Goal: Task Accomplishment & Management: Manage account settings

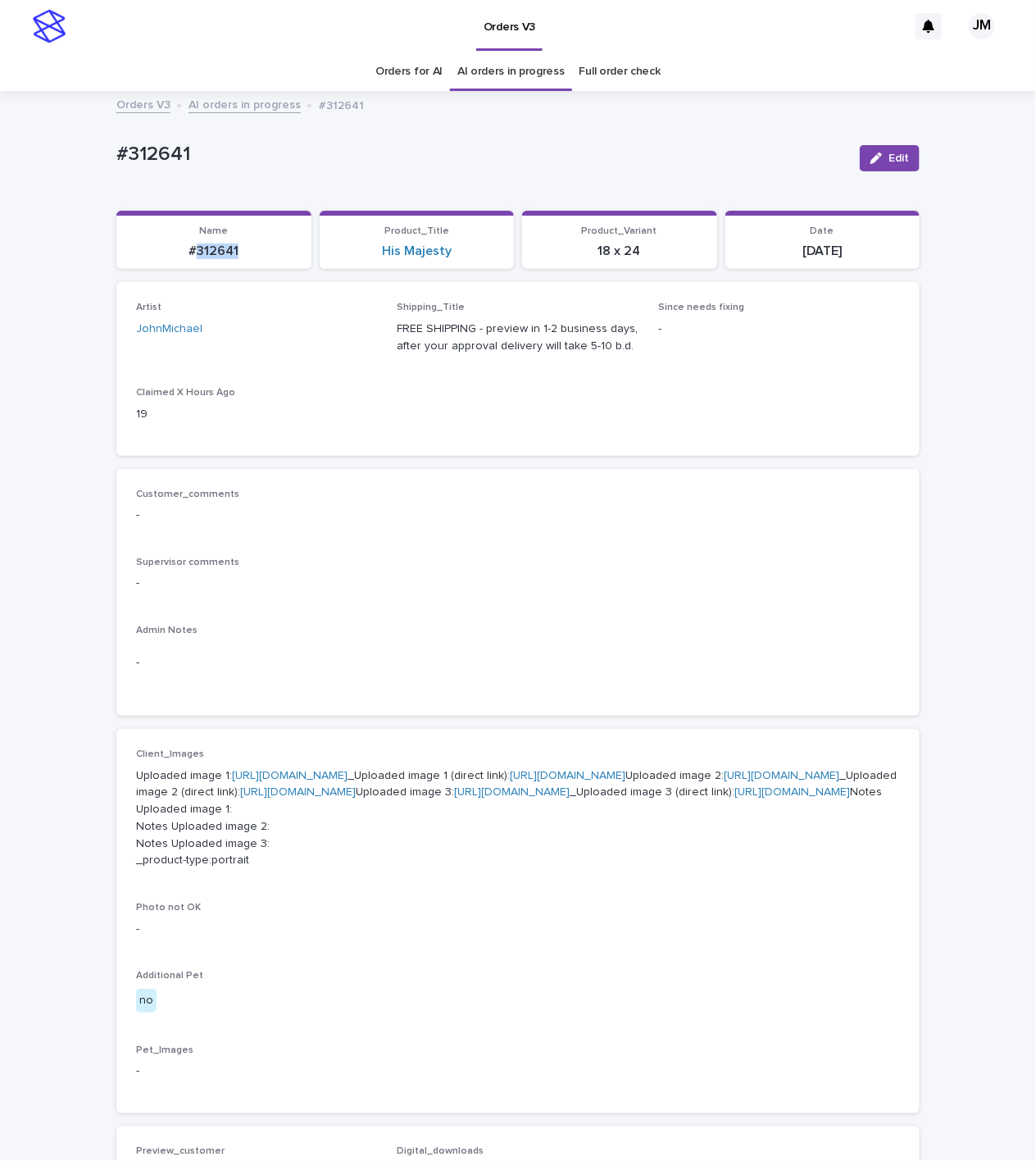
drag, startPoint x: 212, startPoint y: 241, endPoint x: 180, endPoint y: 259, distance: 36.7
click at [227, 245] on p "#312641" at bounding box center [214, 251] width 175 height 15
click at [17, 258] on div "Loading... Saving… Loading... Saving… #312641 Edit #312641 Edit Sorry, there wa…" at bounding box center [518, 873] width 1036 height 1562
drag, startPoint x: 167, startPoint y: 258, endPoint x: 283, endPoint y: 261, distance: 116.0
click at [283, 261] on section "Name #312641" at bounding box center [213, 240] width 195 height 59
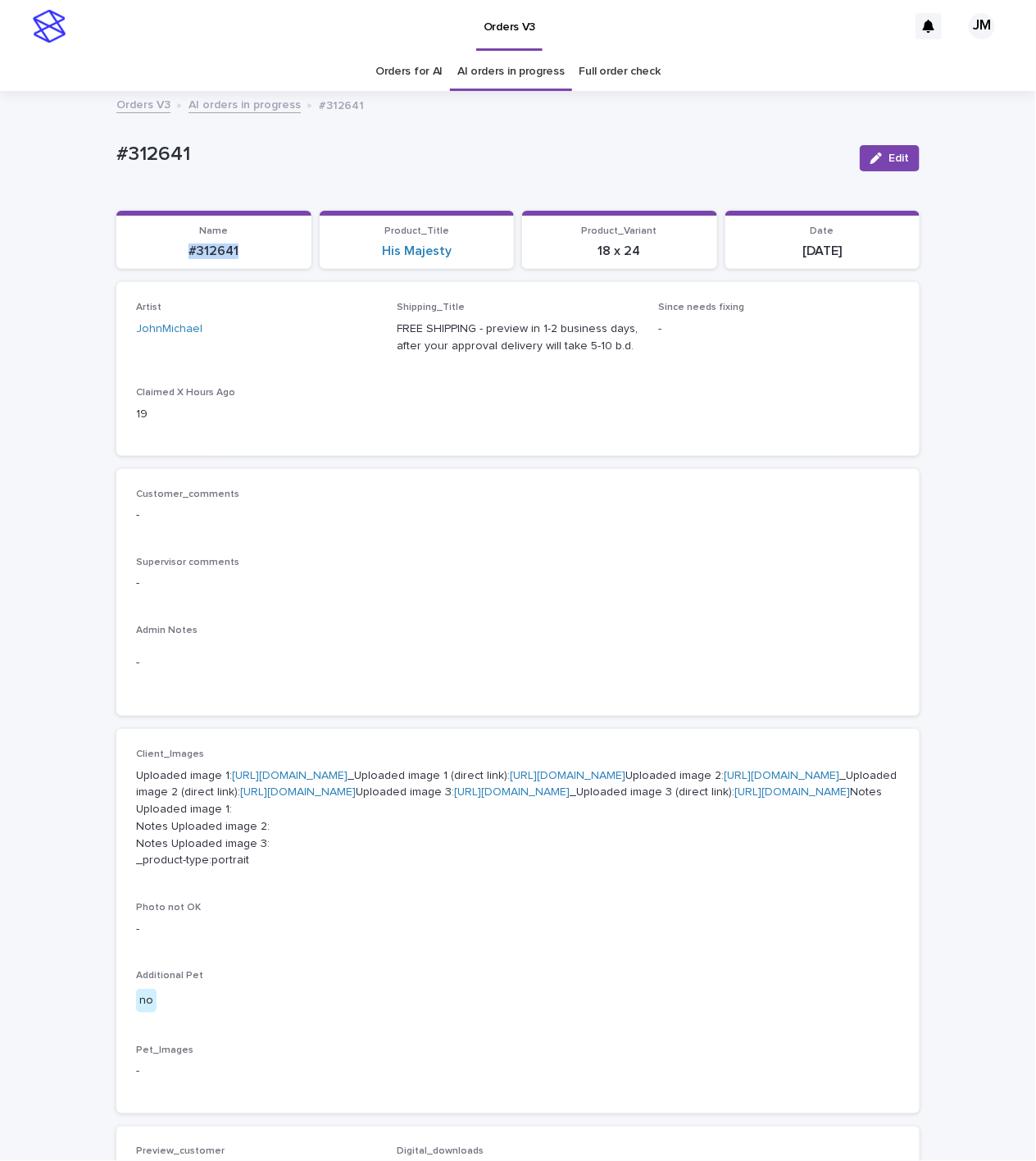
copy p "#312641"
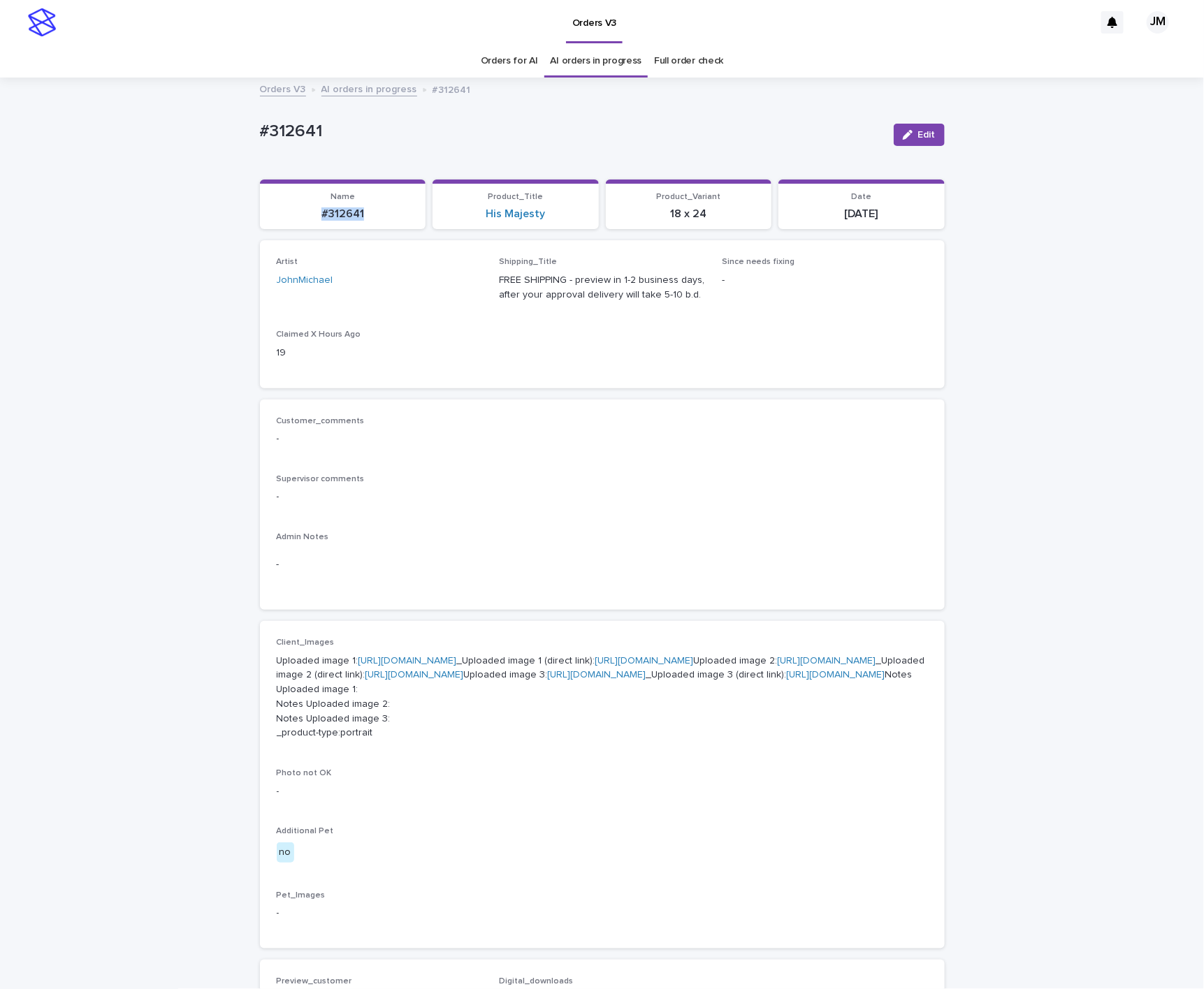
copy p "#312641"
click at [882, 132] on span "Edit" at bounding box center [927, 135] width 17 height 10
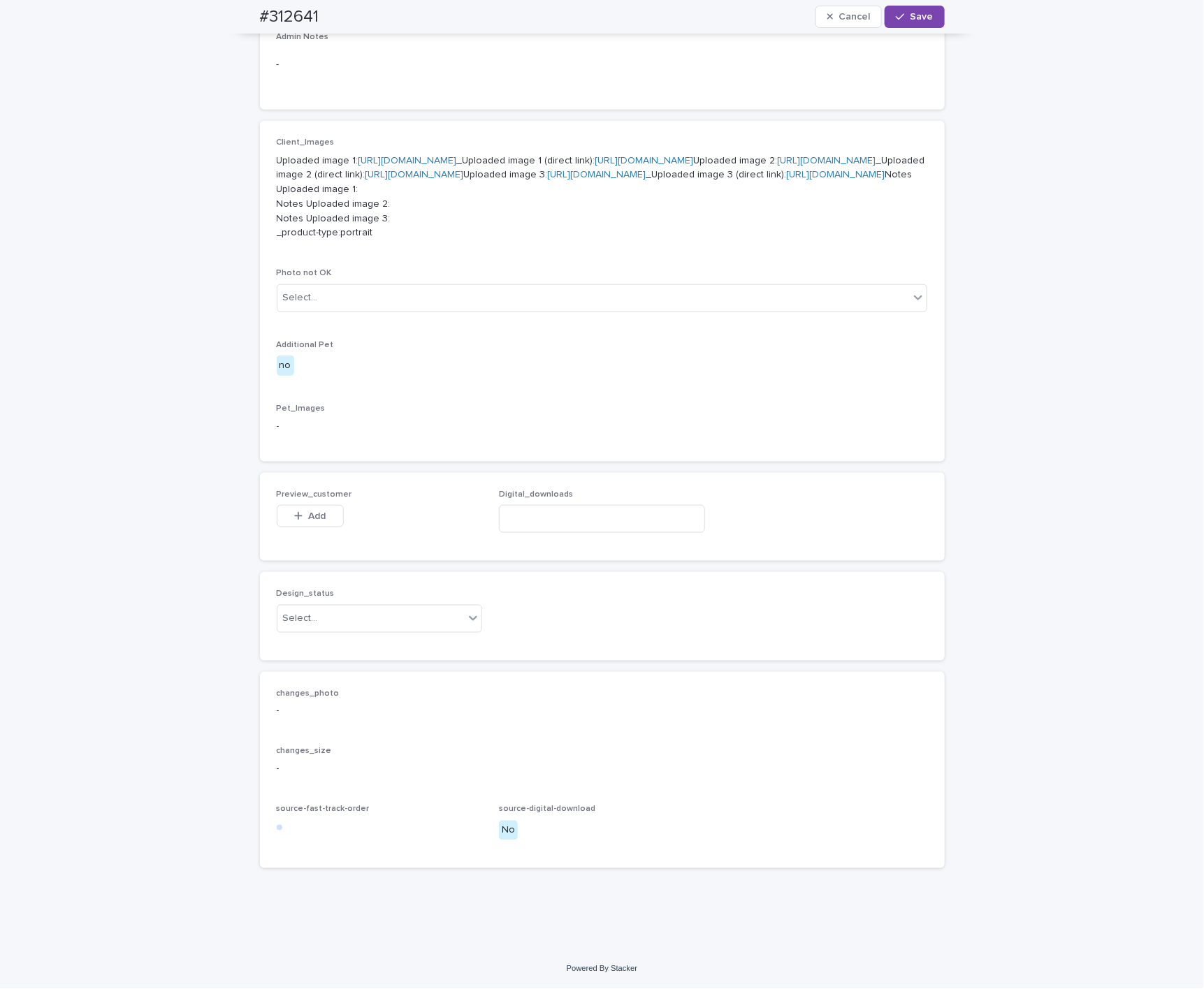
scroll to position [690, 0]
click at [374, 626] on div "Select..." at bounding box center [371, 618] width 187 height 23
click at [358, 638] on div "Uploaded" at bounding box center [371, 645] width 205 height 24
click at [311, 514] on span "Add" at bounding box center [317, 516] width 17 height 10
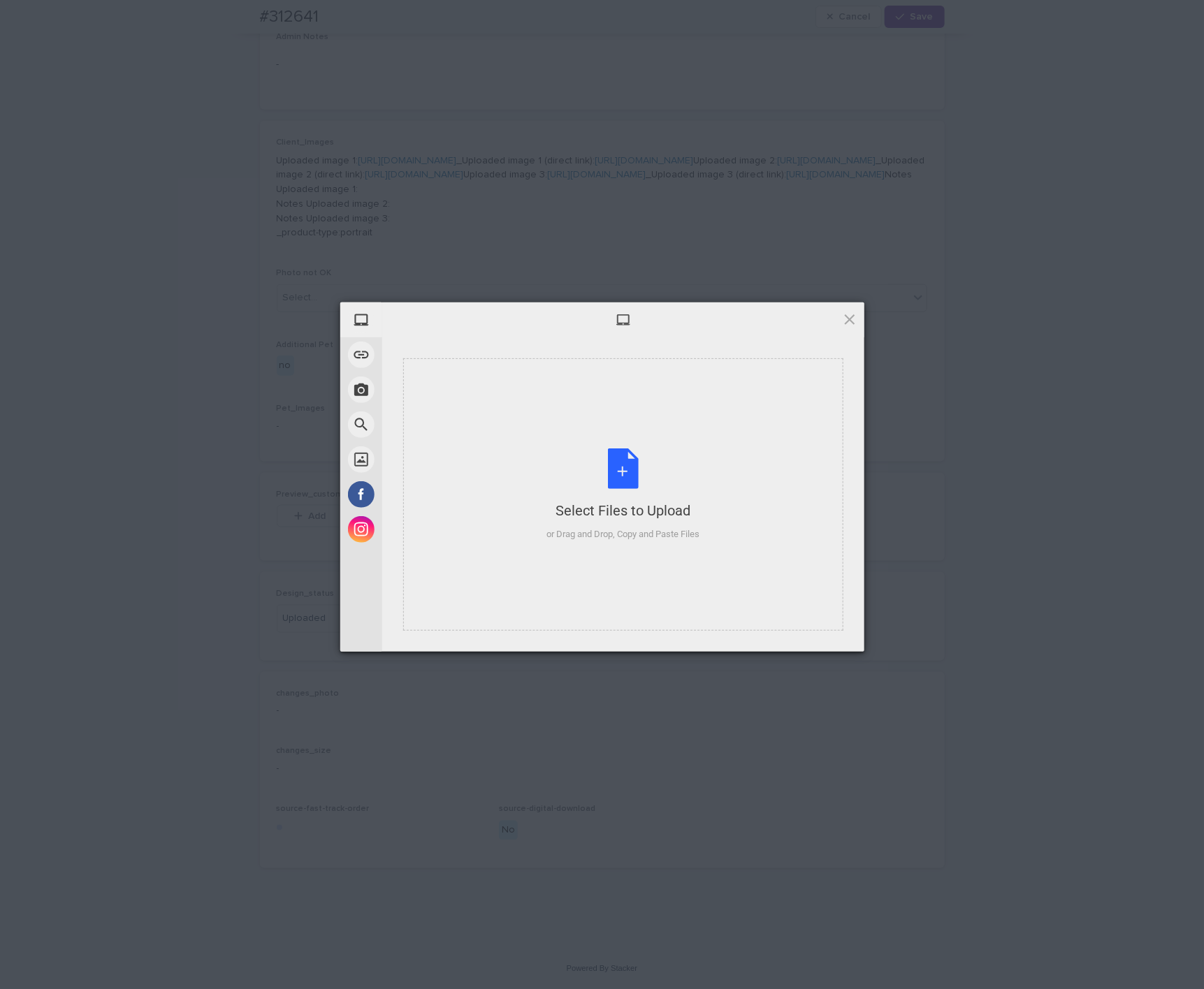
click at [672, 438] on div "Select Files to Upload or Drag and Drop, Copy and Paste Files" at bounding box center [623, 494] width 440 height 272
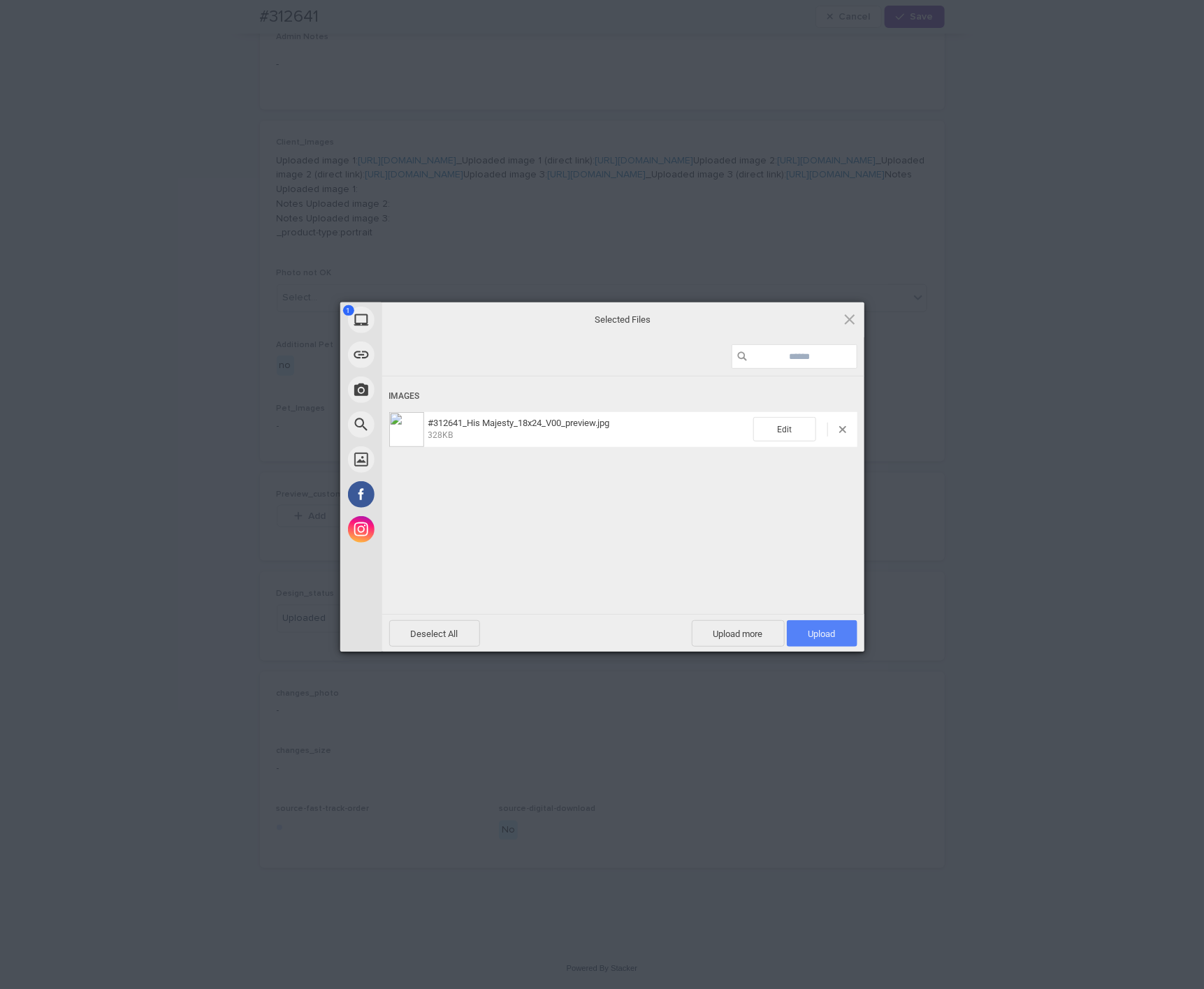
click at [824, 633] on span "Upload 1" at bounding box center [822, 633] width 27 height 11
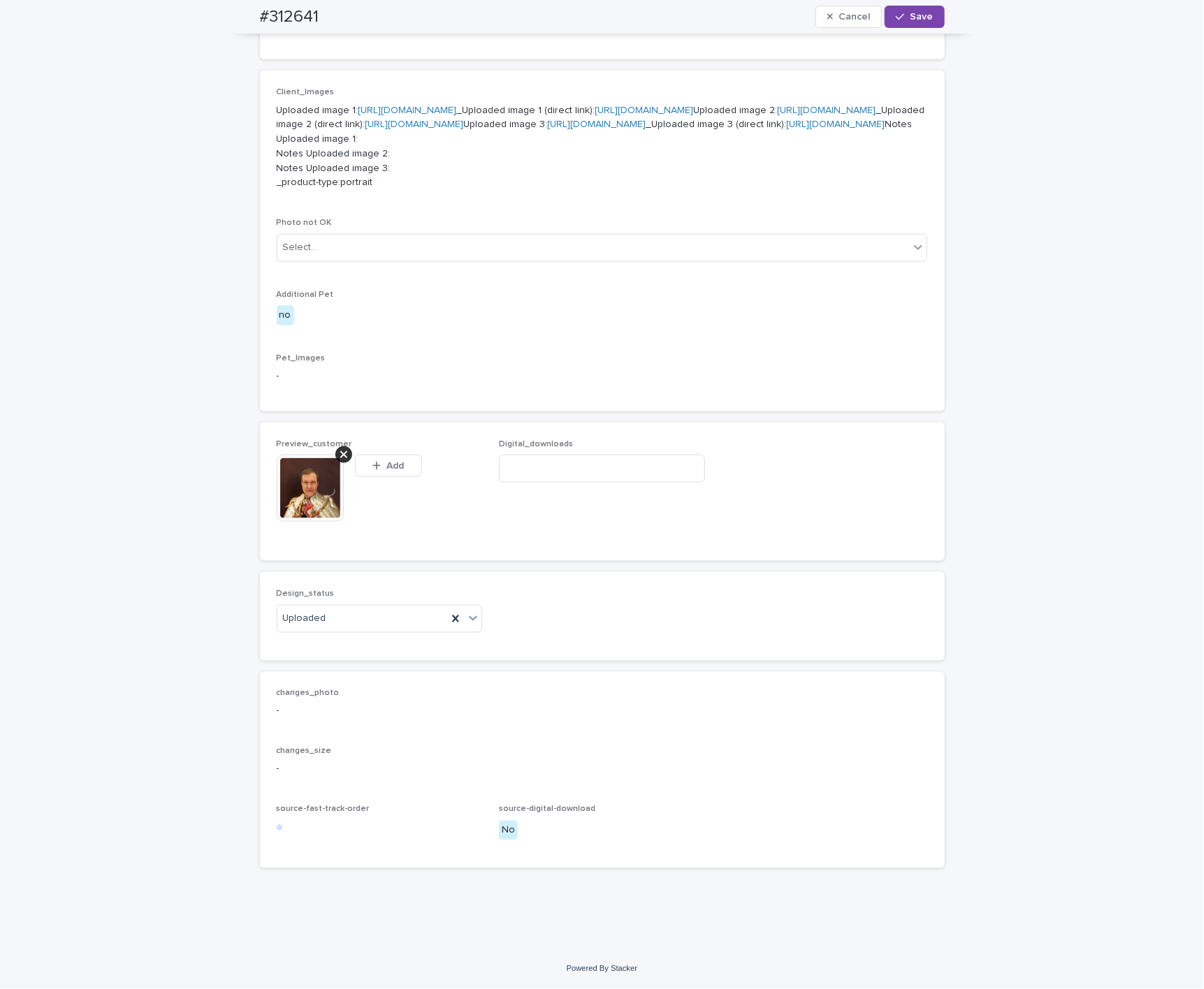
scroll to position [715, 0]
click at [882, 12] on div "button" at bounding box center [902, 17] width 14 height 10
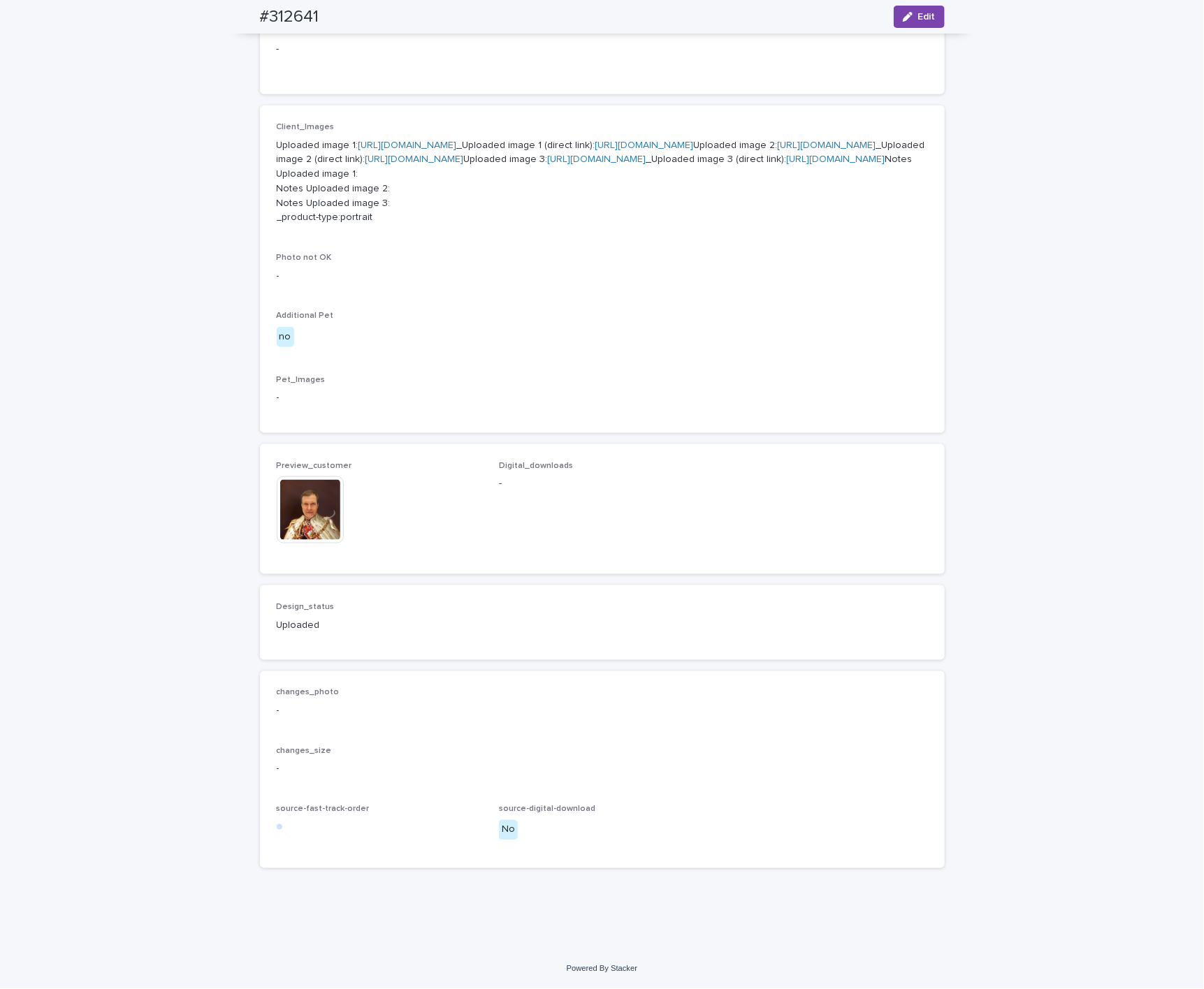
scroll to position [698, 0]
click at [300, 514] on img at bounding box center [310, 509] width 67 height 67
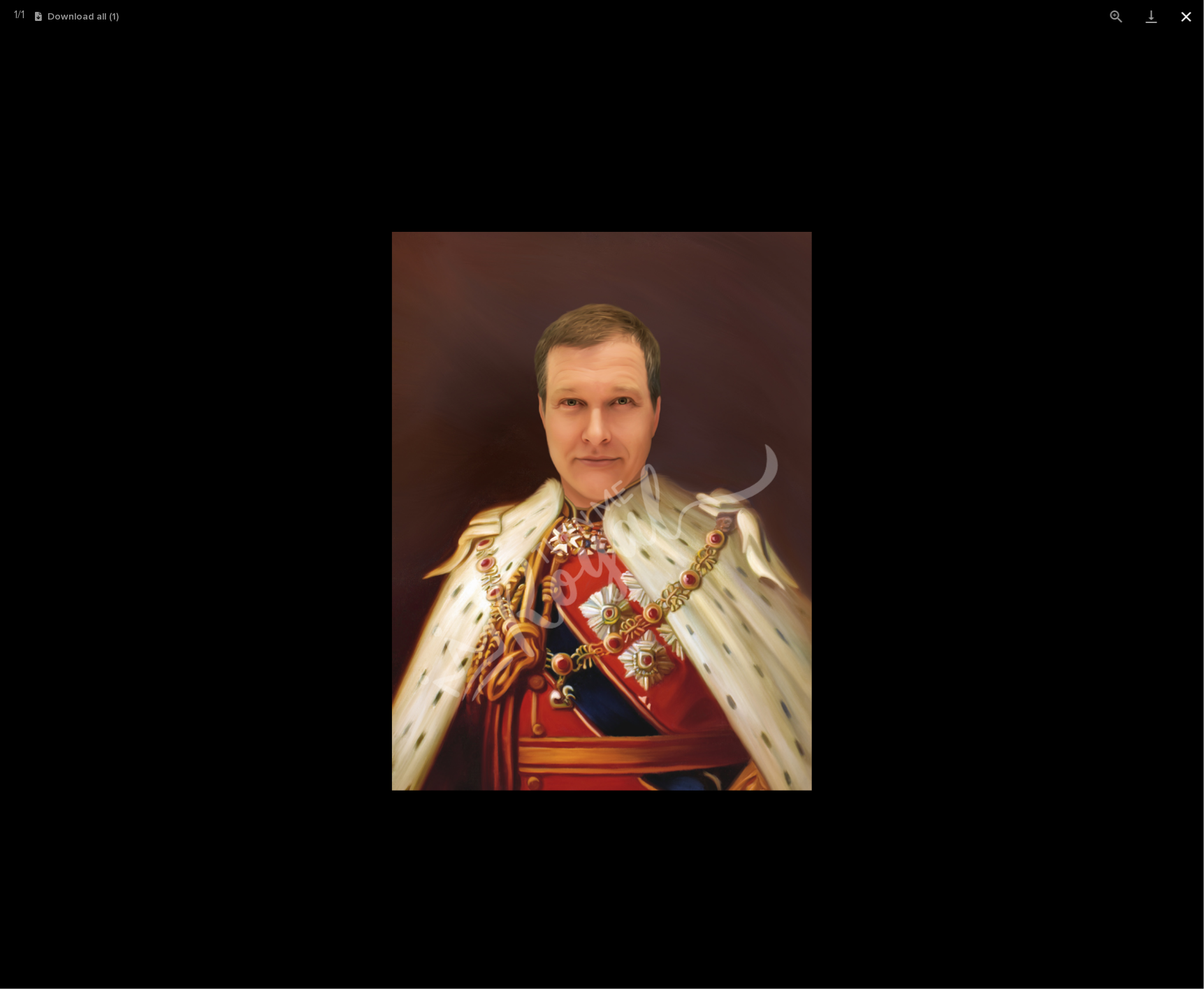
click at [882, 22] on button "Close gallery" at bounding box center [1186, 17] width 35 height 33
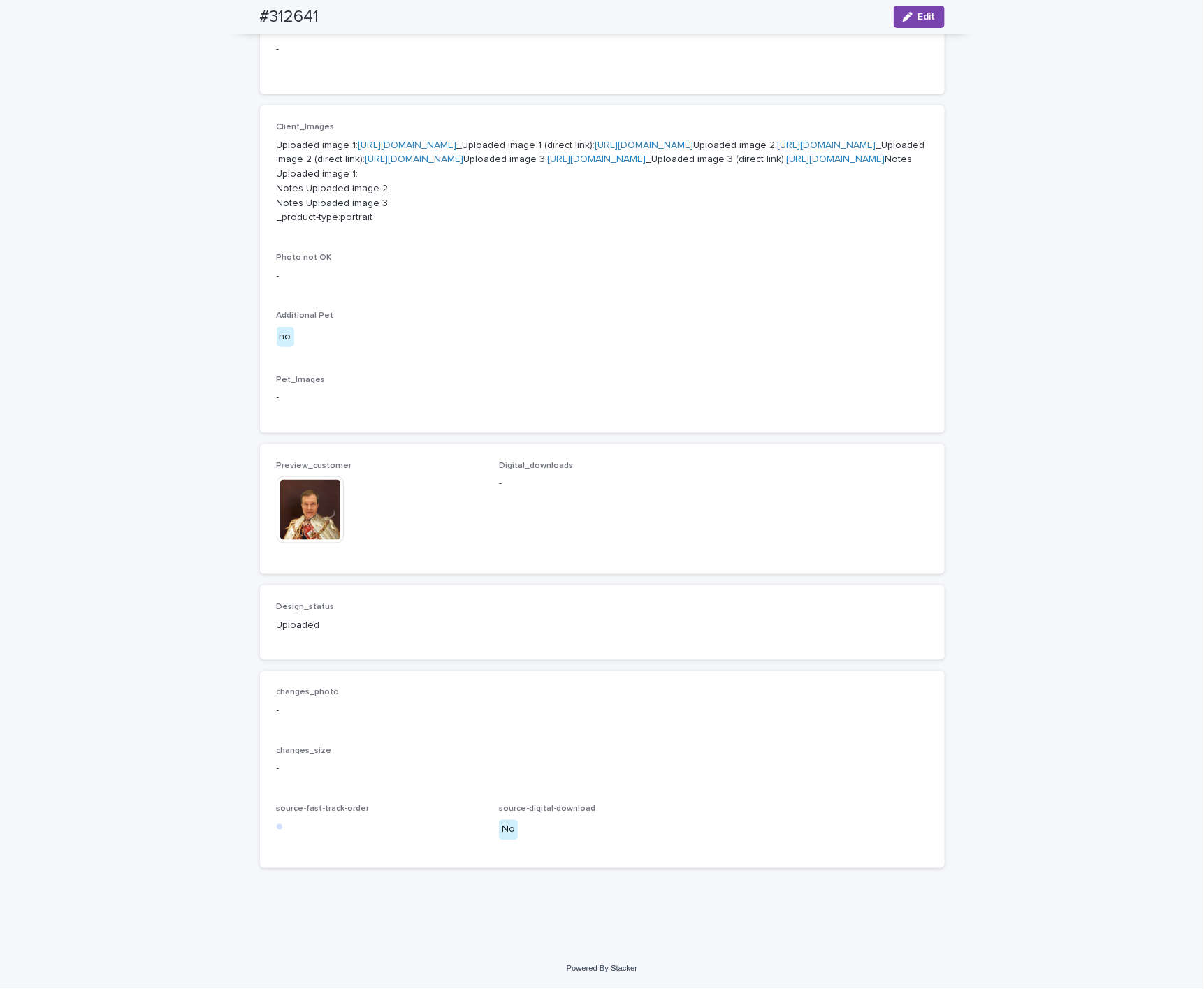
click at [306, 516] on img at bounding box center [310, 509] width 67 height 67
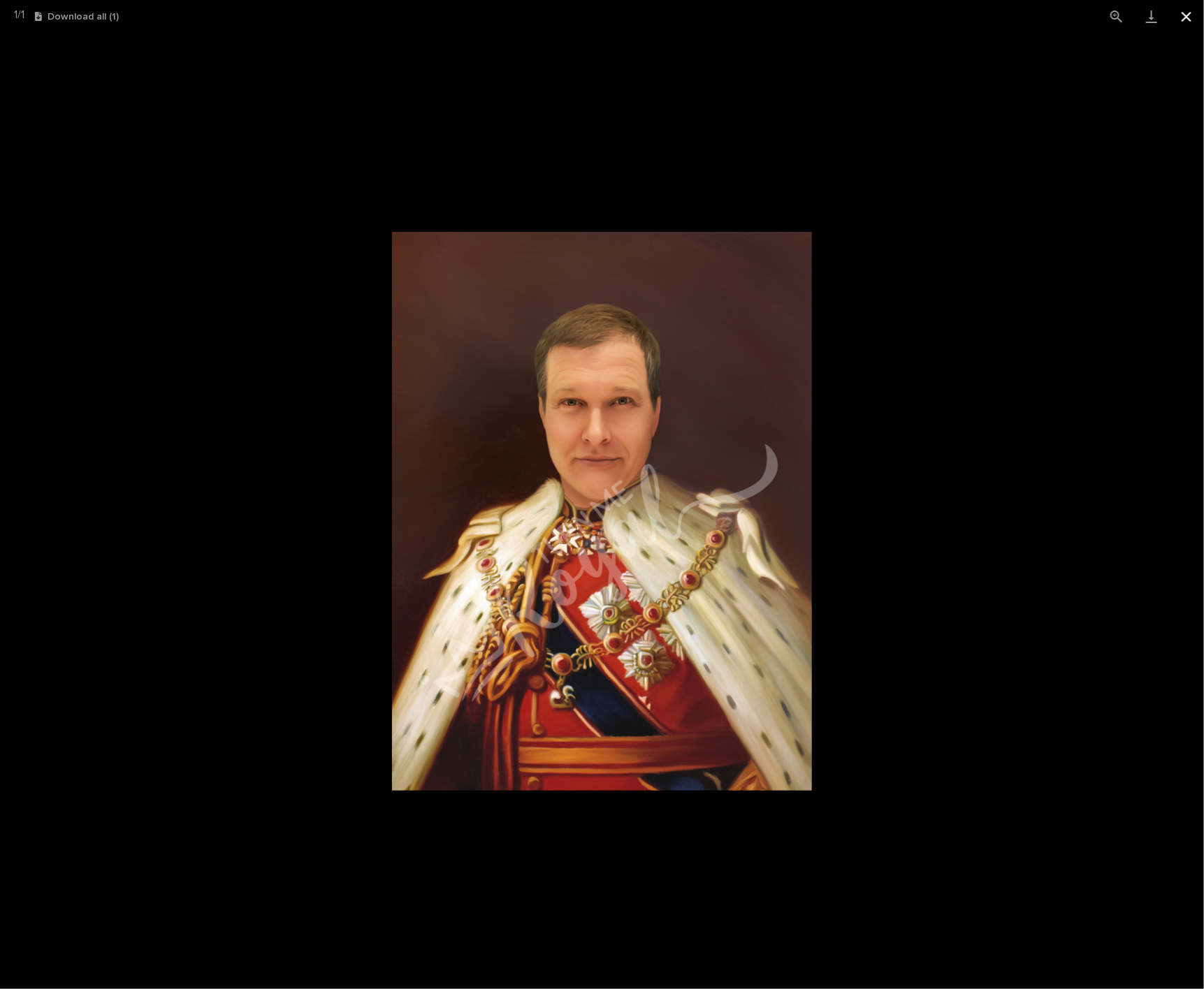
click at [882, 19] on button "Close gallery" at bounding box center [1186, 17] width 35 height 33
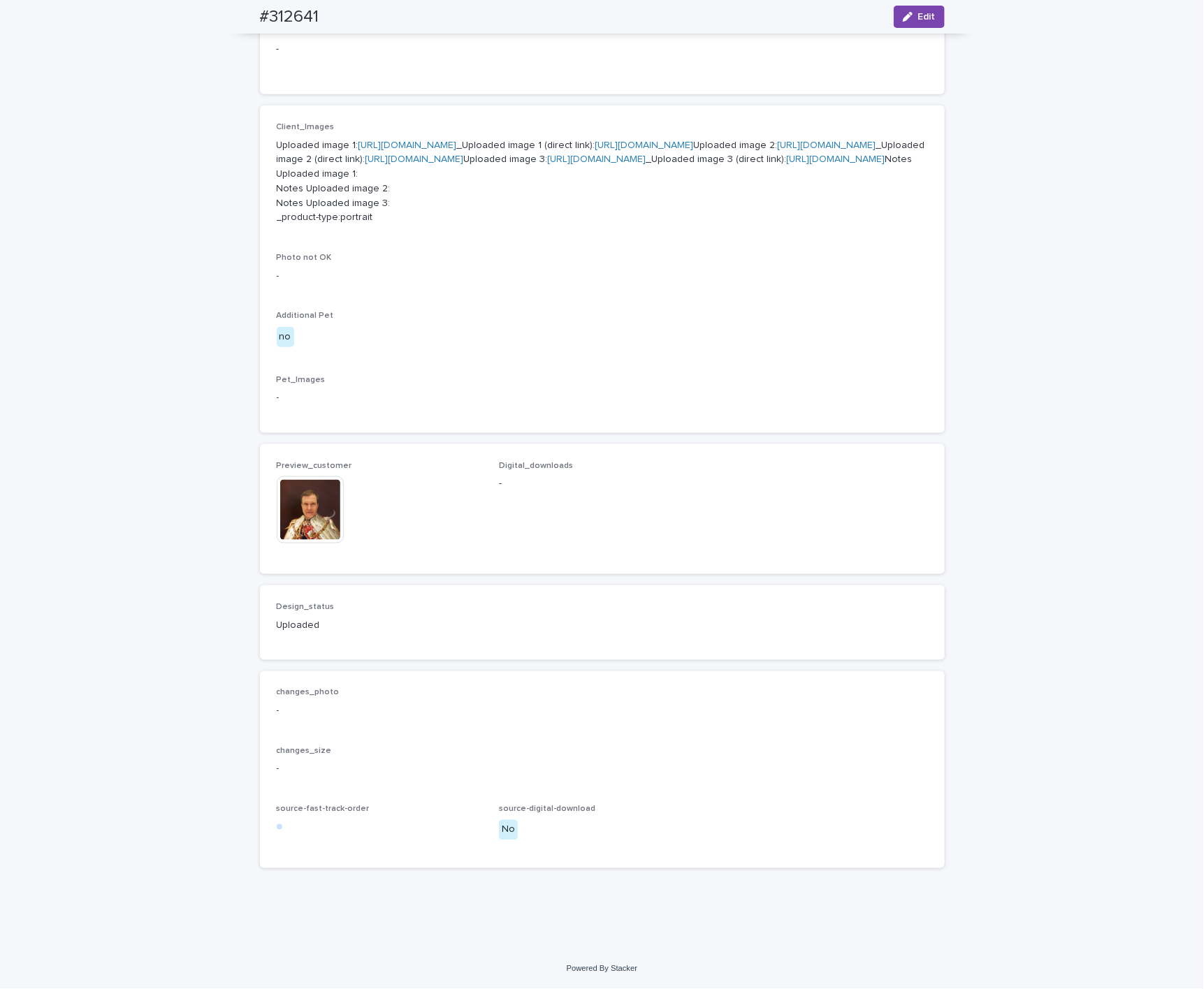
click at [300, 522] on img at bounding box center [310, 509] width 67 height 67
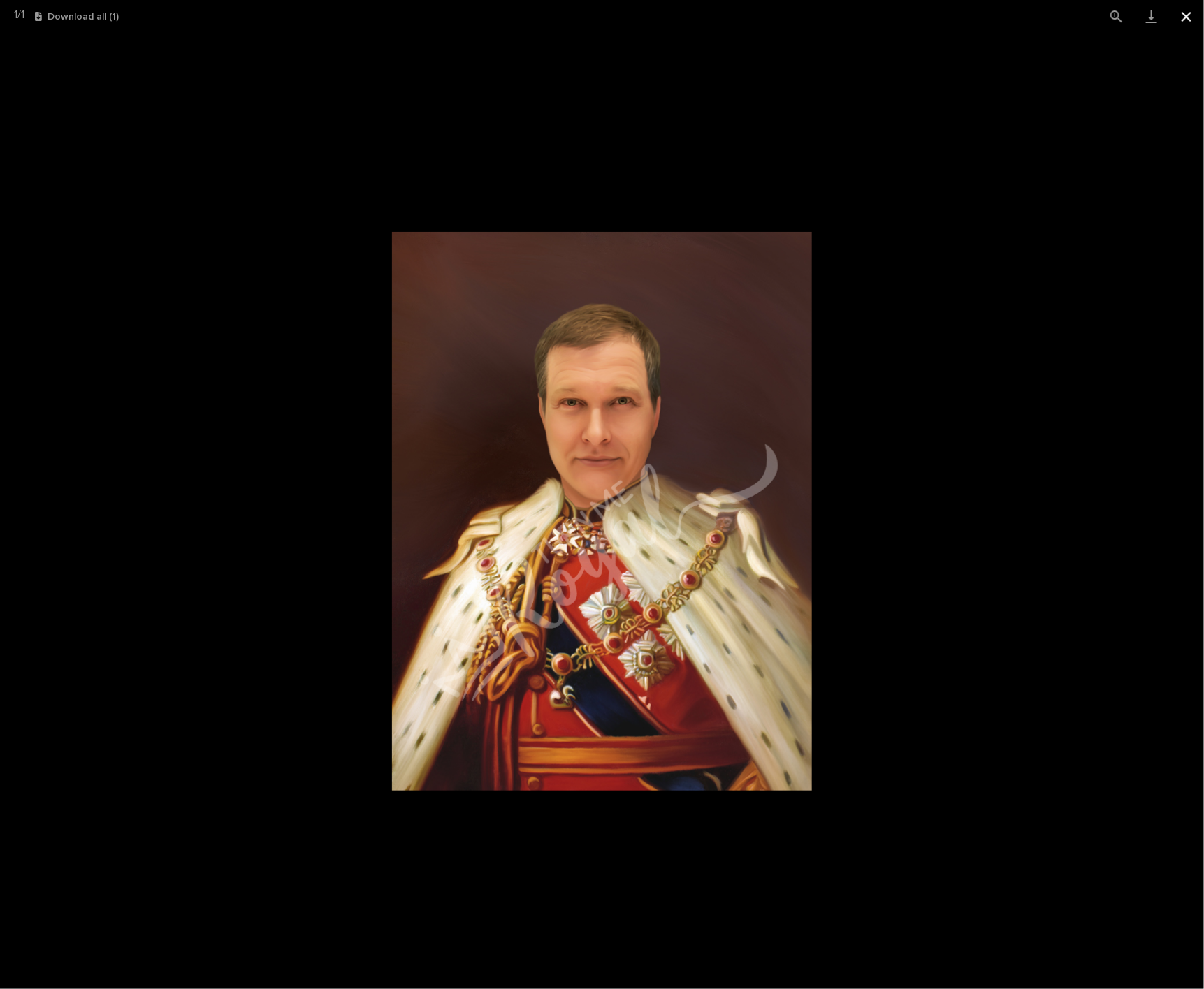
click at [882, 21] on button "Close gallery" at bounding box center [1186, 17] width 35 height 33
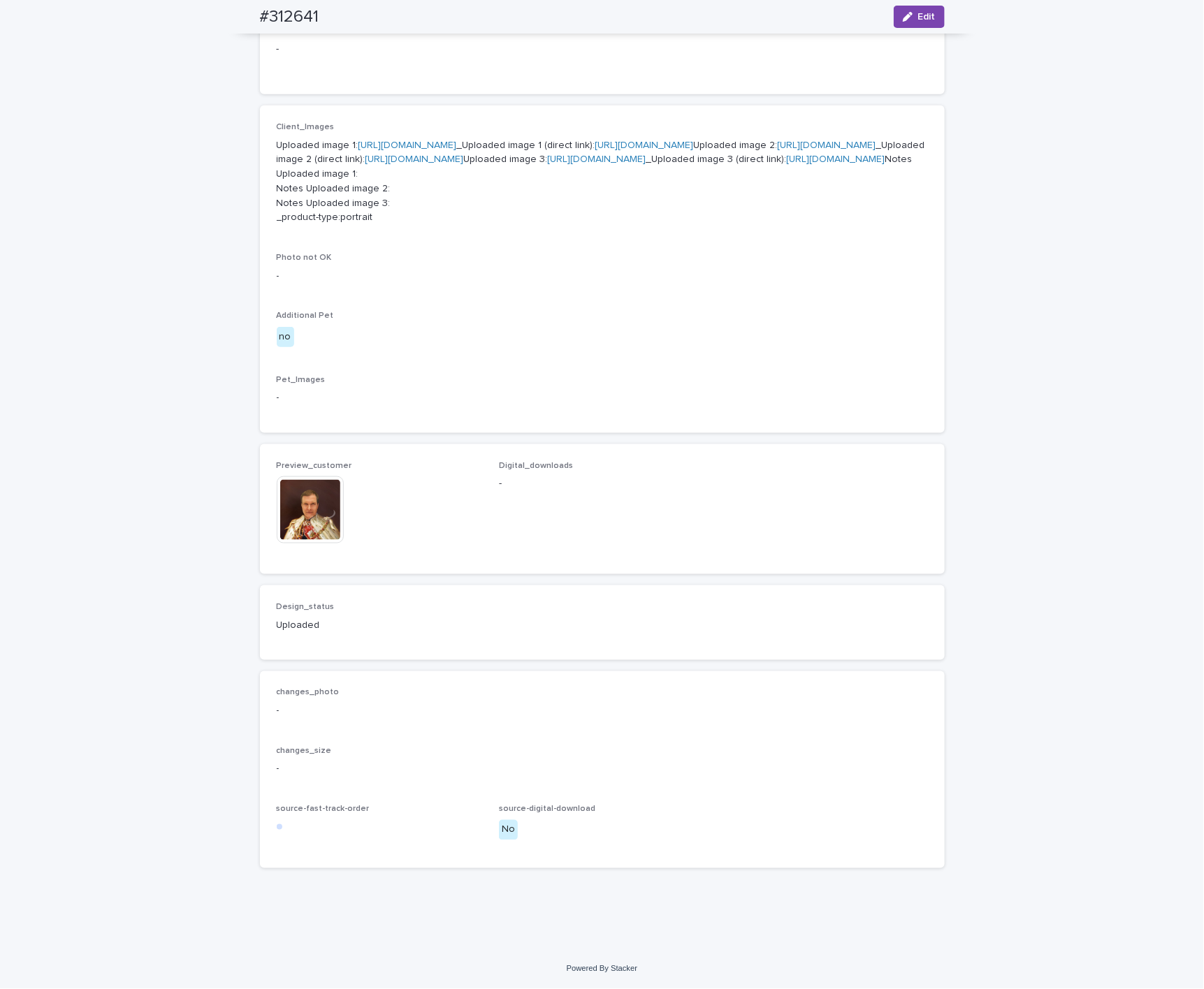
click at [310, 514] on img at bounding box center [310, 509] width 67 height 67
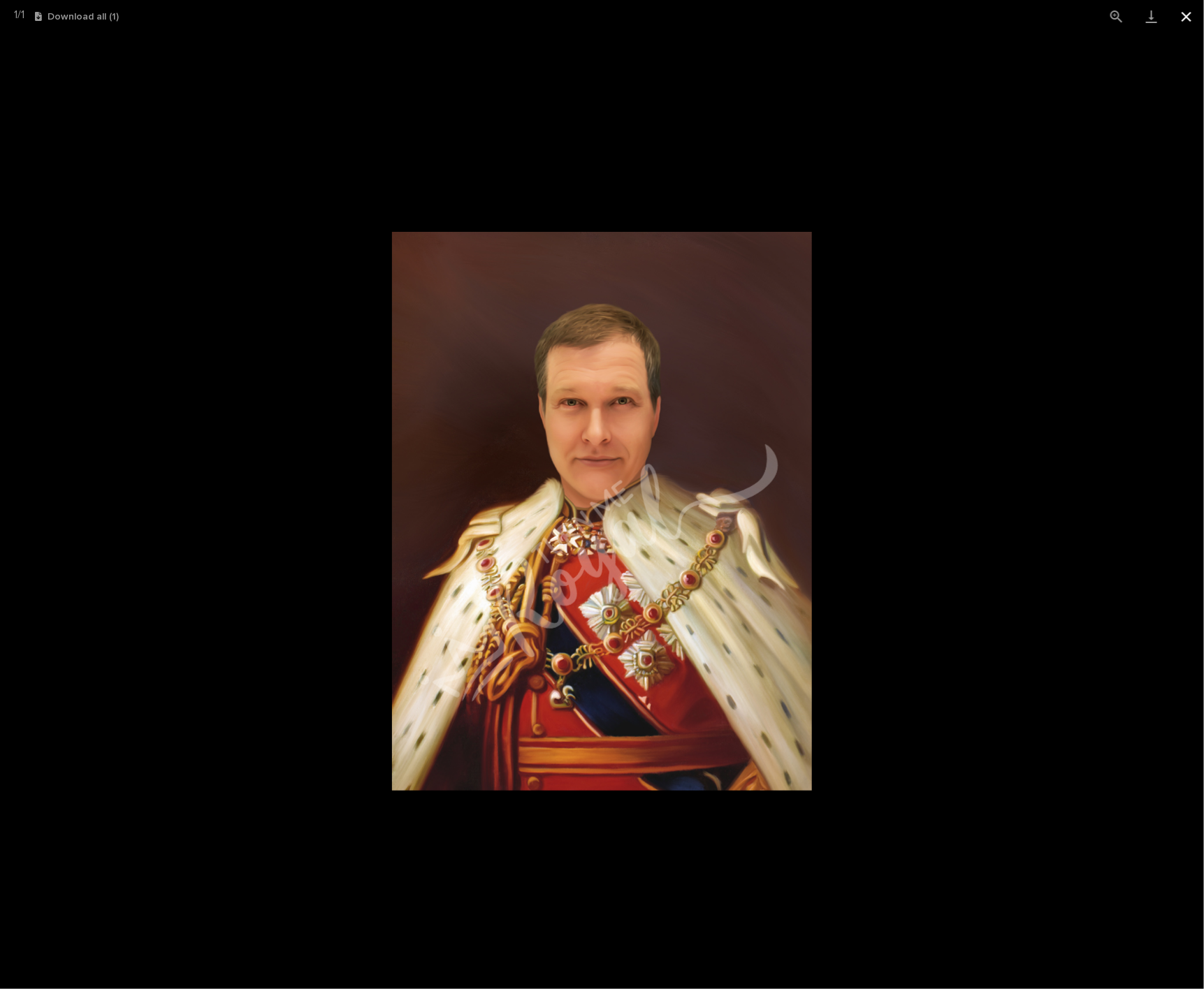
click at [882, 23] on button "Close gallery" at bounding box center [1186, 17] width 35 height 33
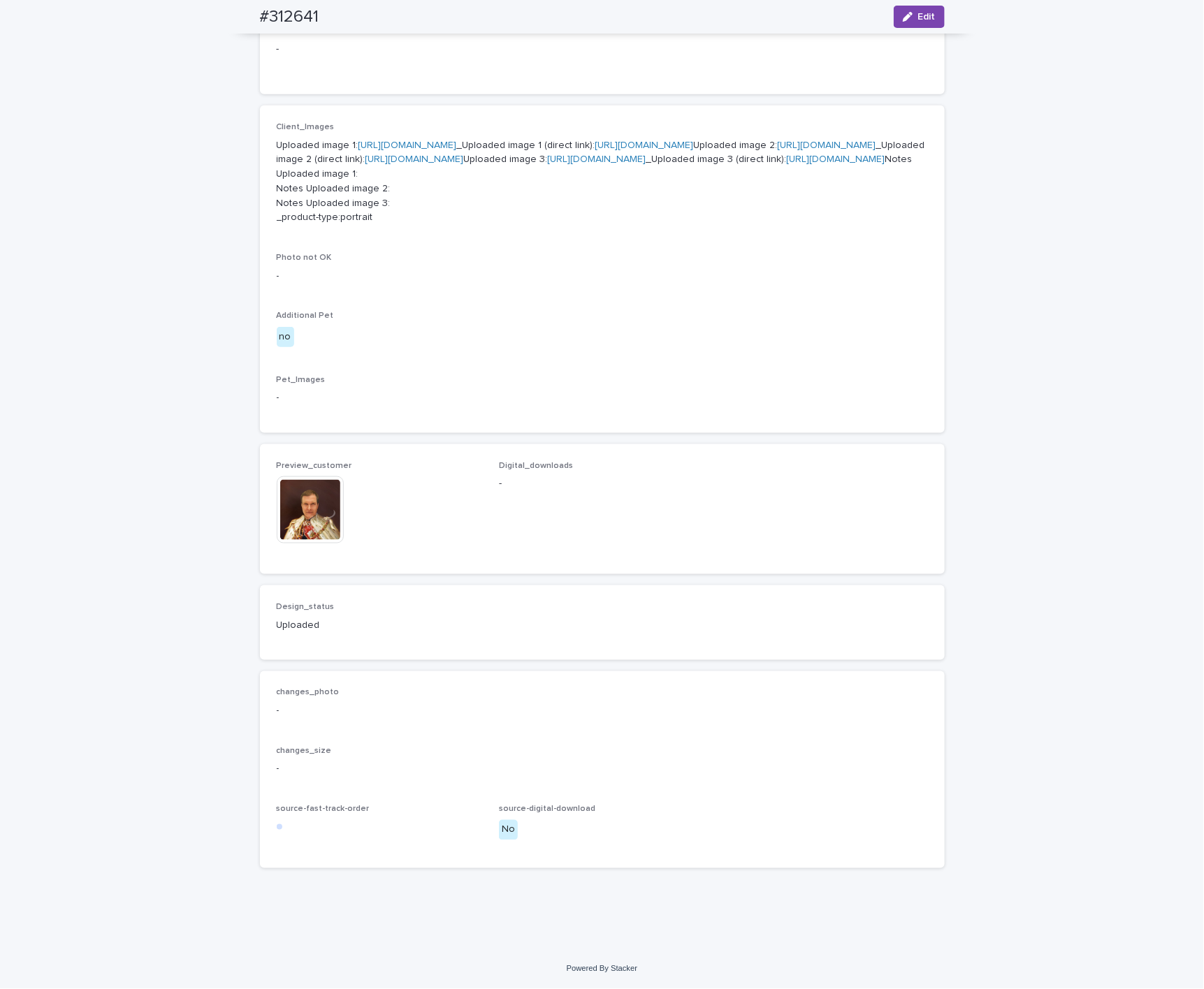
click at [297, 521] on img at bounding box center [310, 509] width 67 height 67
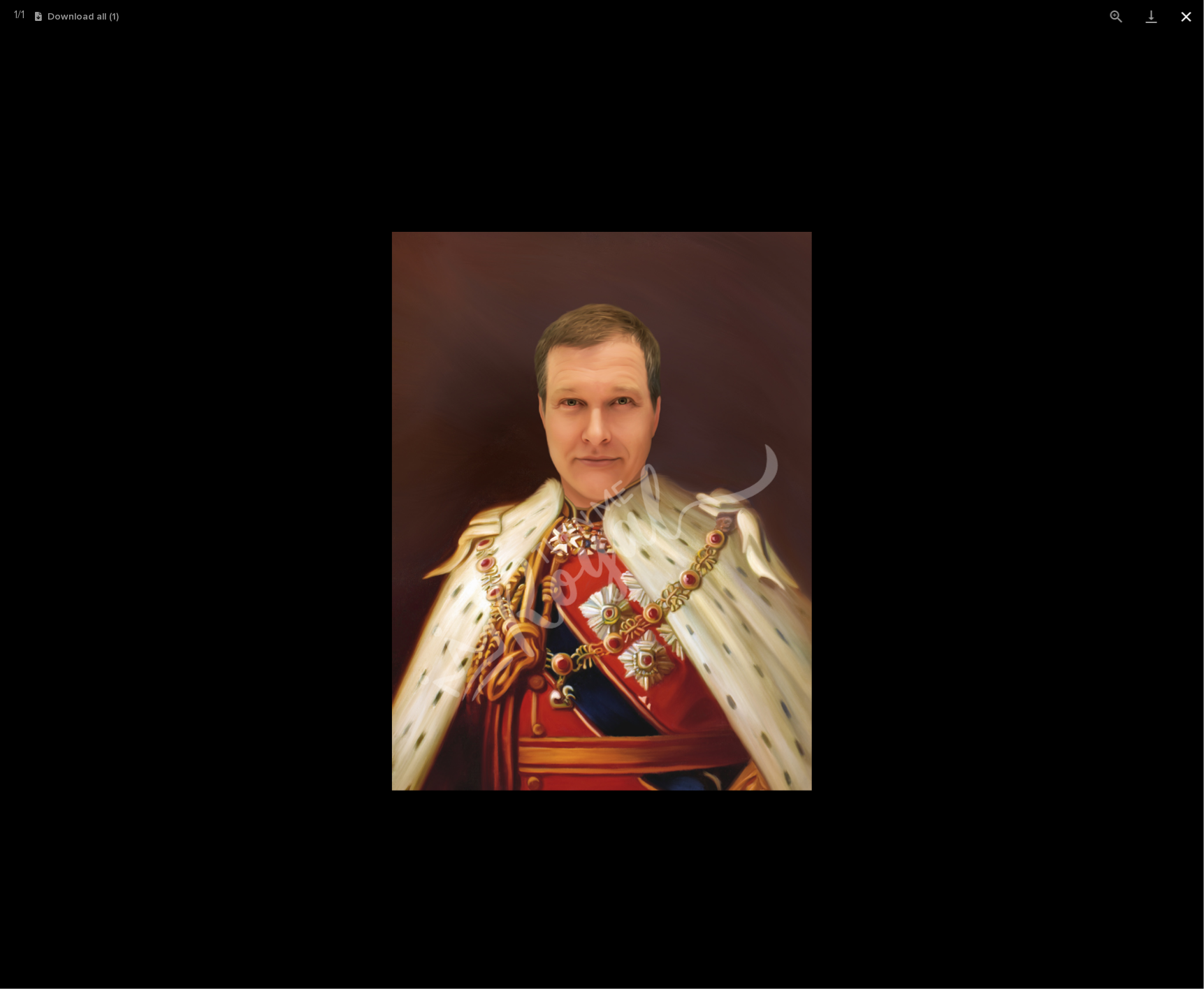
click at [882, 15] on button "Close gallery" at bounding box center [1186, 17] width 35 height 33
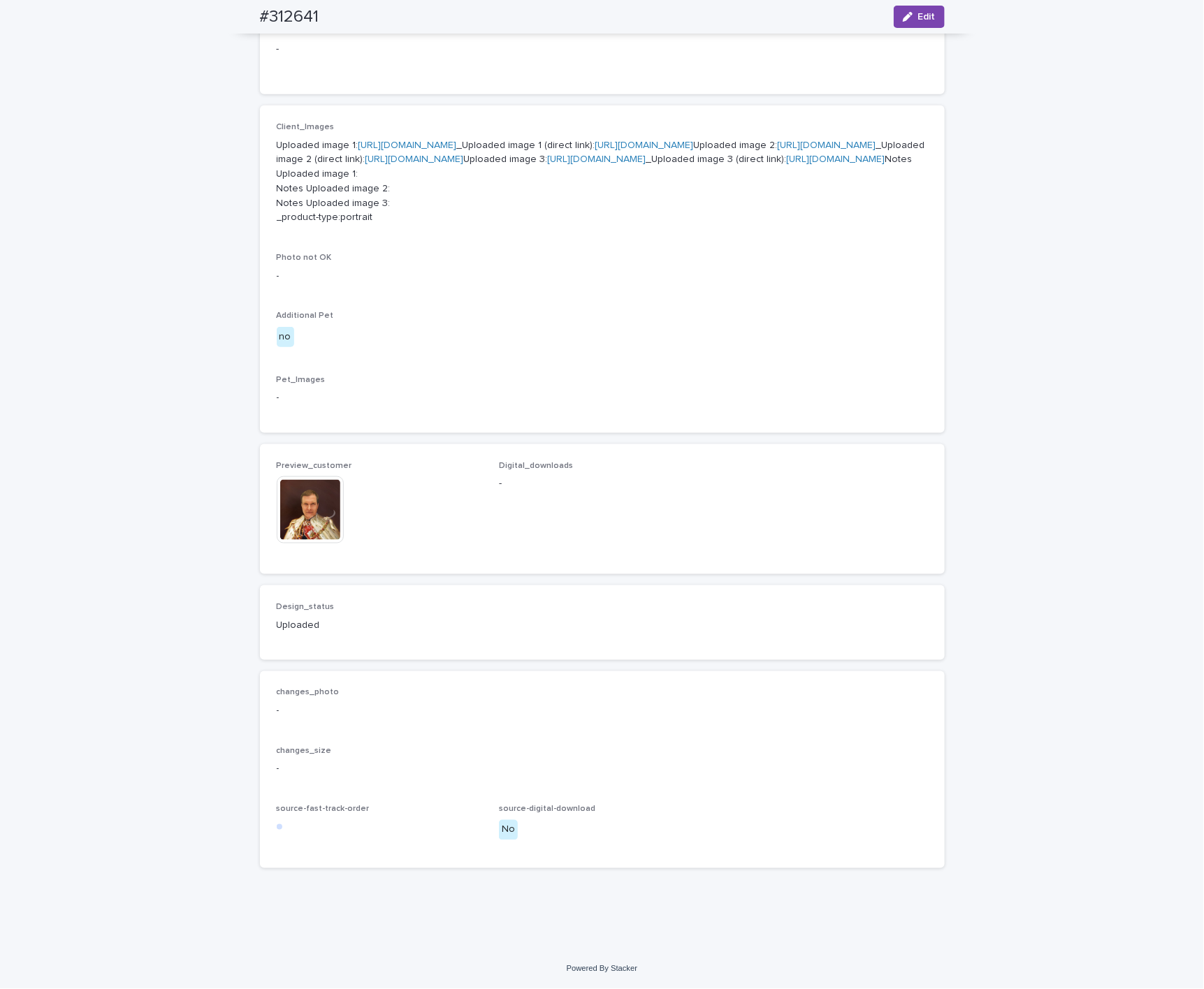
click at [302, 530] on img at bounding box center [310, 509] width 67 height 67
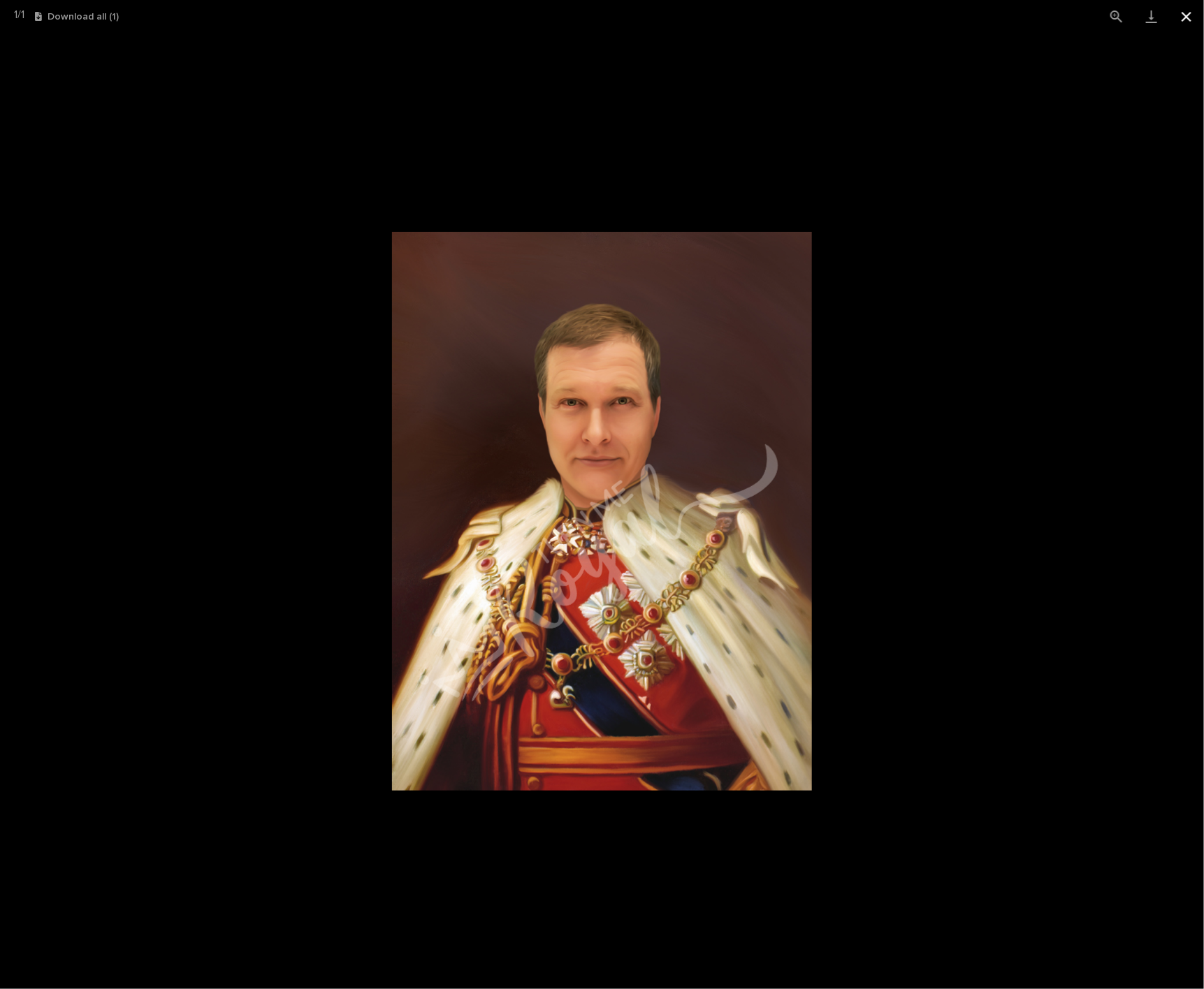
click at [882, 11] on button "Close gallery" at bounding box center [1186, 17] width 35 height 33
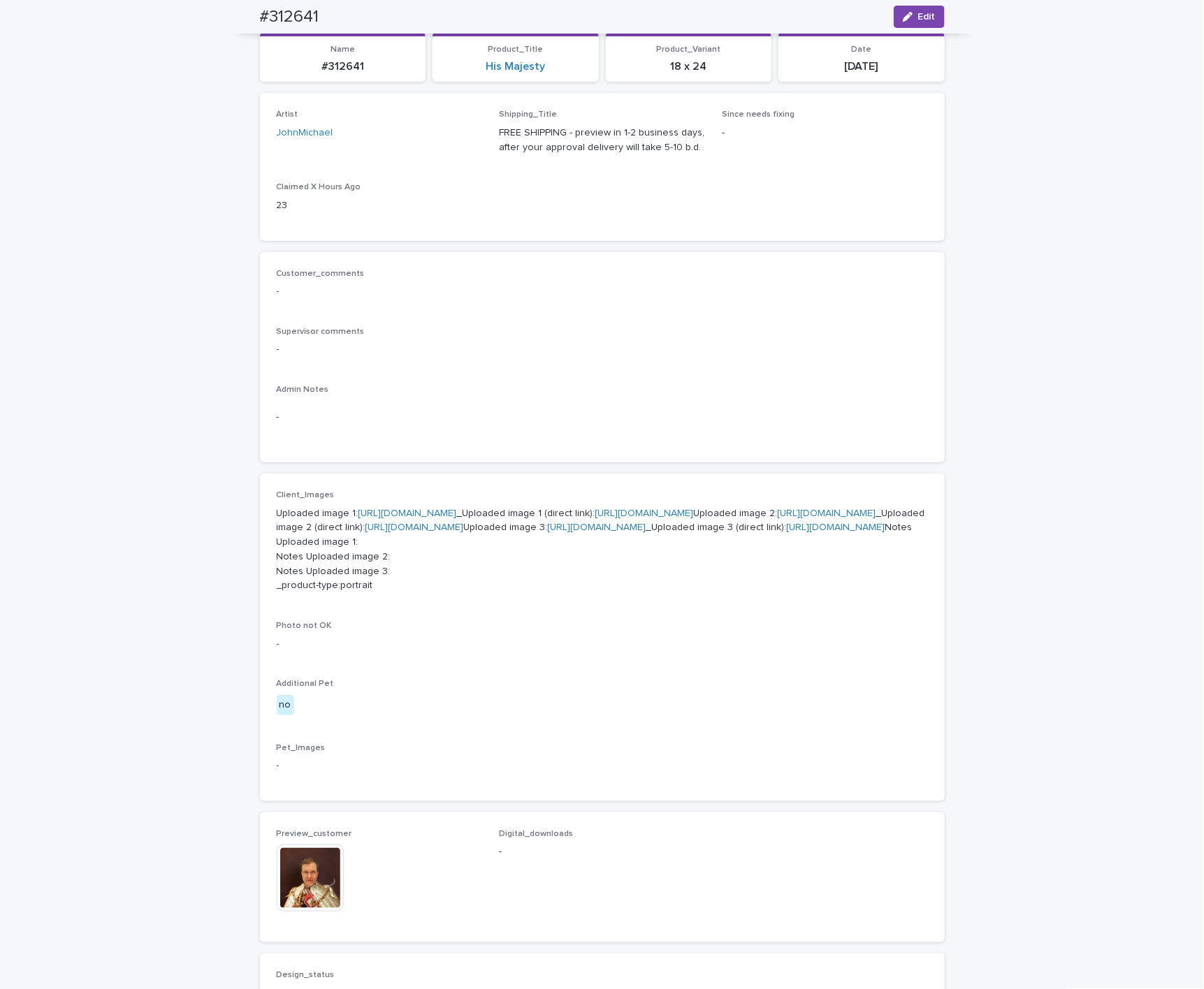
scroll to position [0, 0]
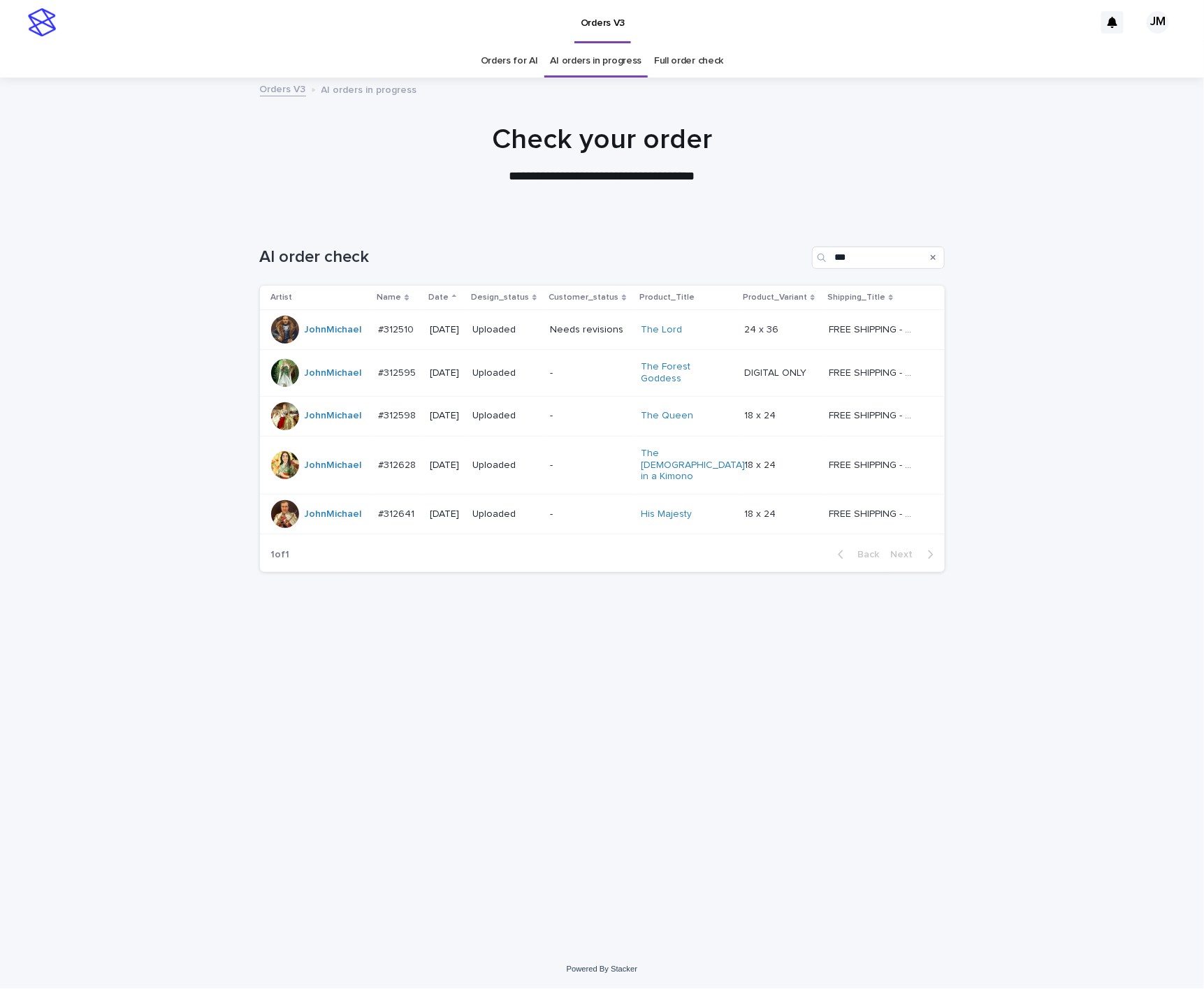
click at [568, 509] on p "-" at bounding box center [589, 514] width 79 height 12
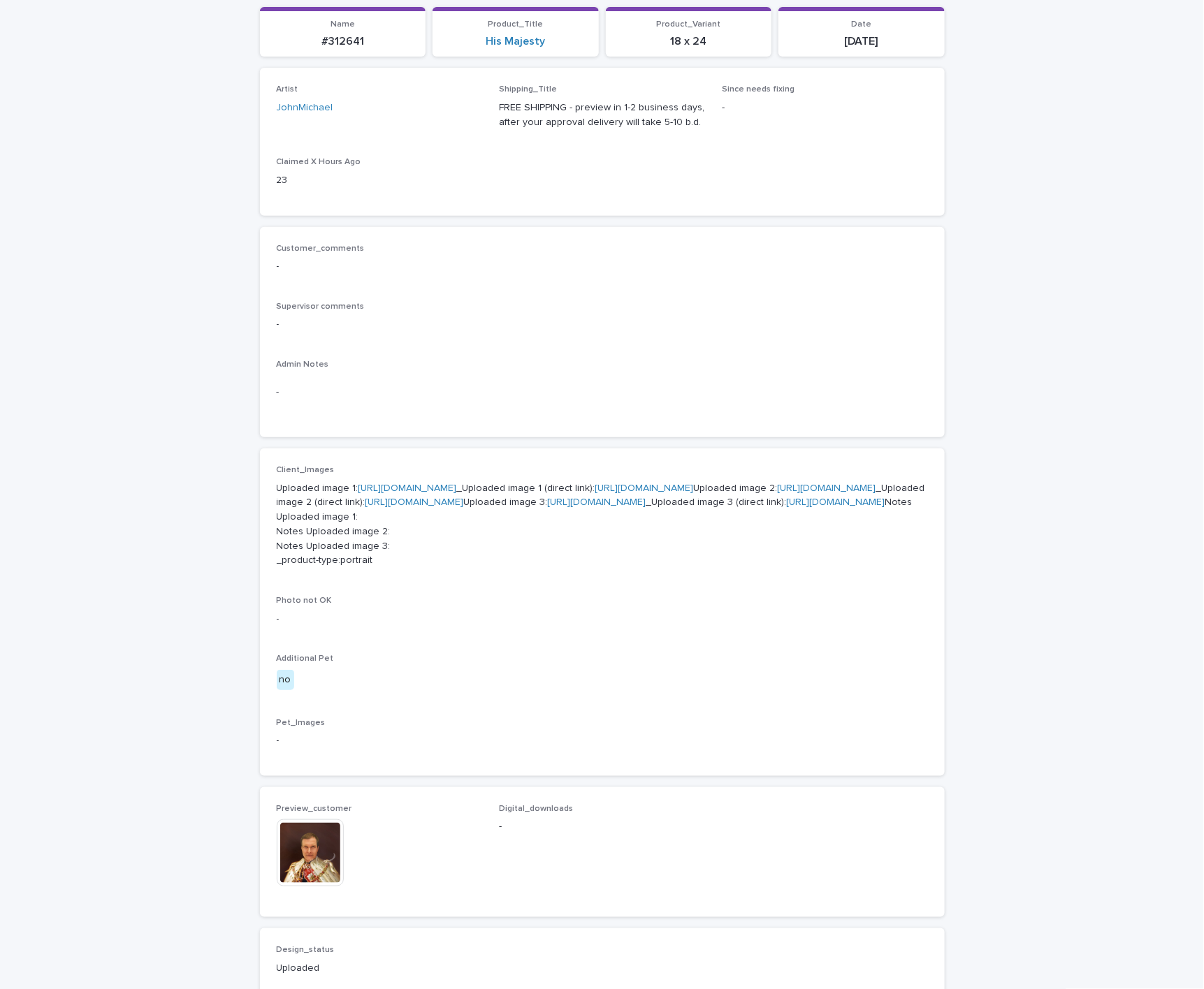
scroll to position [464, 0]
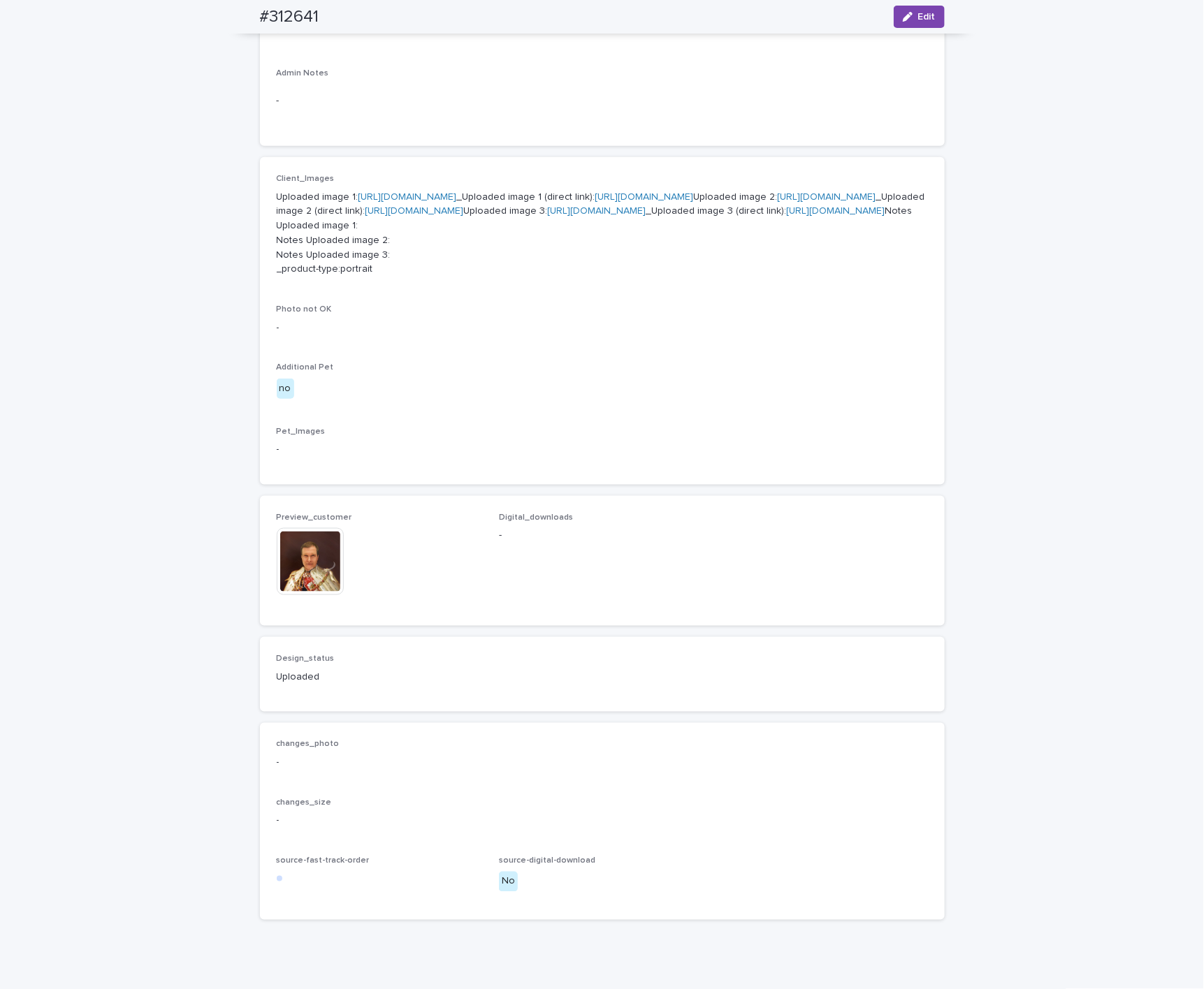
click at [292, 595] on img at bounding box center [310, 561] width 67 height 67
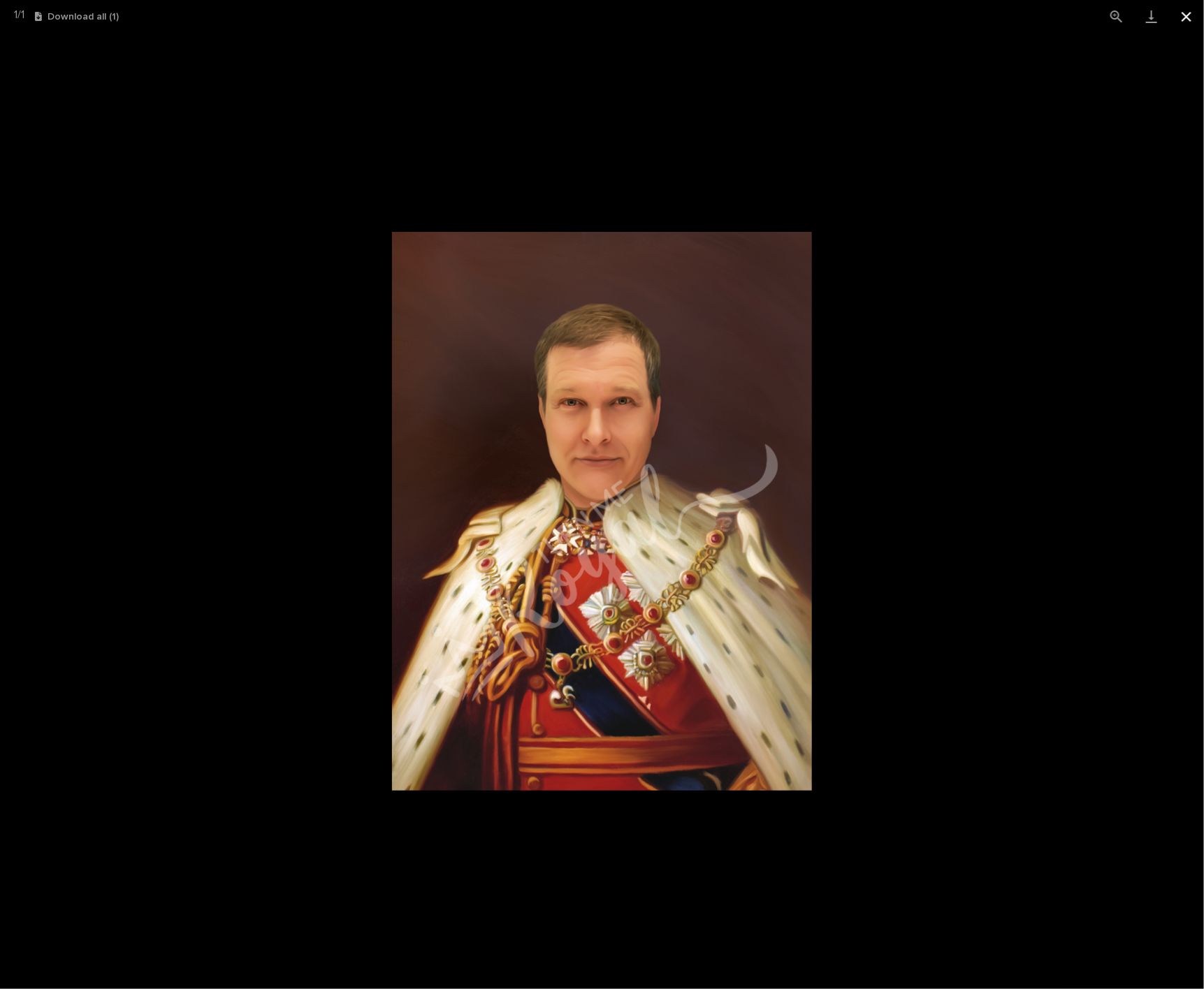
click at [882, 15] on button "Close gallery" at bounding box center [1186, 17] width 35 height 33
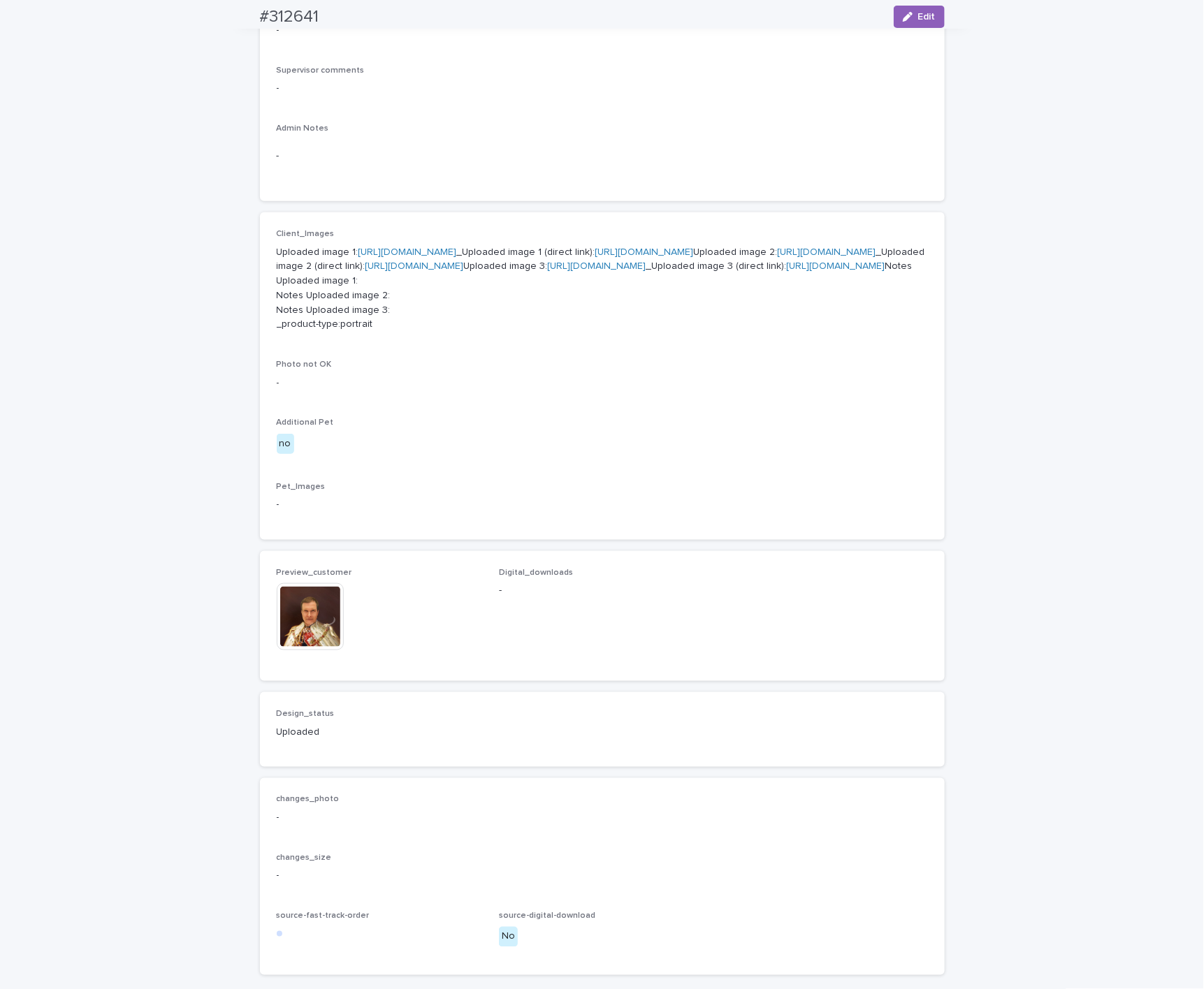
scroll to position [628, 0]
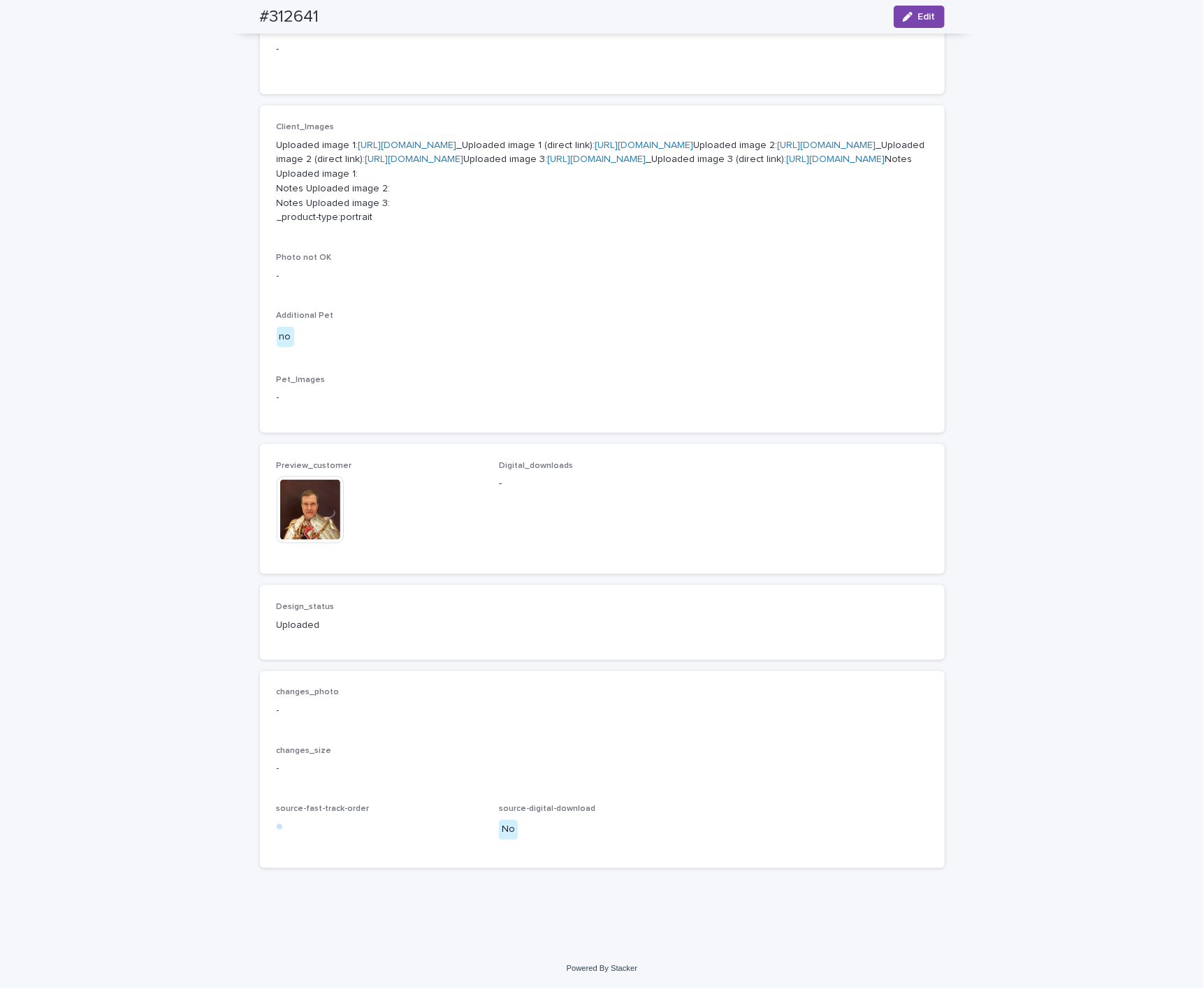
click at [311, 544] on img at bounding box center [310, 509] width 67 height 67
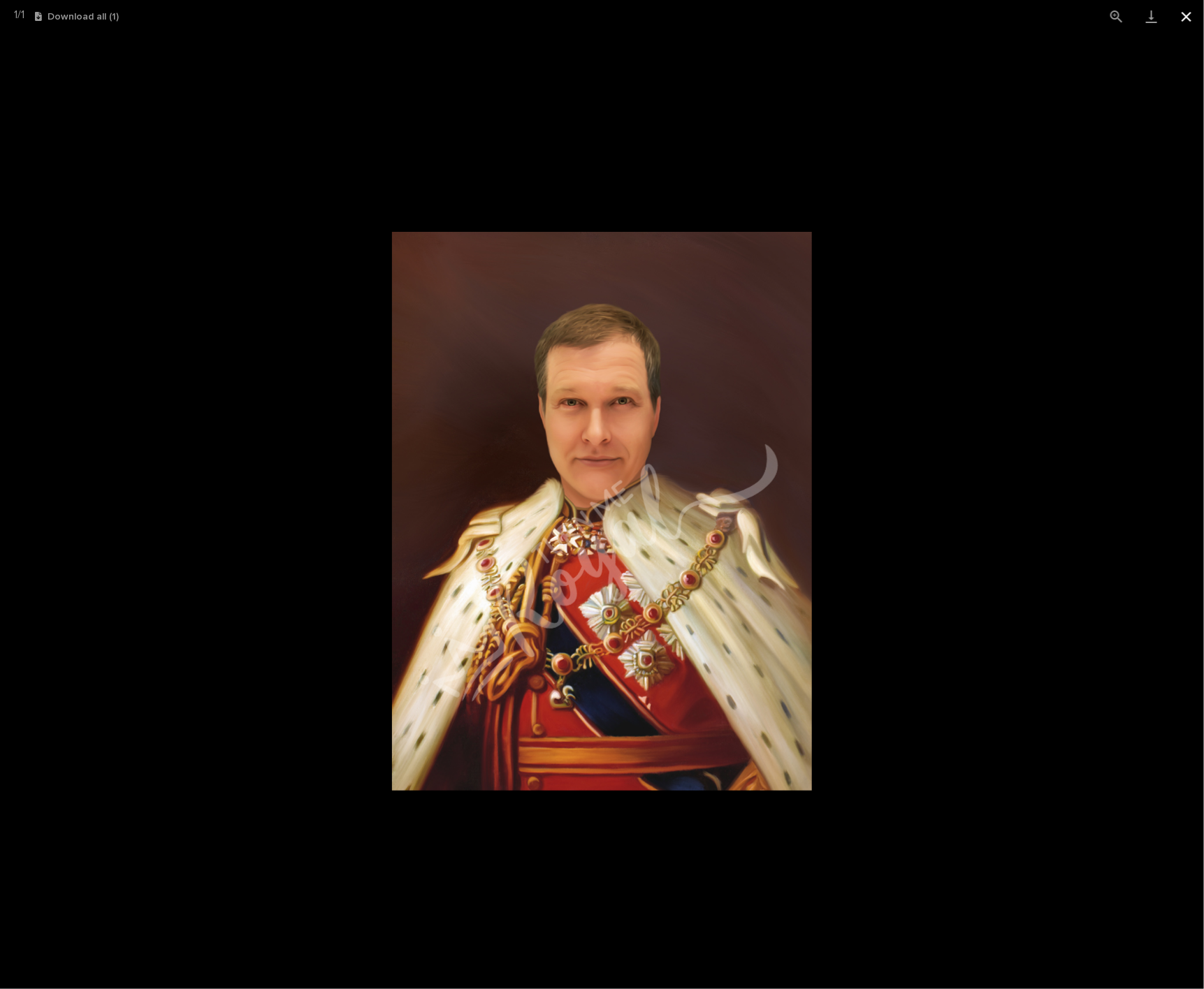
click at [882, 19] on button "Close gallery" at bounding box center [1186, 17] width 35 height 33
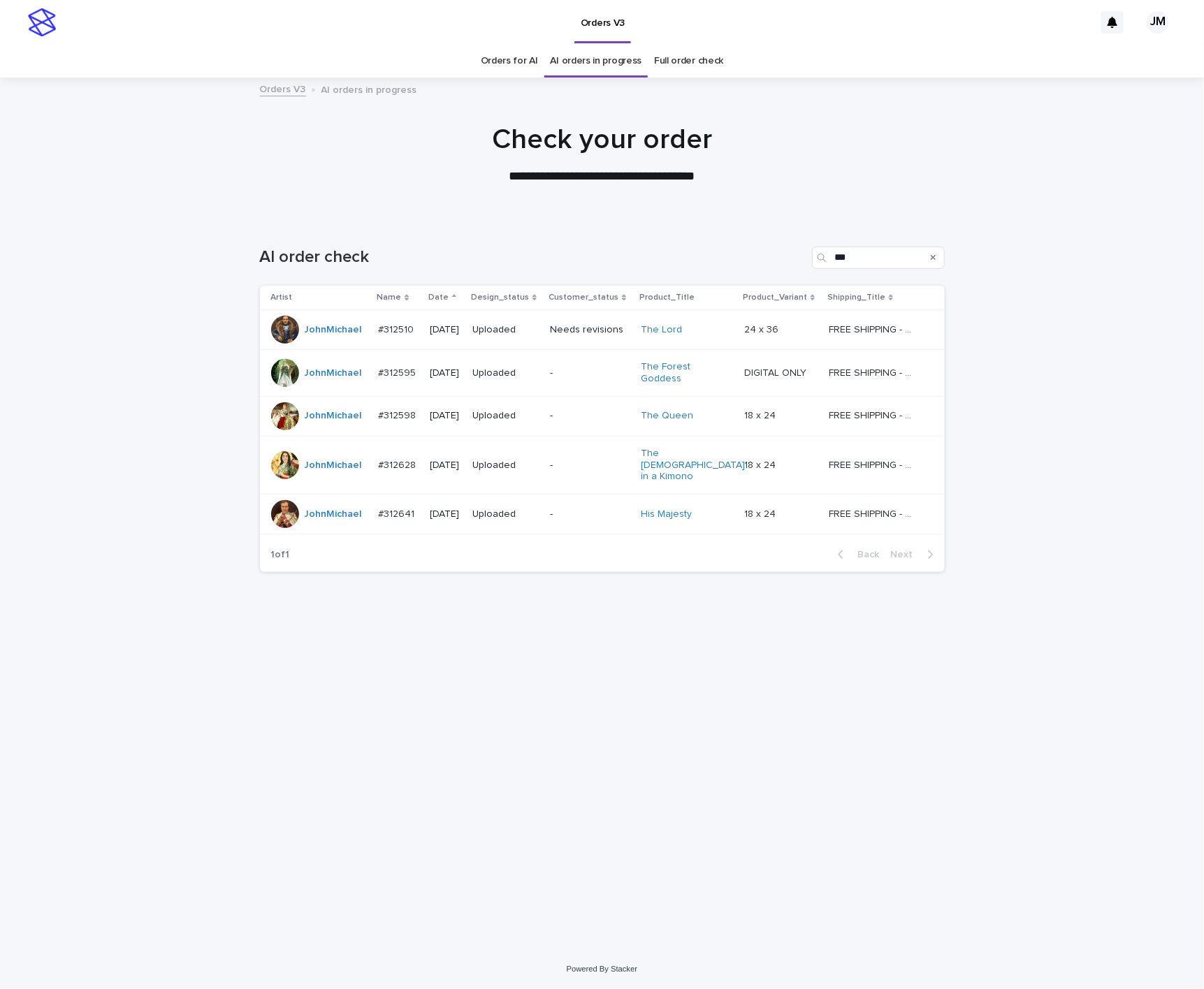
click at [491, 68] on link "Orders for AI" at bounding box center [509, 61] width 57 height 33
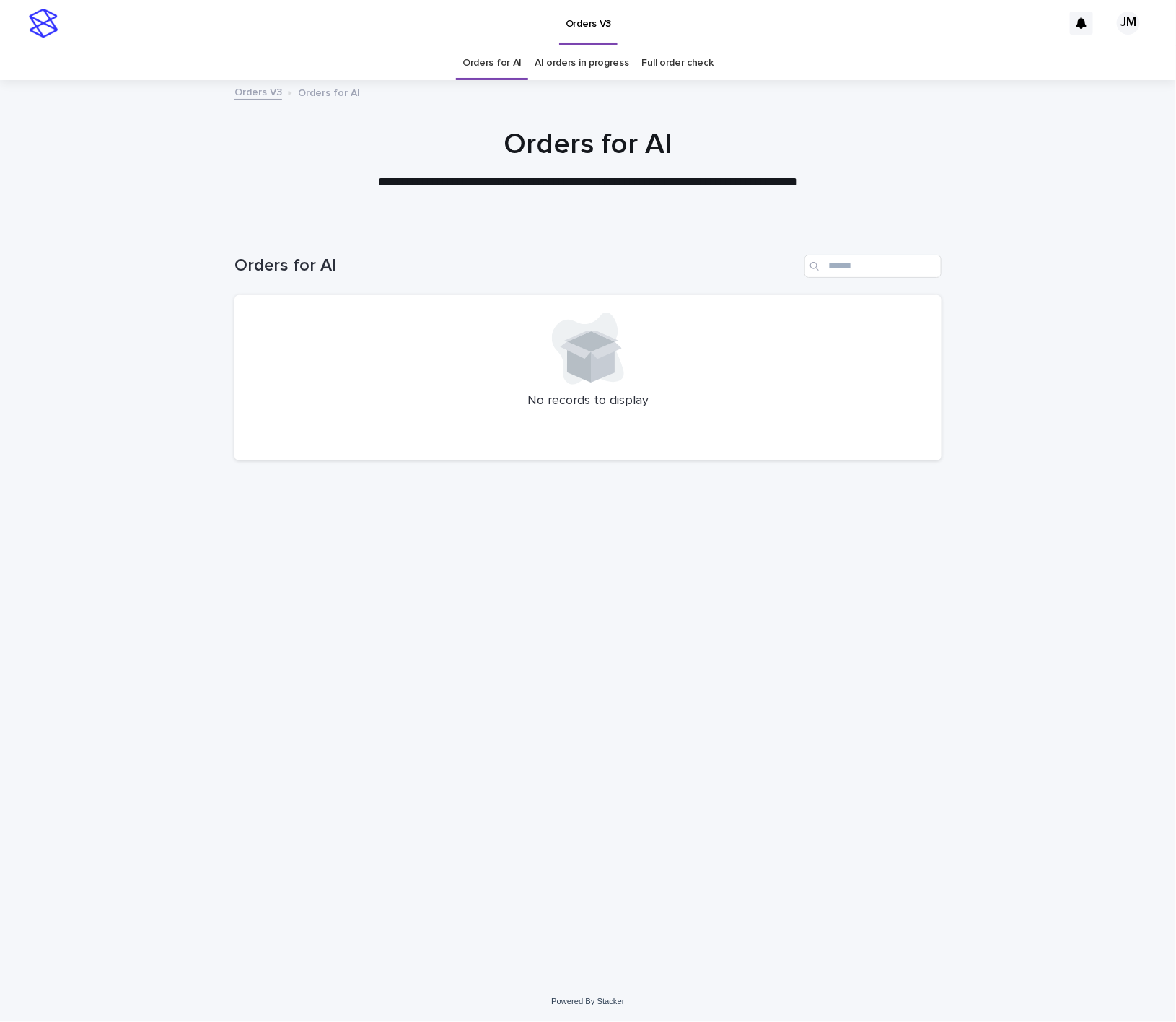
click at [609, 48] on link "AI orders in progress" at bounding box center [582, 63] width 94 height 34
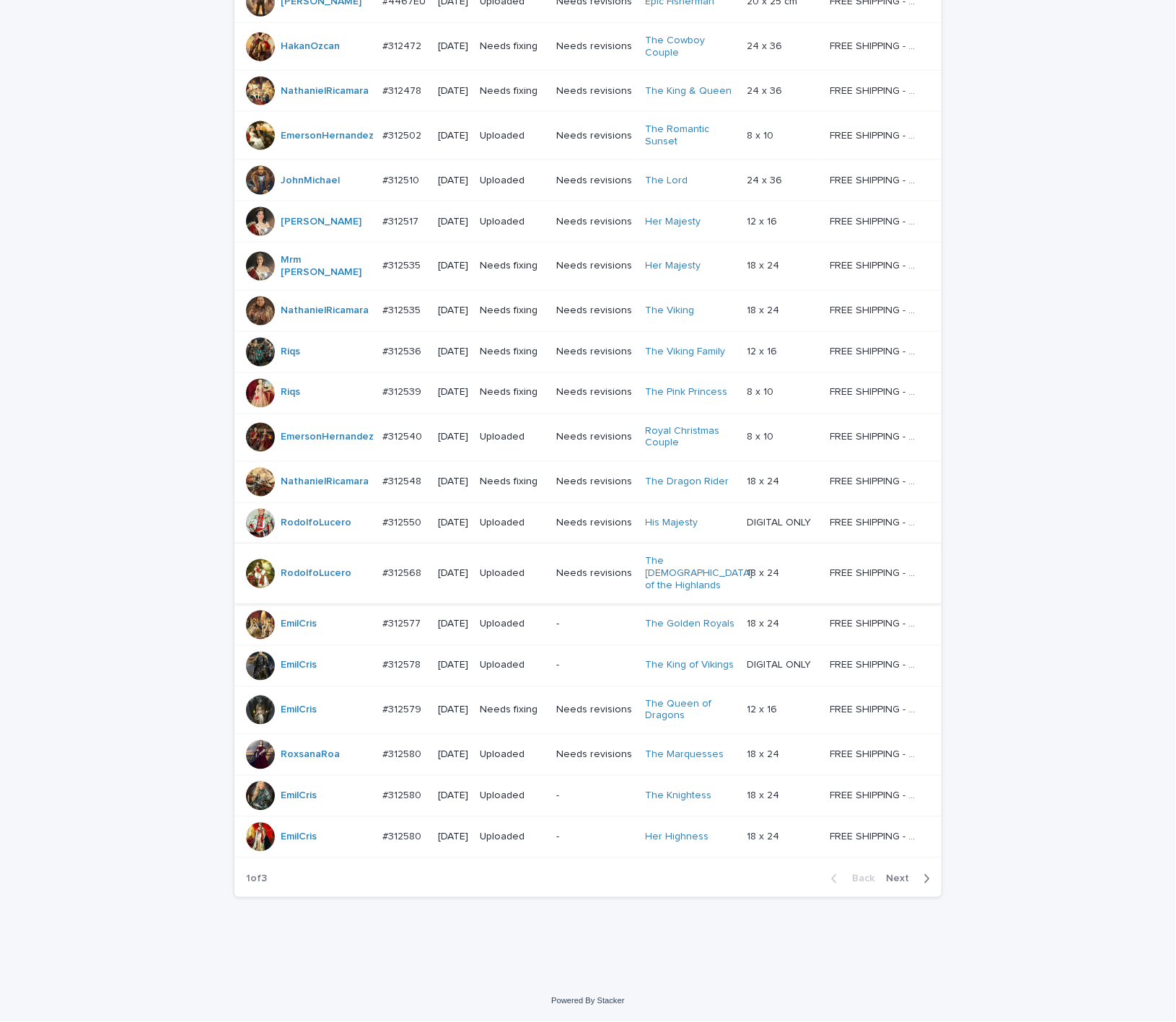
scroll to position [810, 0]
click at [901, 879] on span "Next" at bounding box center [901, 879] width 32 height 10
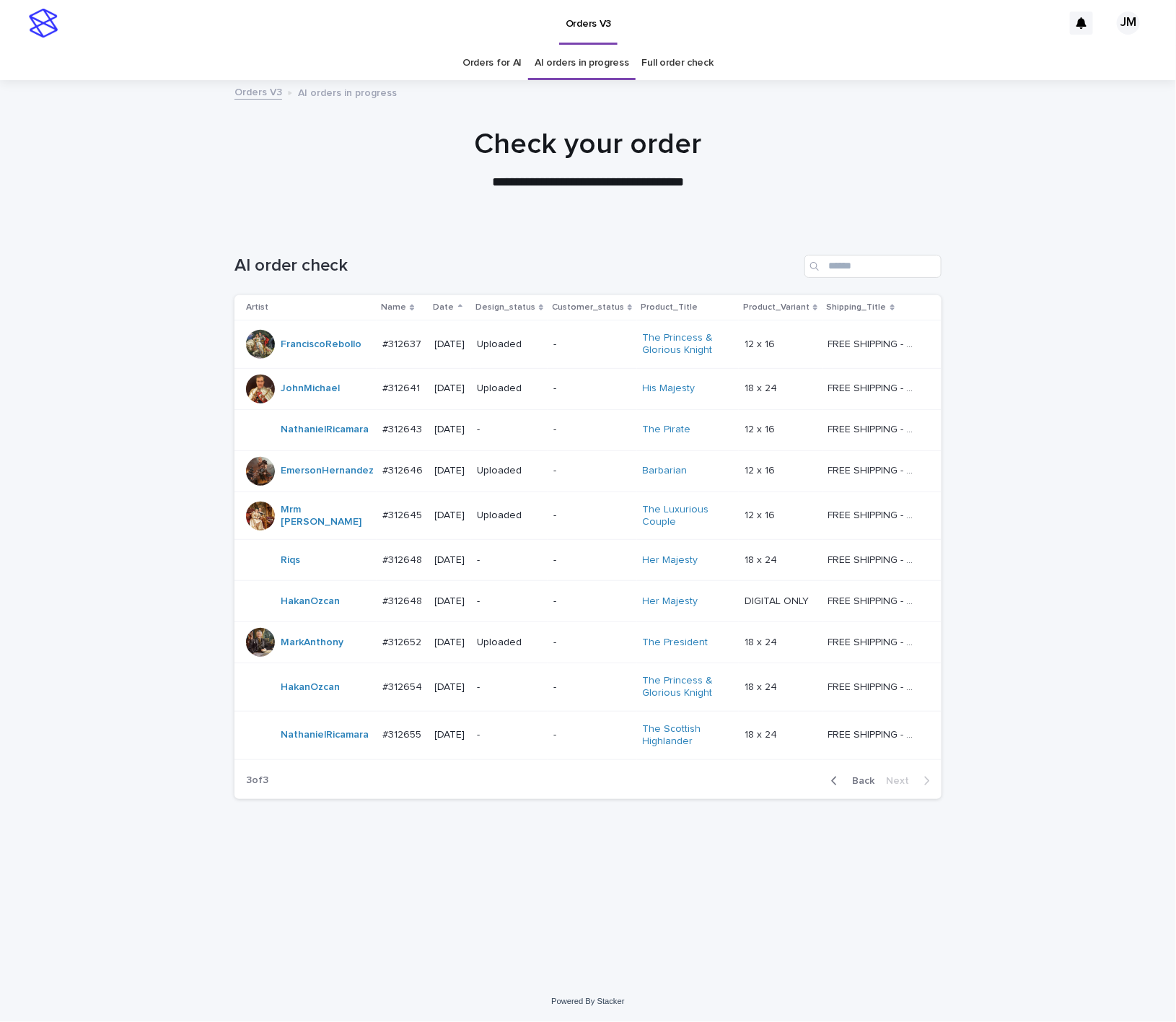
click at [570, 741] on p "-" at bounding box center [592, 735] width 78 height 13
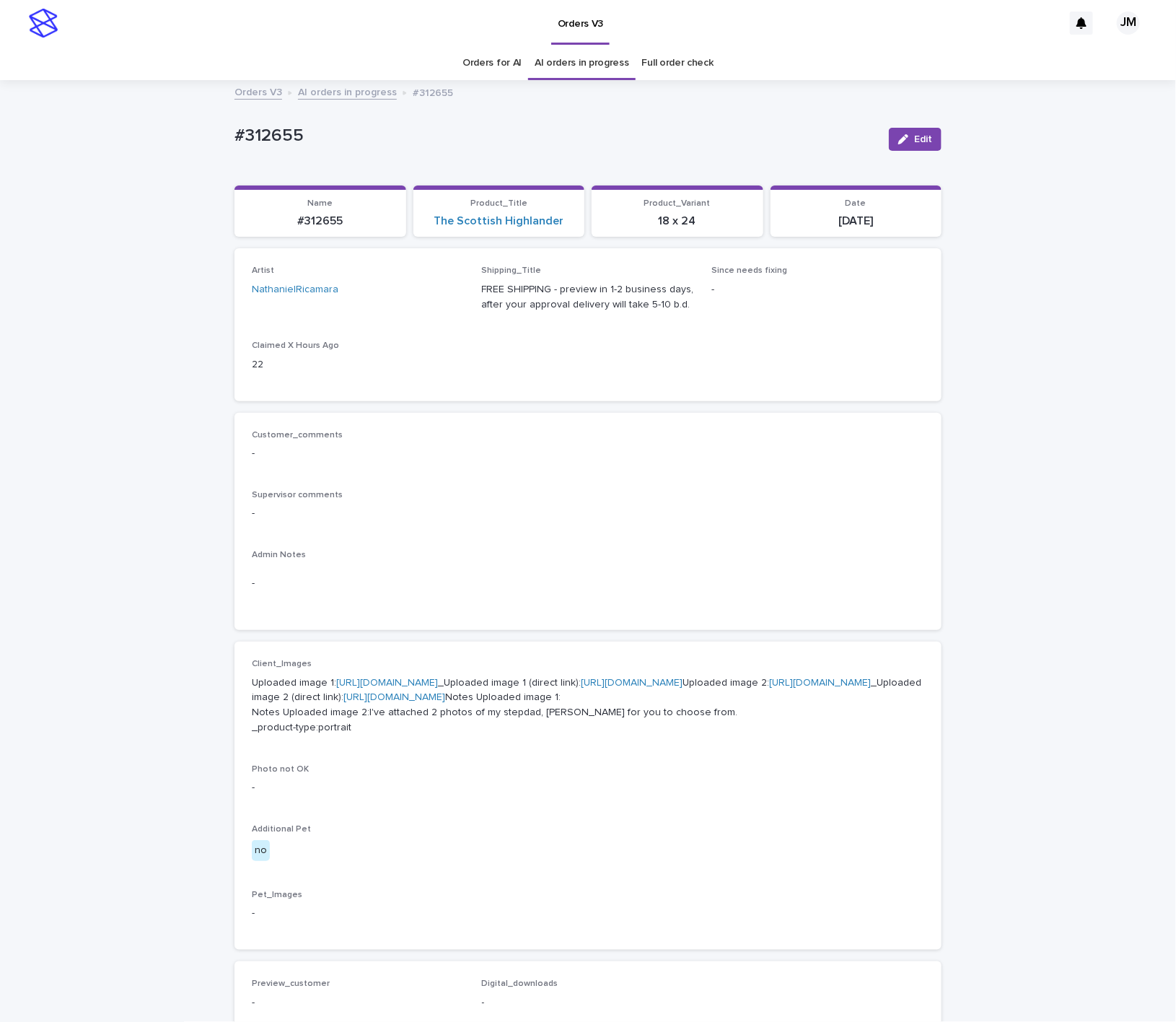
click at [507, 67] on link "Orders for AI" at bounding box center [492, 63] width 59 height 34
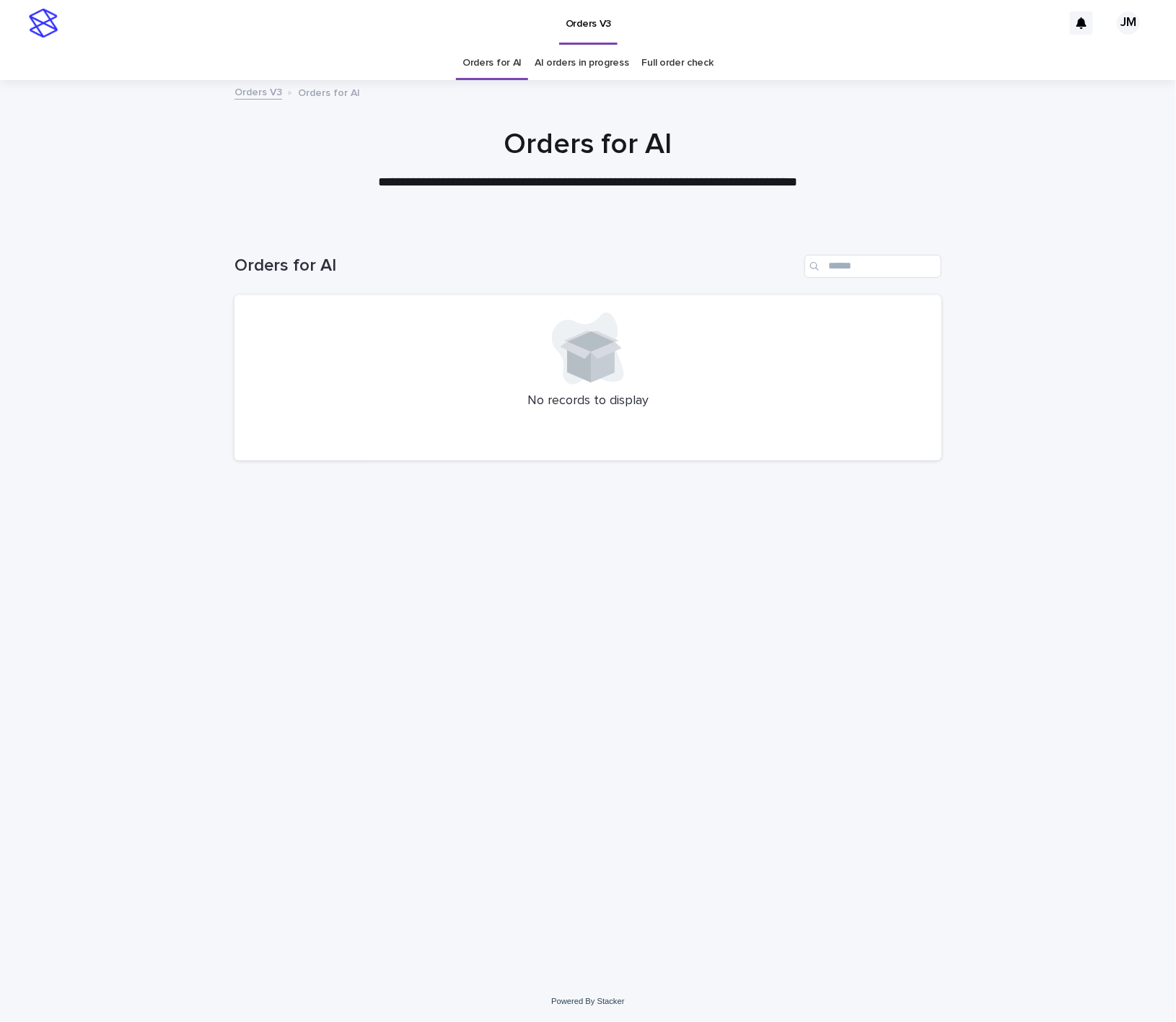
click at [557, 65] on link "AI orders in progress" at bounding box center [582, 63] width 94 height 34
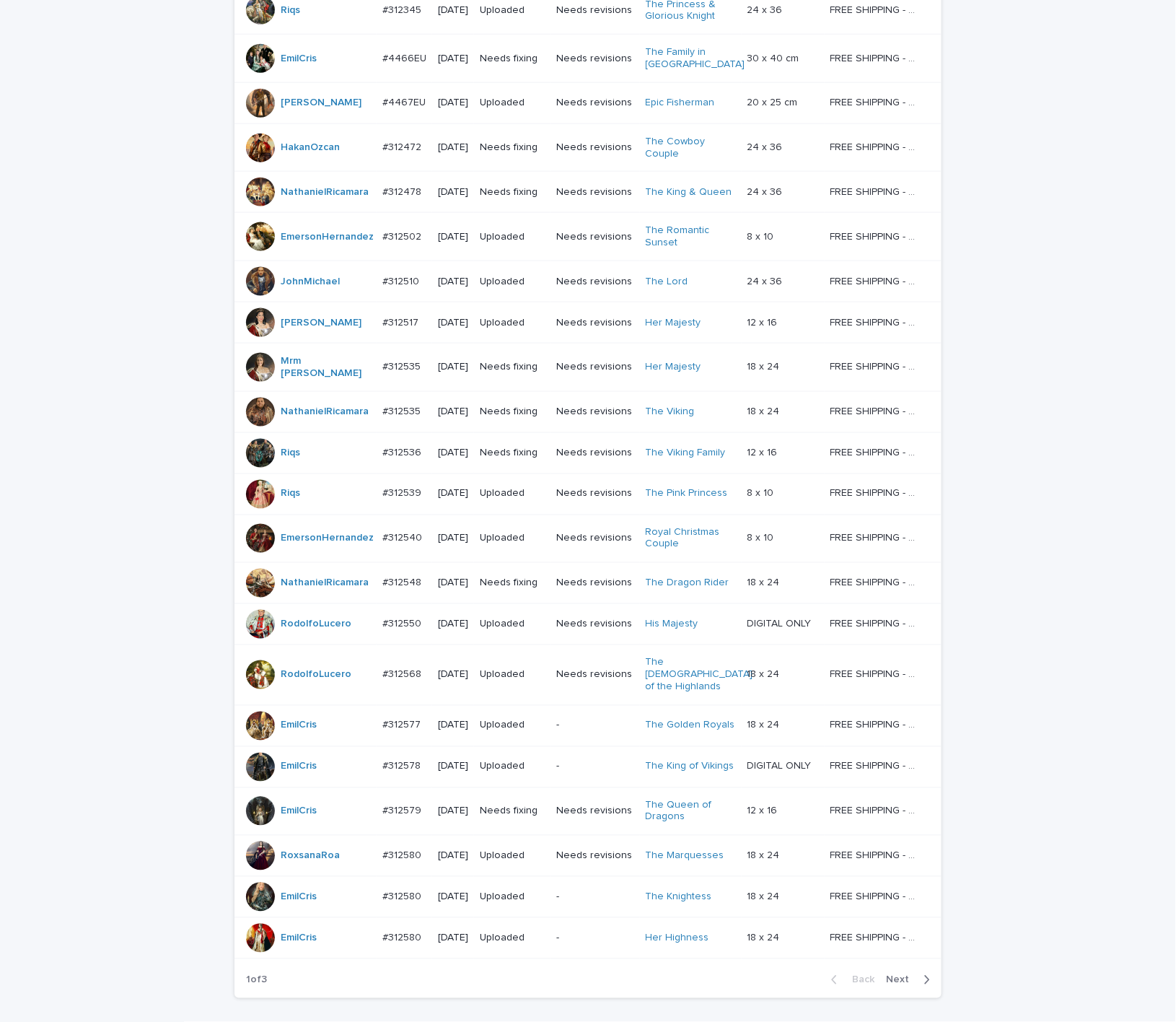
scroll to position [810, 0]
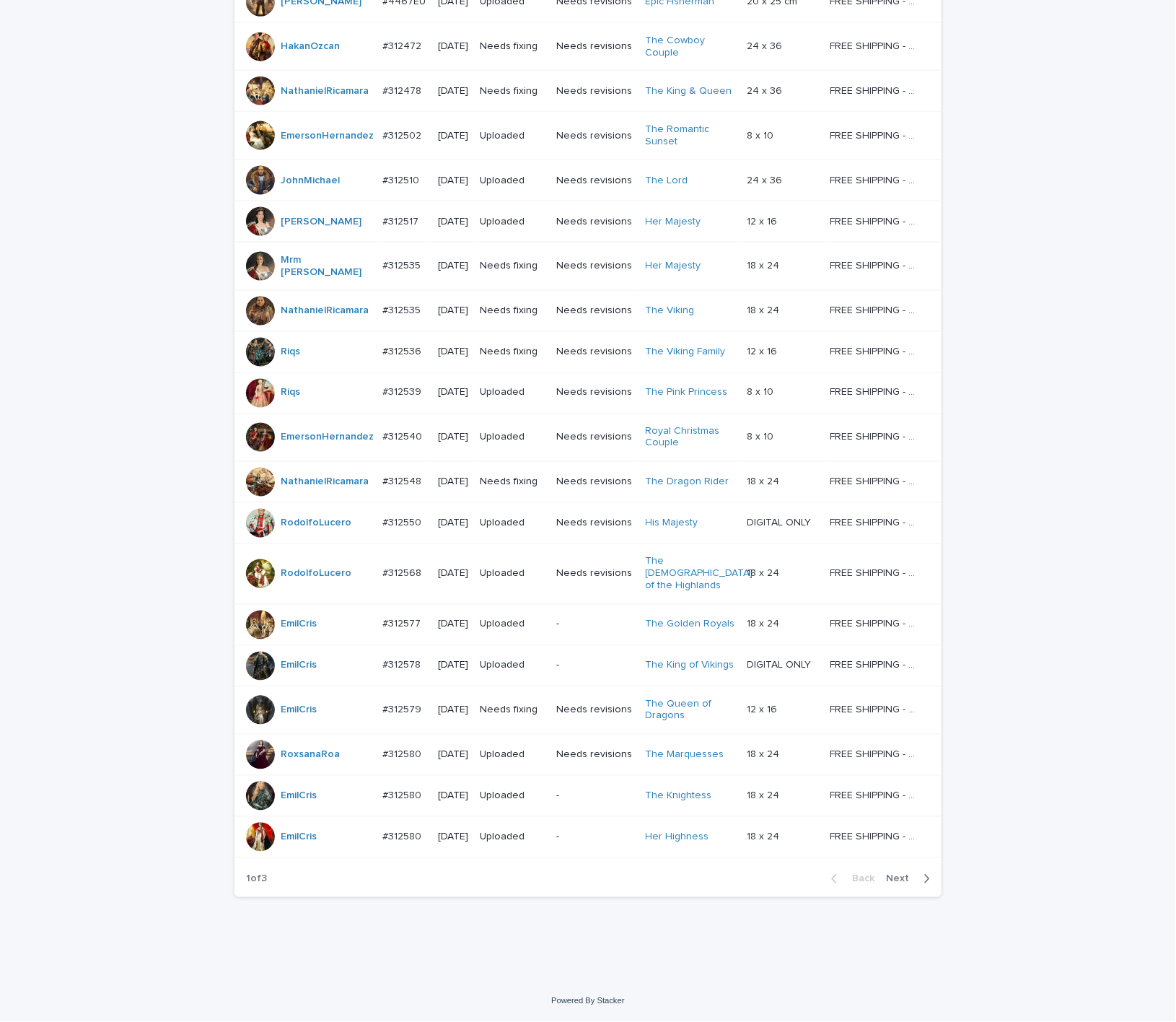
click at [895, 871] on div "Back Next" at bounding box center [881, 879] width 122 height 36
click at [899, 888] on div "Back Next" at bounding box center [881, 879] width 122 height 36
click at [897, 886] on div "Back Next" at bounding box center [881, 879] width 122 height 36
click at [892, 878] on span "Next" at bounding box center [901, 879] width 32 height 10
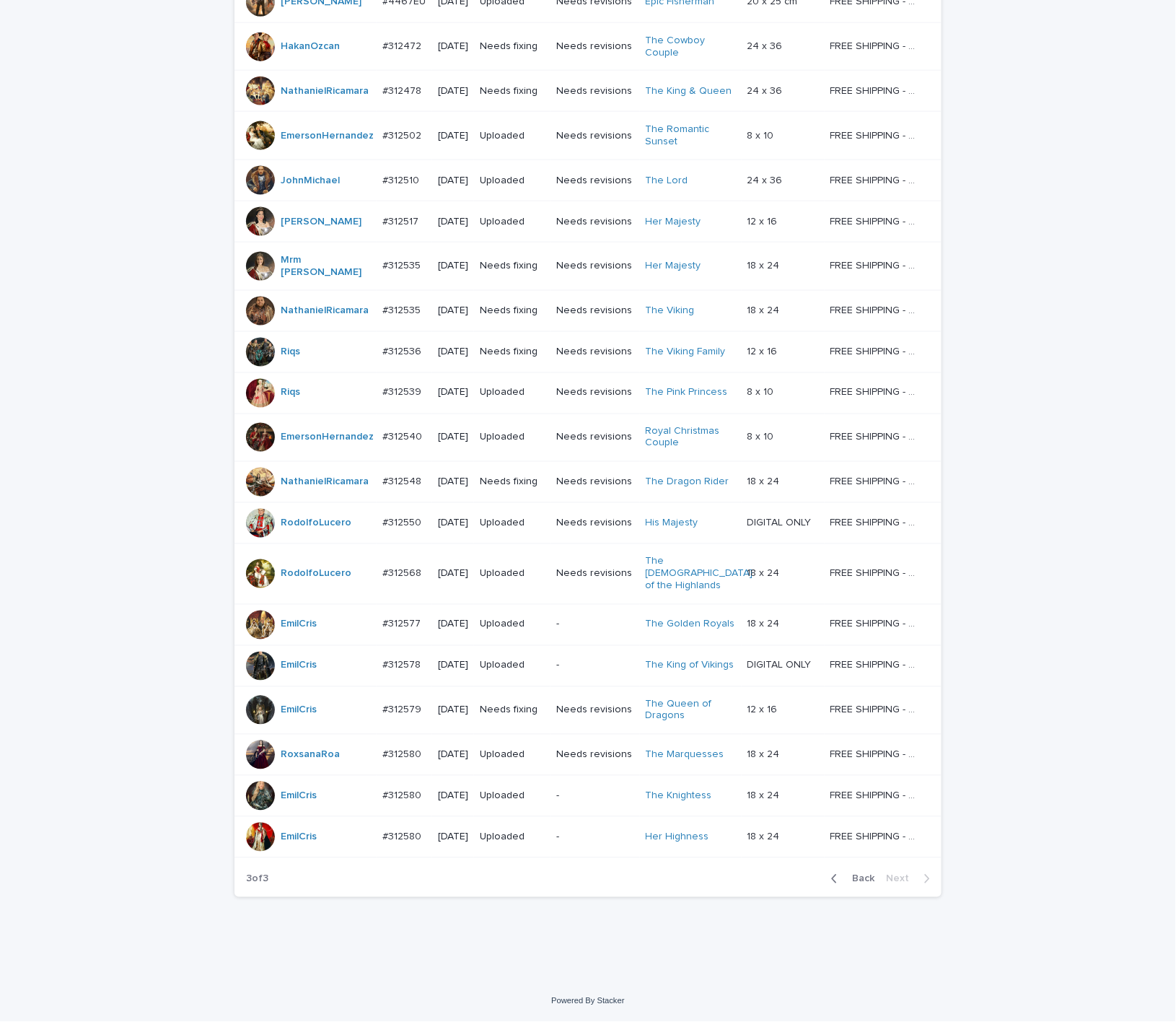
click at [1053, 675] on div "Loading... Saving… Loading... Saving… AI order check Artist Name Date Design_st…" at bounding box center [588, 208] width 1176 height 1547
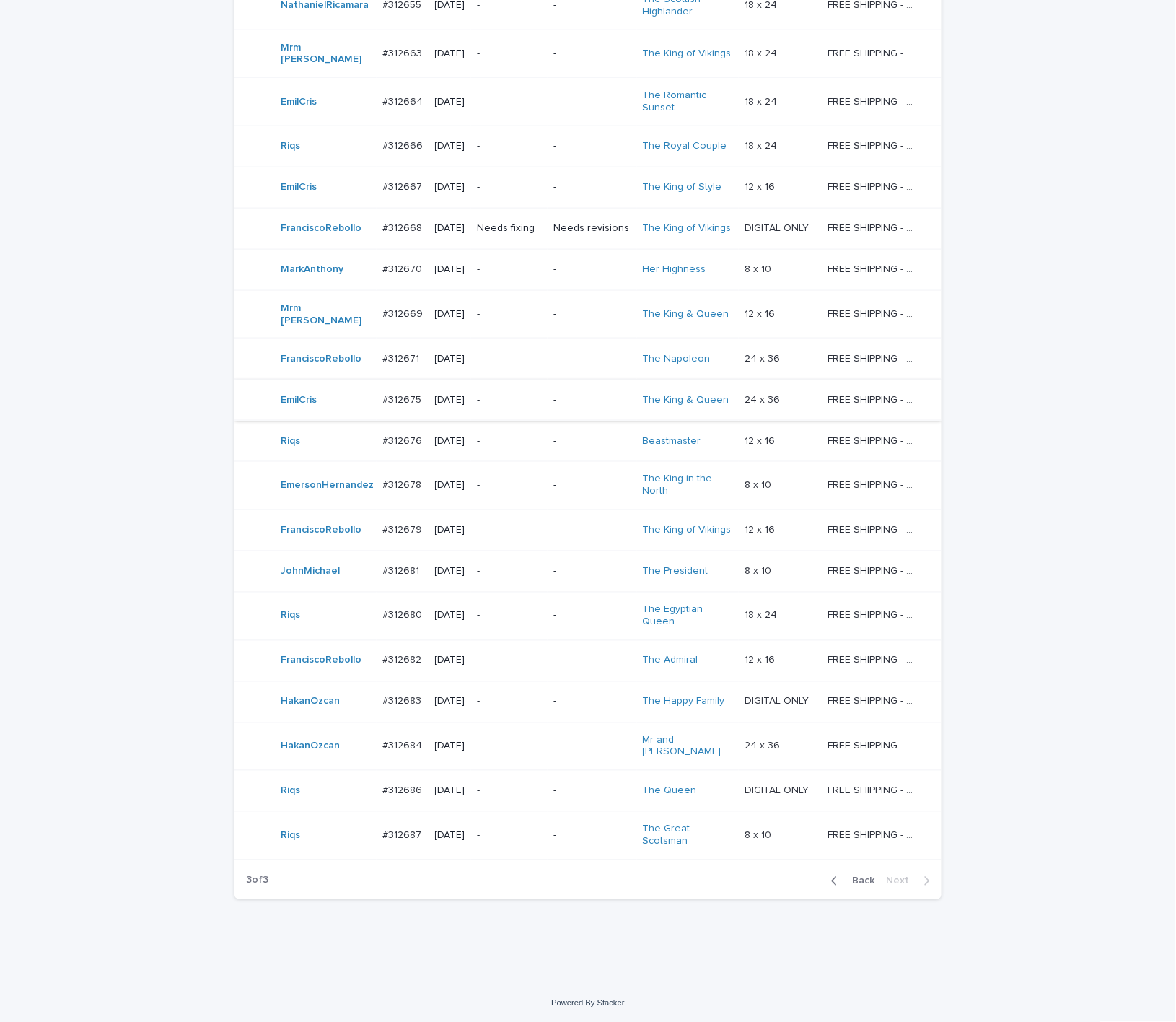
scroll to position [621, 0]
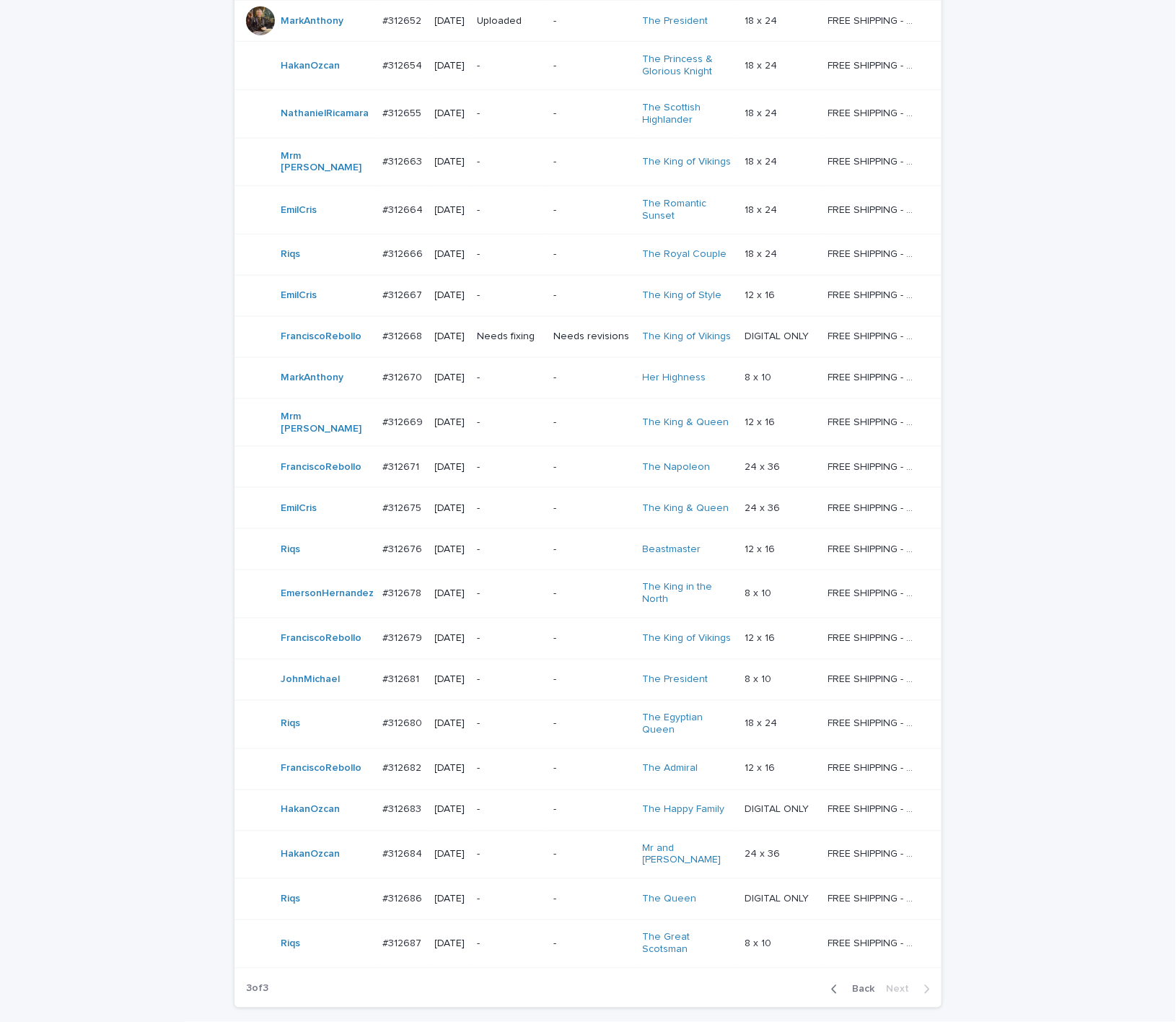
click at [513, 235] on td "-" at bounding box center [509, 210] width 76 height 48
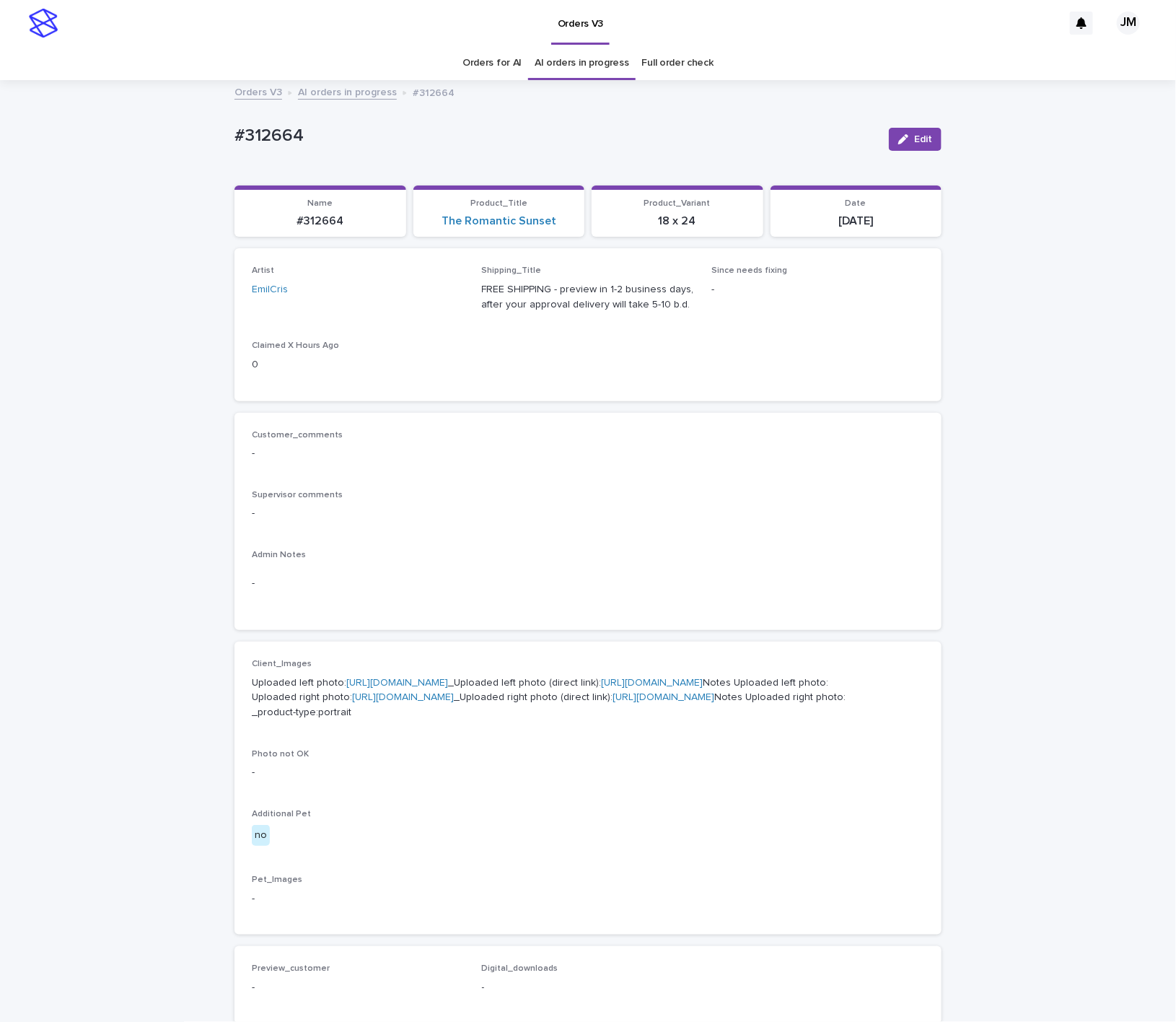
click at [511, 56] on link "Orders for AI" at bounding box center [492, 63] width 59 height 34
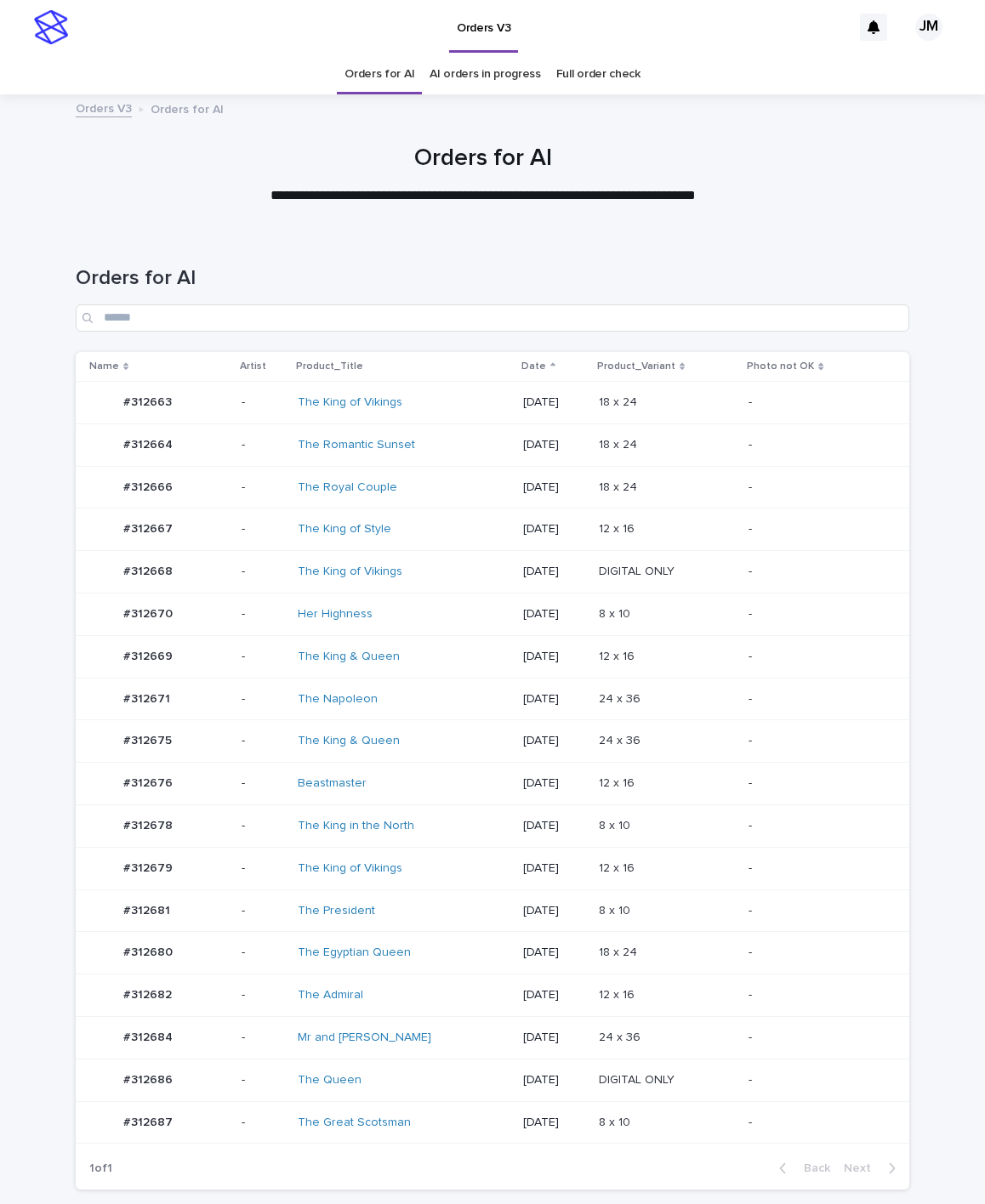
click at [523, 865] on div "[DATE]" at bounding box center [554, 866] width 62 height 17
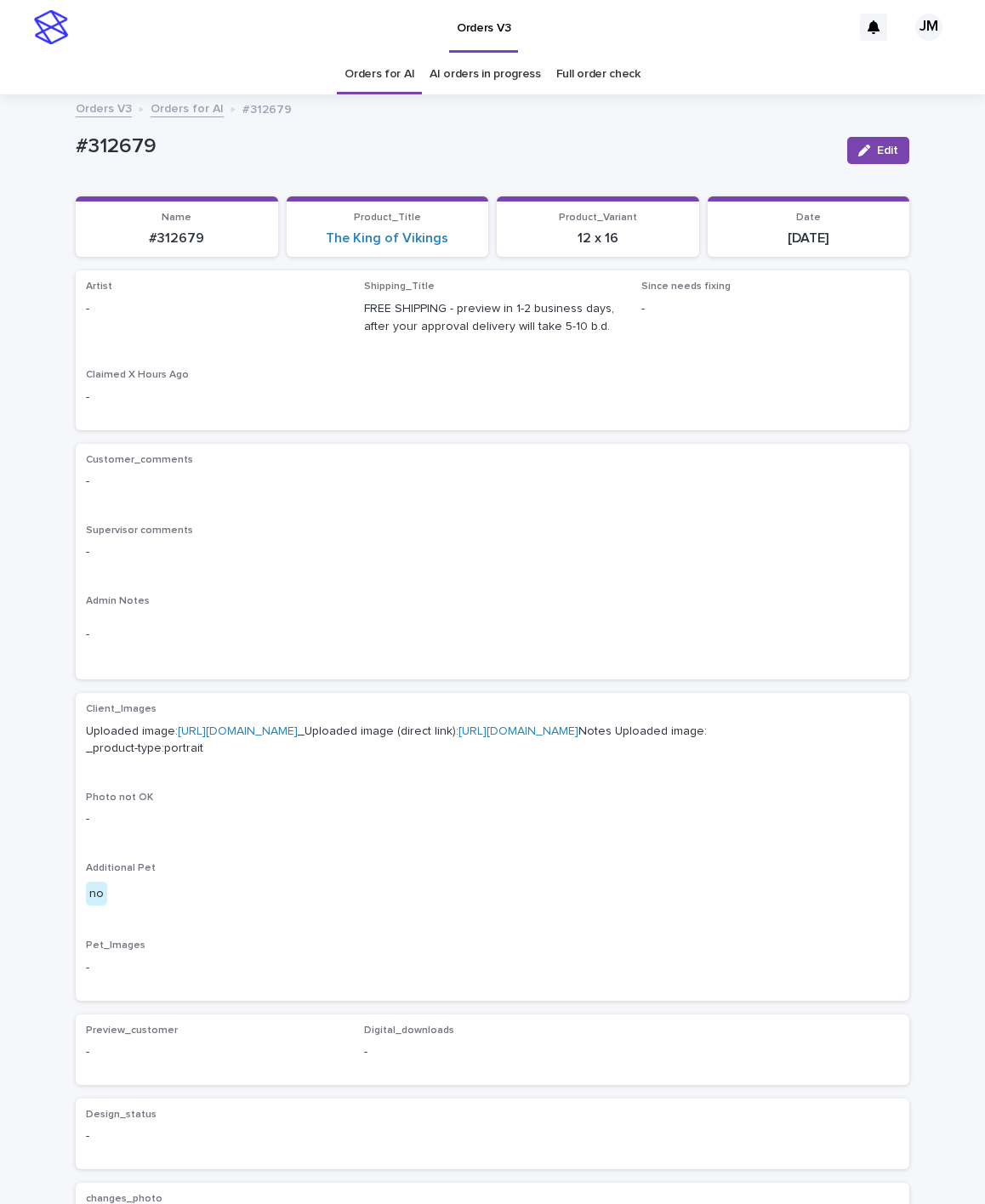
click at [858, 150] on icon "button" at bounding box center [864, 150] width 12 height 12
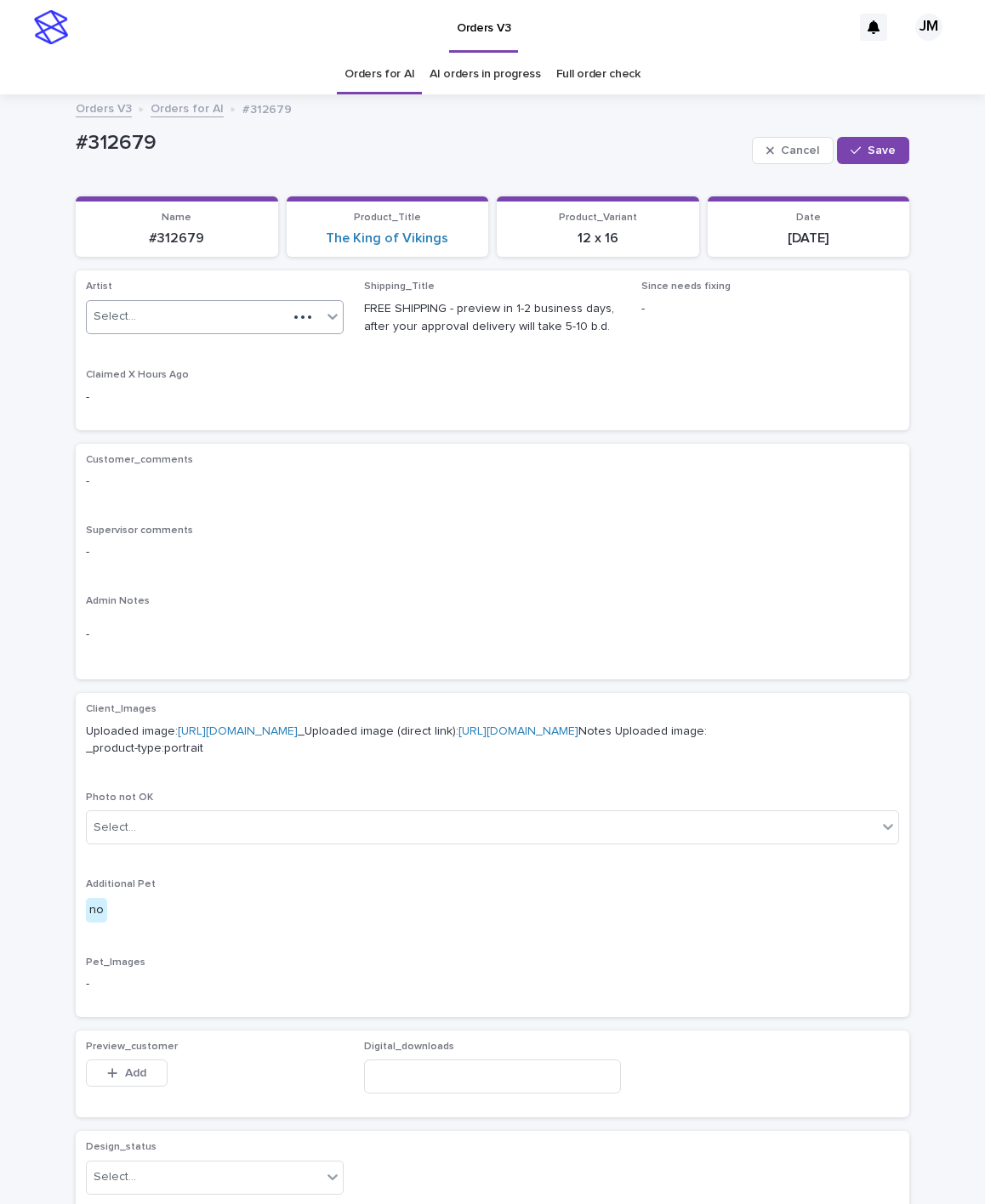
click at [151, 319] on div "Select..." at bounding box center [187, 317] width 201 height 28
type input "******"
click at [197, 348] on div "JohnMichael" at bounding box center [206, 351] width 256 height 30
drag, startPoint x: 863, startPoint y: 151, endPoint x: 304, endPoint y: 266, distance: 570.7
click at [868, 151] on span "Save" at bounding box center [882, 150] width 28 height 12
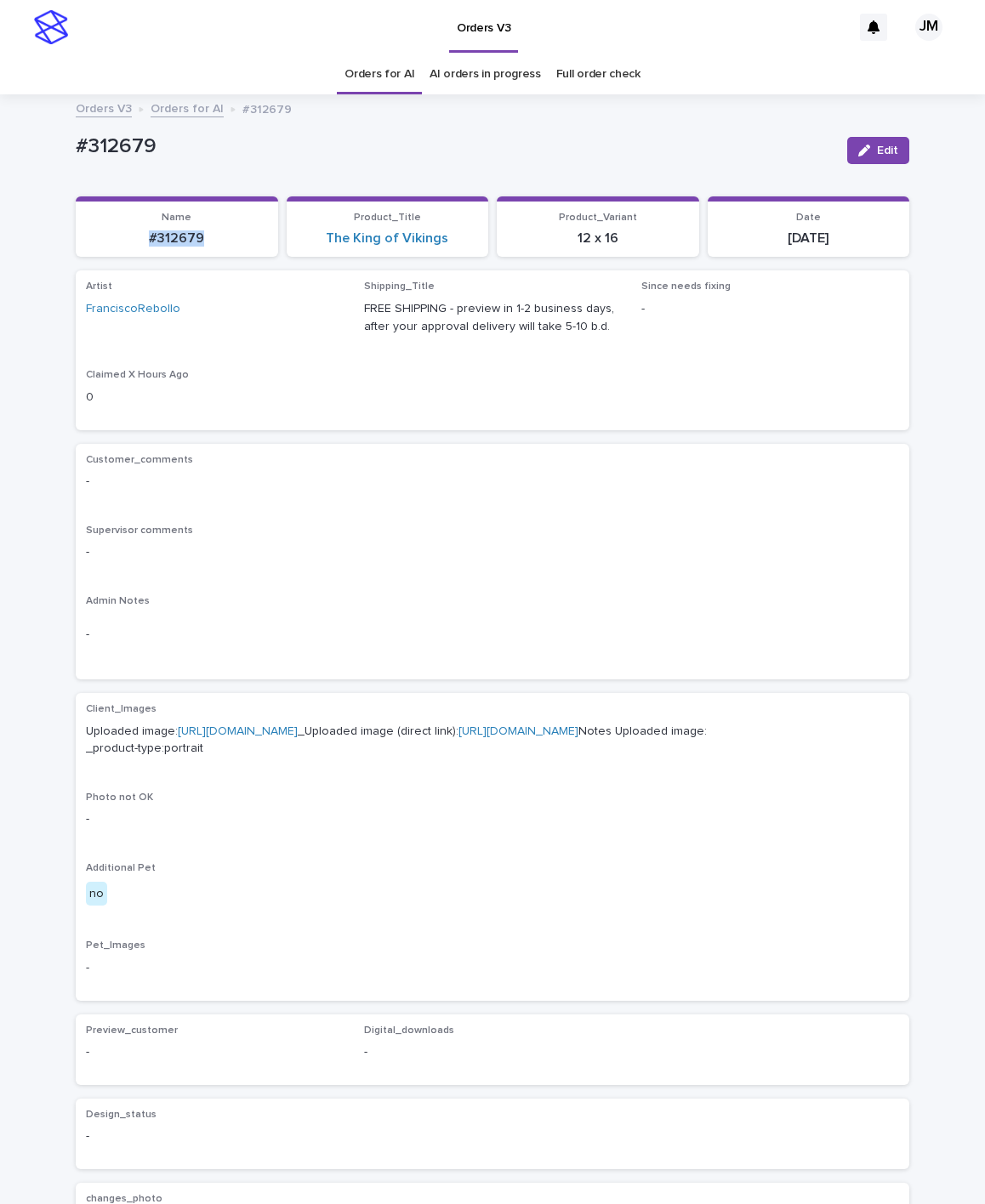
drag, startPoint x: 200, startPoint y: 246, endPoint x: 115, endPoint y: 246, distance: 85.0
click at [115, 246] on section "Name #312679" at bounding box center [177, 227] width 202 height 61
copy p "#312679"
click at [366, 101] on div "Orders V3 Orders for AI #312679" at bounding box center [492, 109] width 851 height 24
drag, startPoint x: 891, startPoint y: 143, endPoint x: 575, endPoint y: 296, distance: 351.1
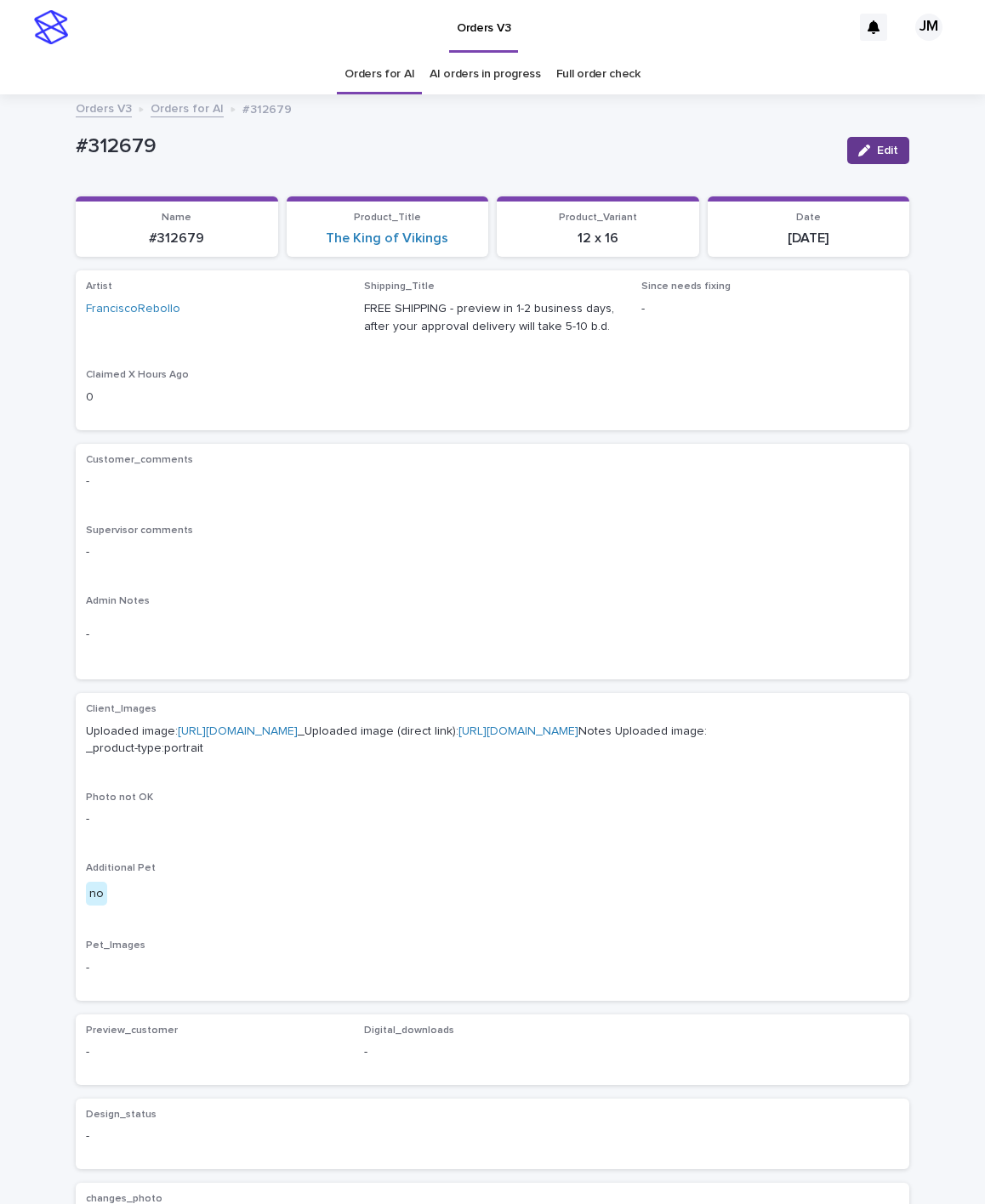
click at [885, 146] on button "Edit" at bounding box center [878, 150] width 62 height 27
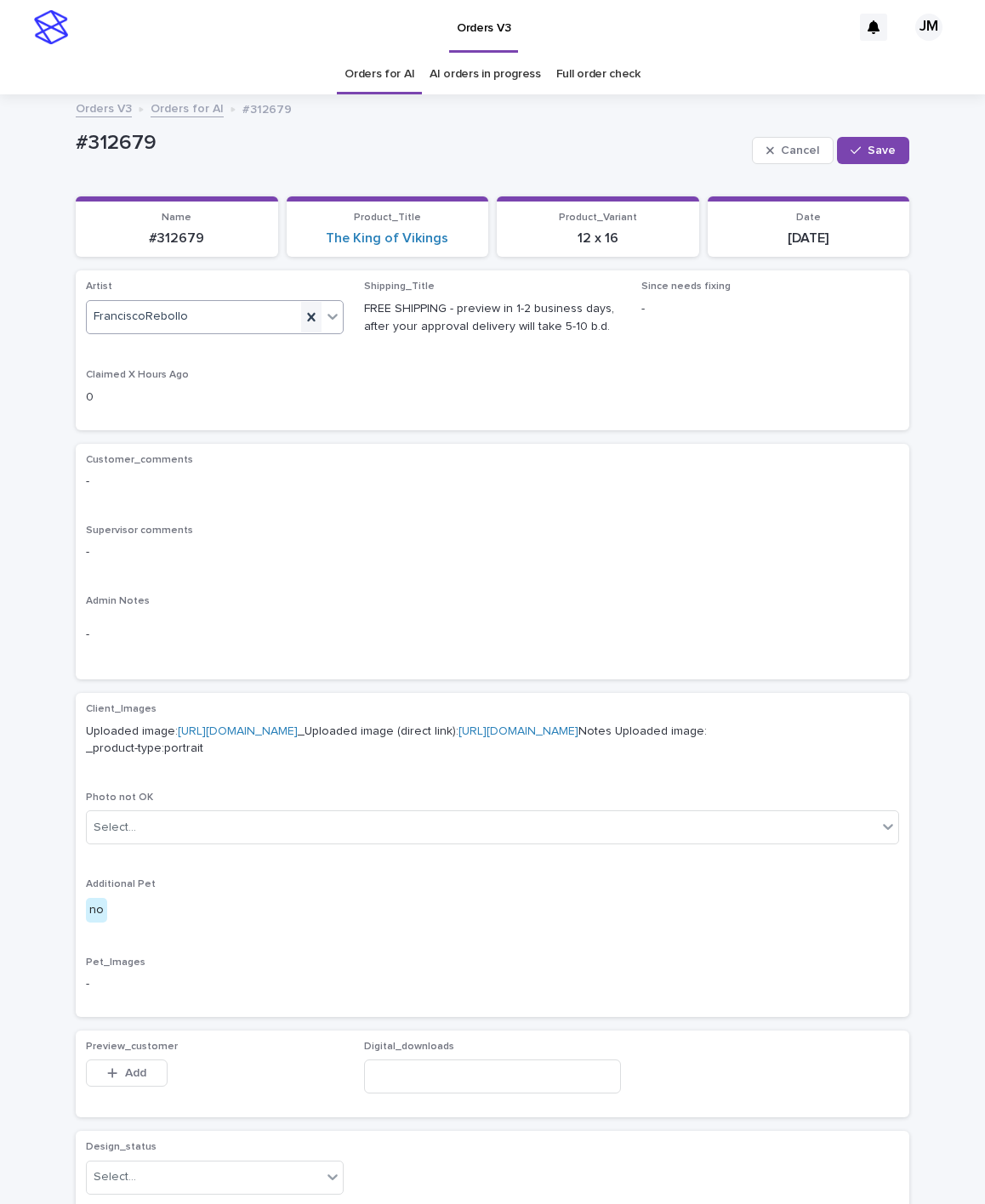
click at [304, 317] on icon at bounding box center [311, 317] width 17 height 17
type input "******"
click at [210, 351] on div "JohnMichael" at bounding box center [206, 351] width 256 height 30
click at [866, 136] on div "Cancel Save" at bounding box center [831, 150] width 157 height 51
click at [853, 146] on div "button" at bounding box center [859, 150] width 17 height 12
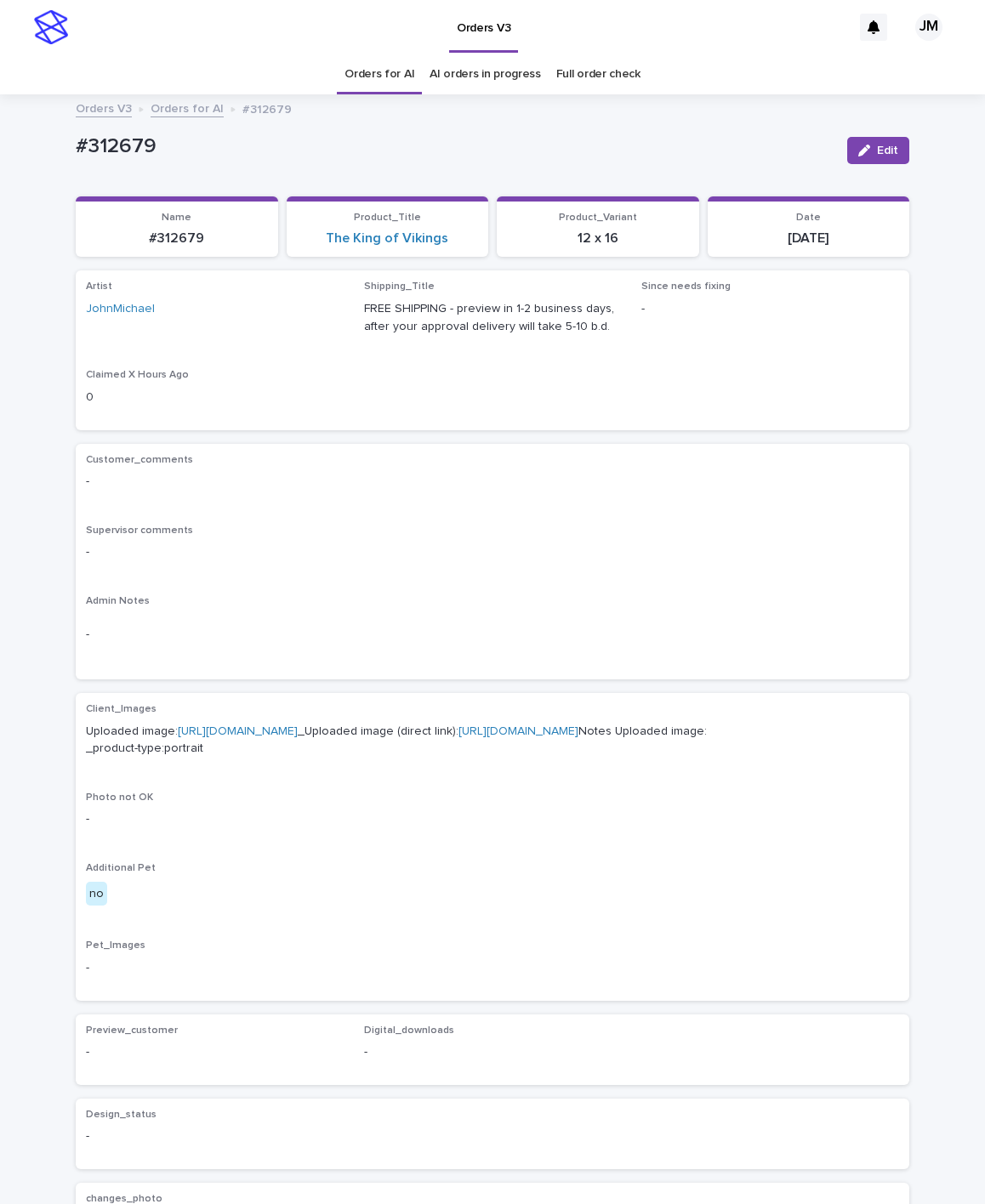
click at [458, 737] on link "[URL][DOMAIN_NAME]" at bounding box center [518, 732] width 120 height 12
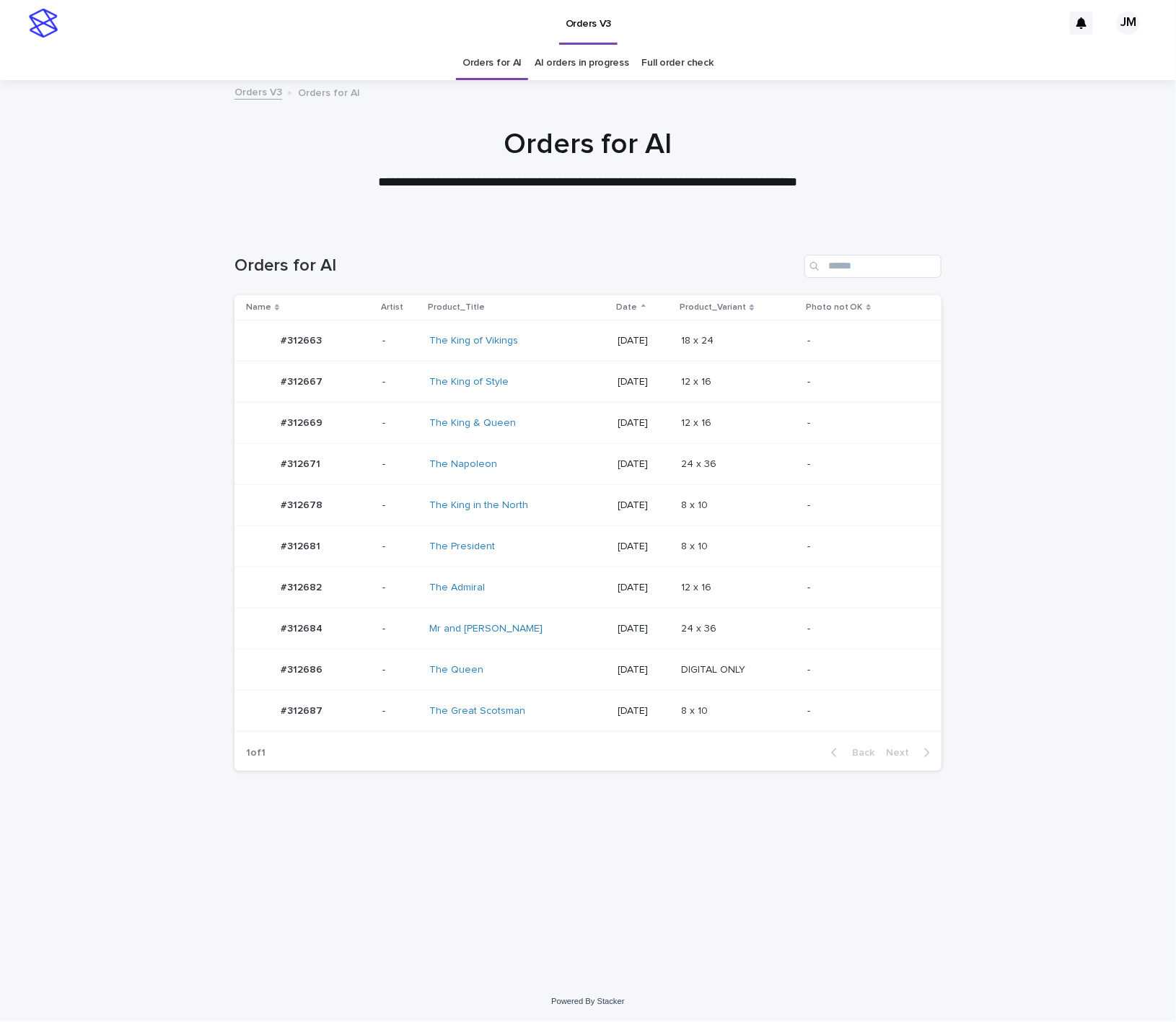
click at [538, 544] on div "The President" at bounding box center [490, 546] width 120 height 13
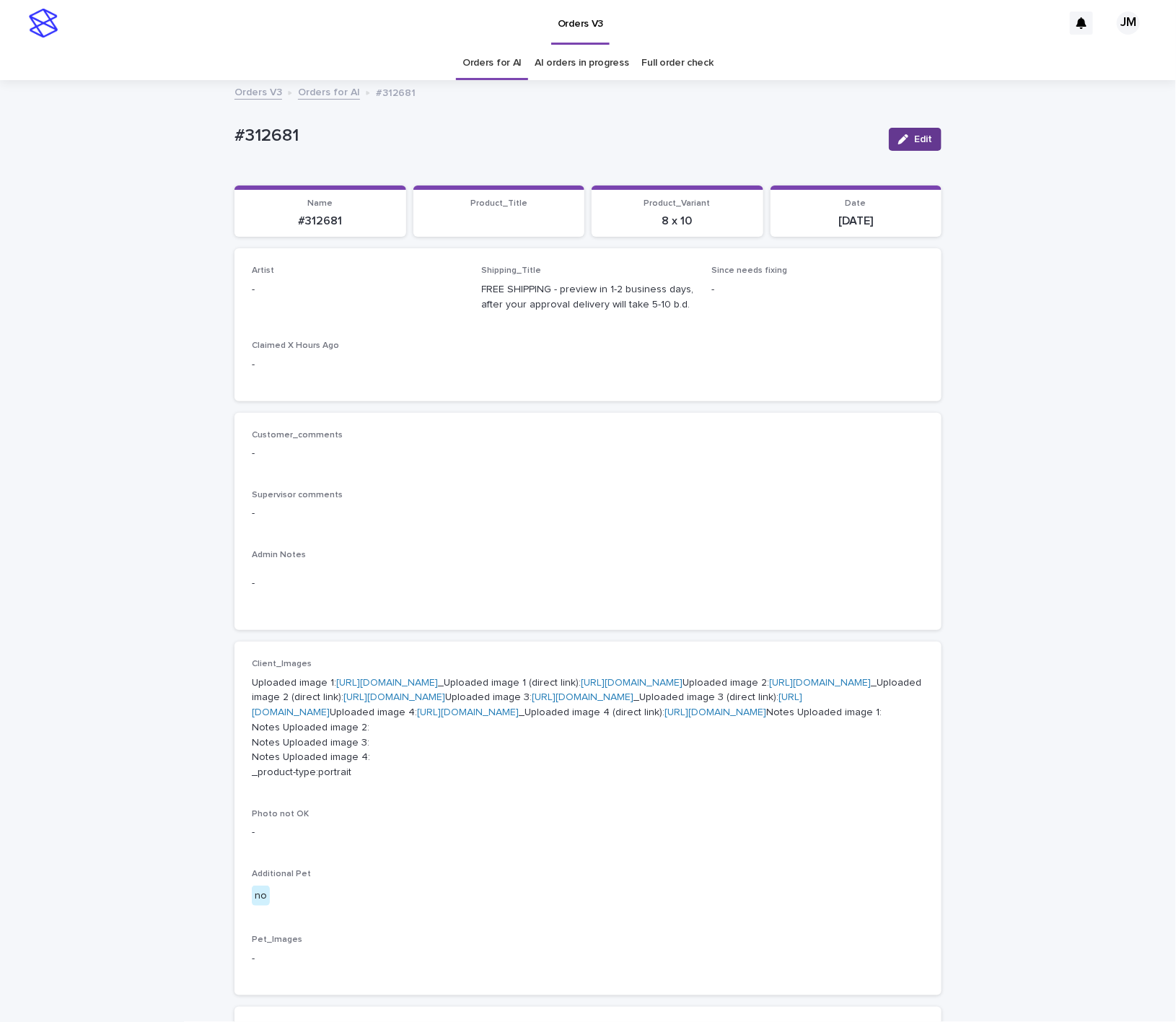
click at [914, 134] on span "Edit" at bounding box center [923, 140] width 18 height 10
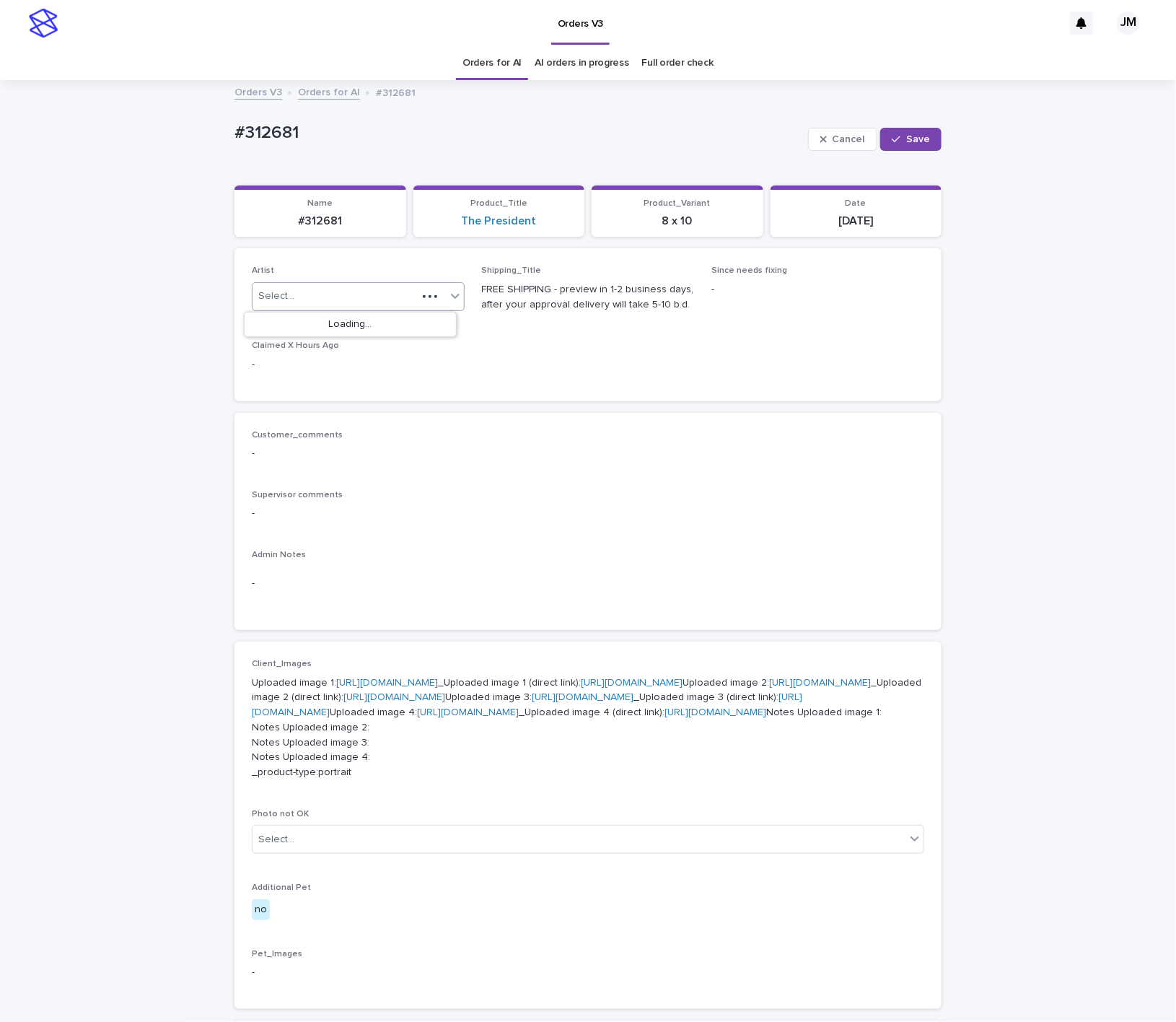
click at [335, 301] on div "Select..." at bounding box center [335, 296] width 165 height 24
type input "******"
click at [367, 319] on div "JohnMichael" at bounding box center [350, 325] width 211 height 25
click at [895, 137] on div "button" at bounding box center [899, 140] width 14 height 10
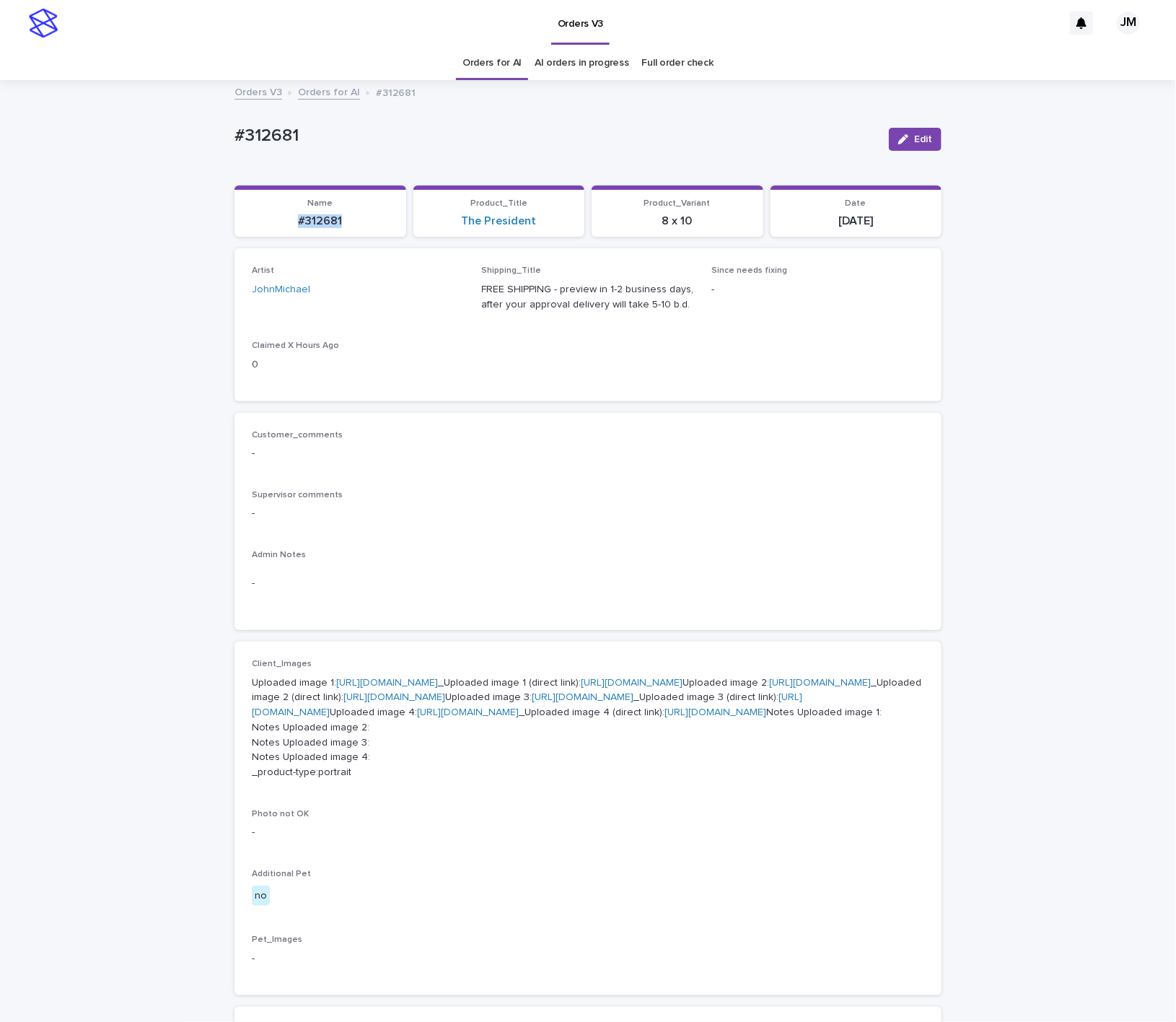
drag, startPoint x: 336, startPoint y: 227, endPoint x: 262, endPoint y: 223, distance: 74.1
click at [262, 223] on p "#312681" at bounding box center [321, 221] width 154 height 13
copy p "#312681"
click at [42, 354] on div "Loading... Saving… Loading... Saving… #312681 Edit #312681 Edit Sorry, there wa…" at bounding box center [588, 776] width 1176 height 1390
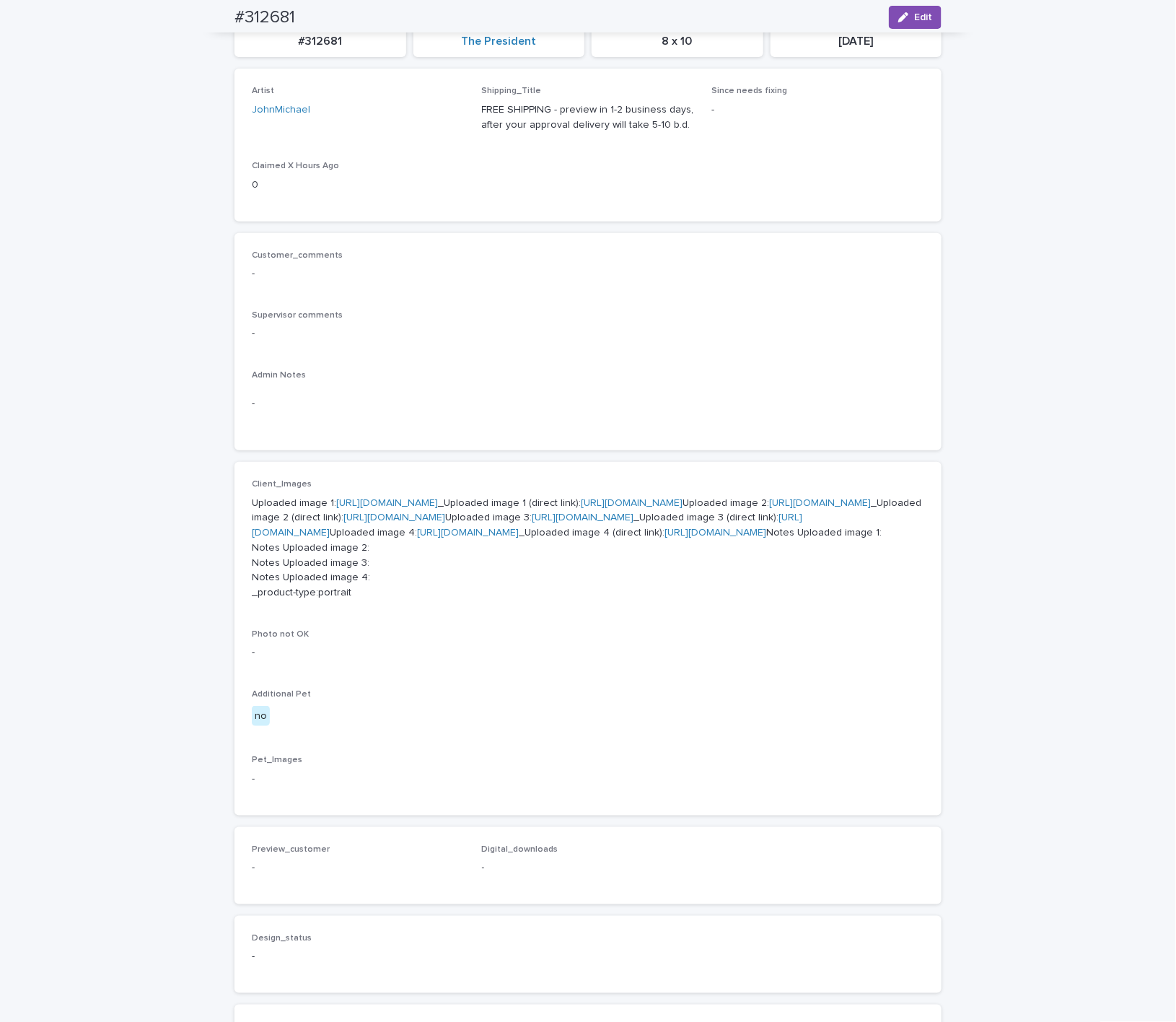
scroll to position [108, 0]
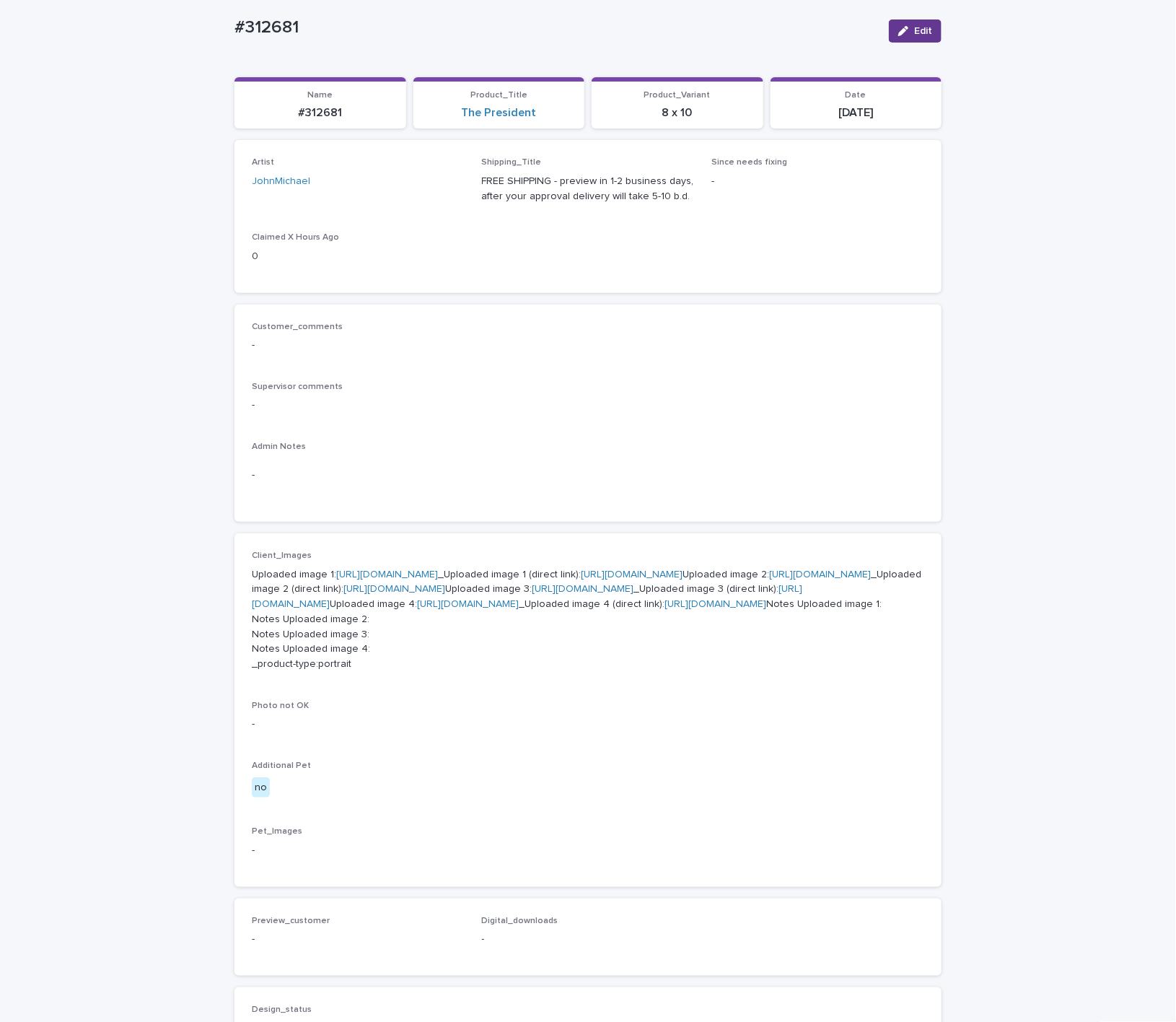
click at [914, 36] on span "Edit" at bounding box center [923, 31] width 18 height 10
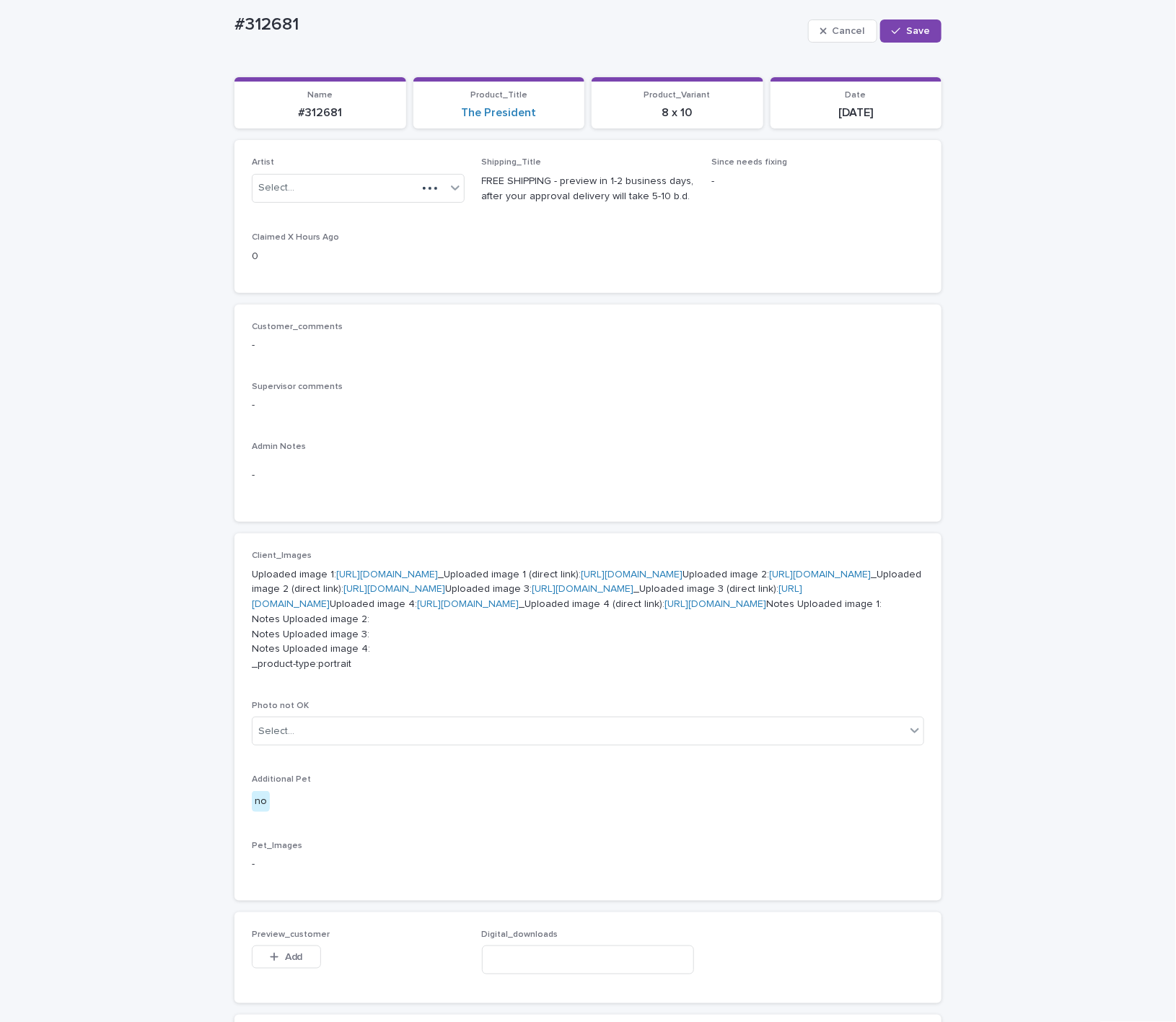
scroll to position [130, 0]
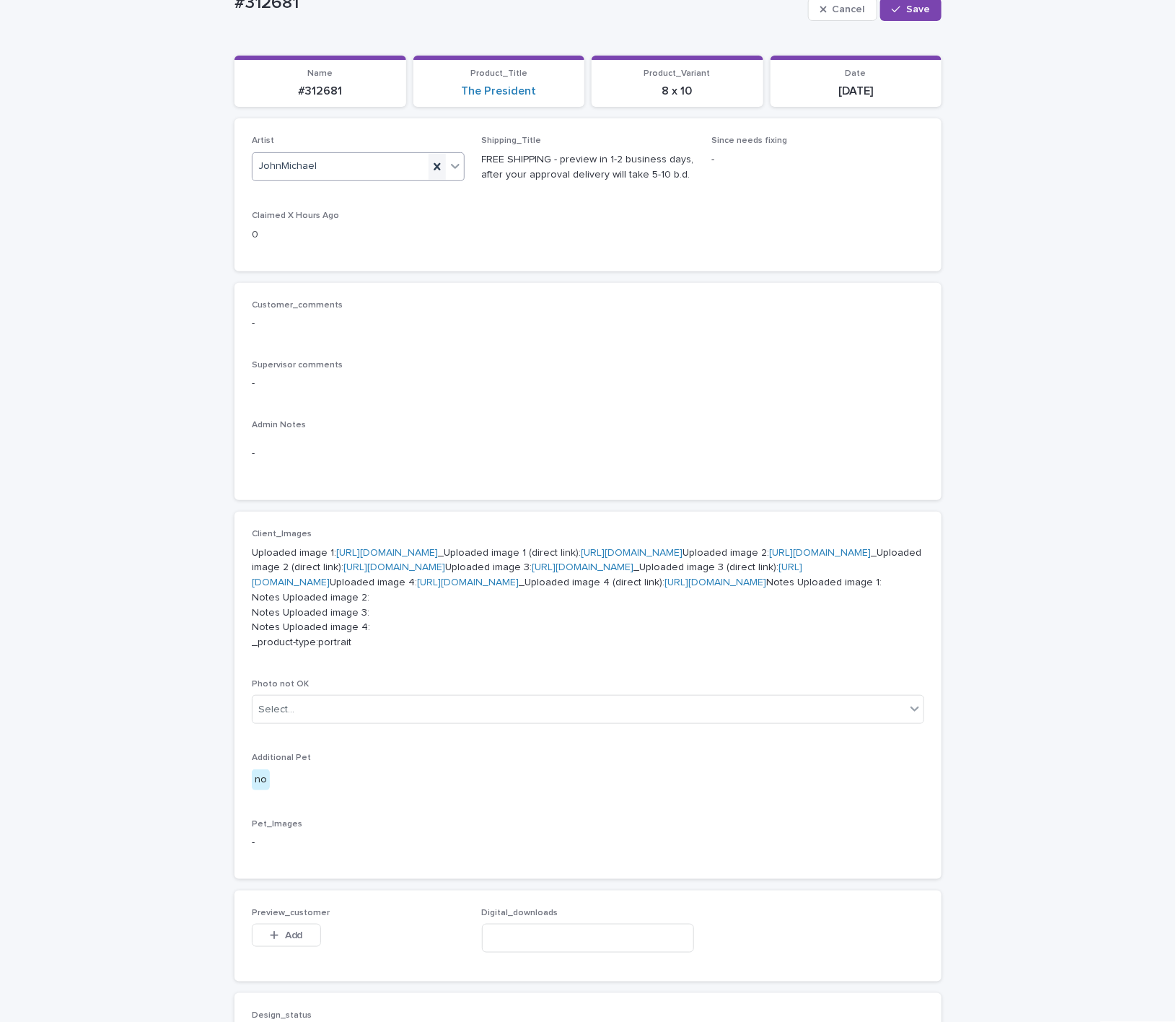
click at [436, 161] on div at bounding box center [437, 166] width 17 height 26
type input "***"
click at [381, 204] on div "Mrm Ramishvili" at bounding box center [350, 195] width 211 height 25
click at [892, 13] on icon "button" at bounding box center [896, 10] width 9 height 10
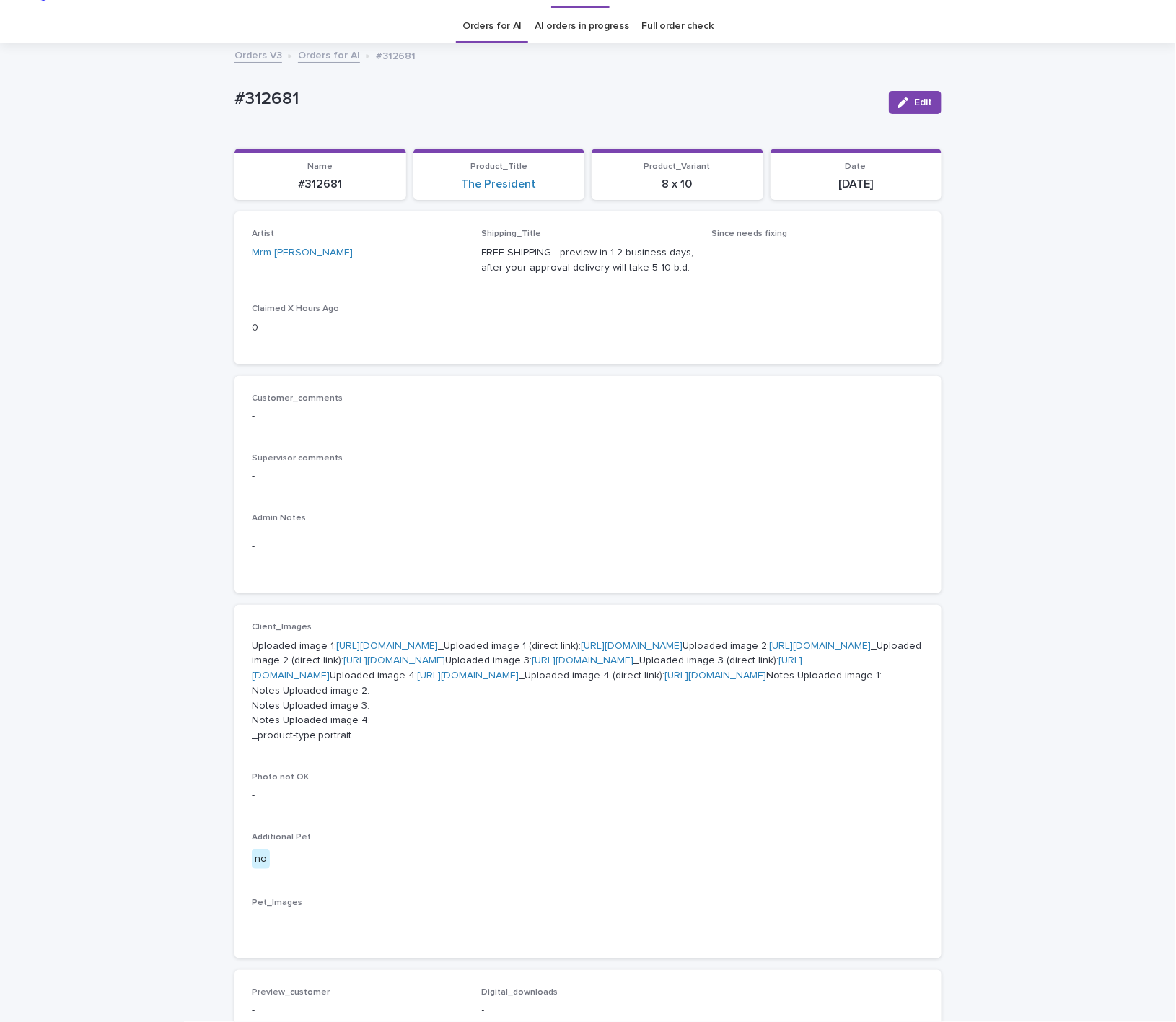
scroll to position [0, 0]
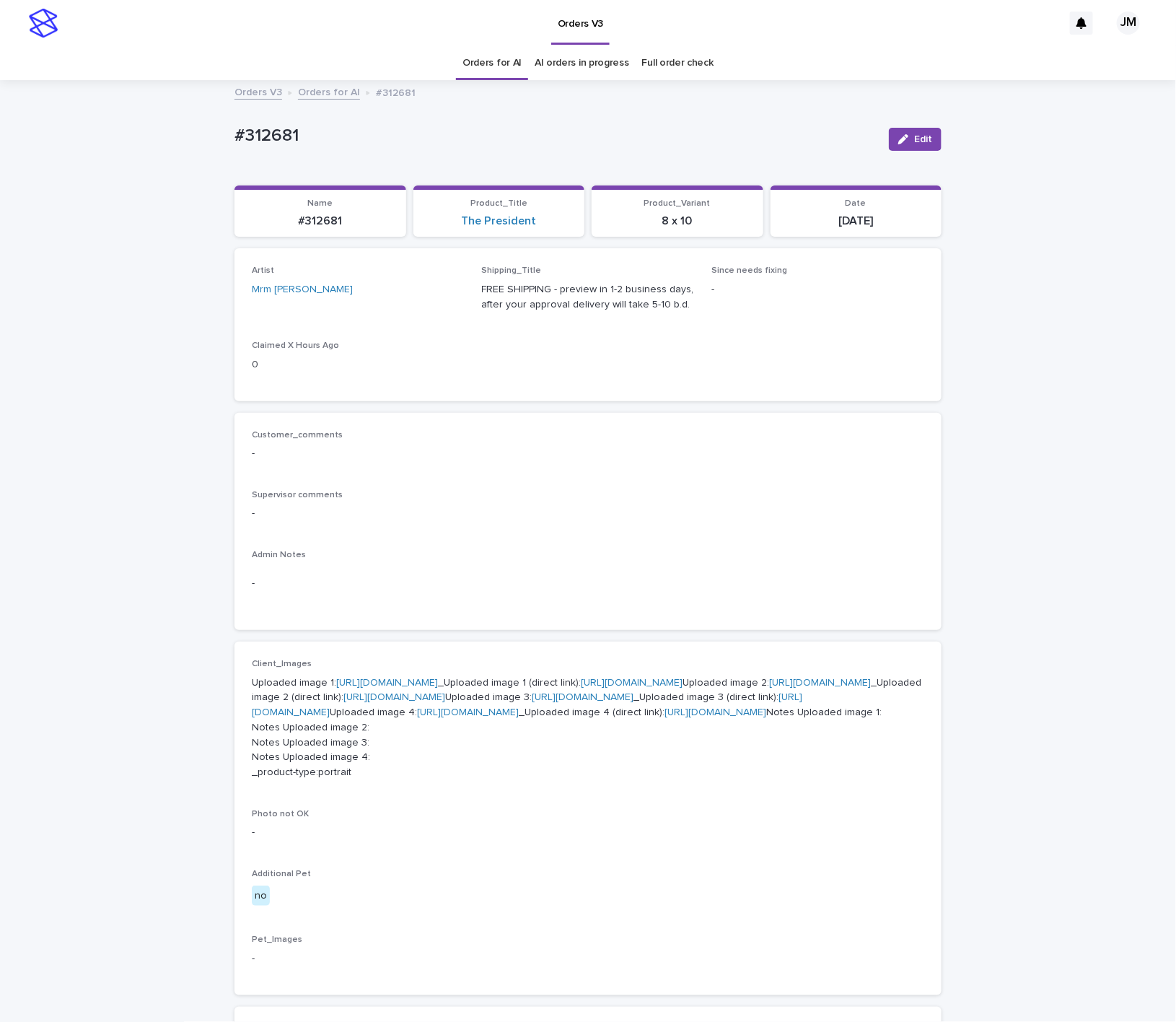
click at [578, 59] on link "AI orders in progress" at bounding box center [582, 63] width 94 height 34
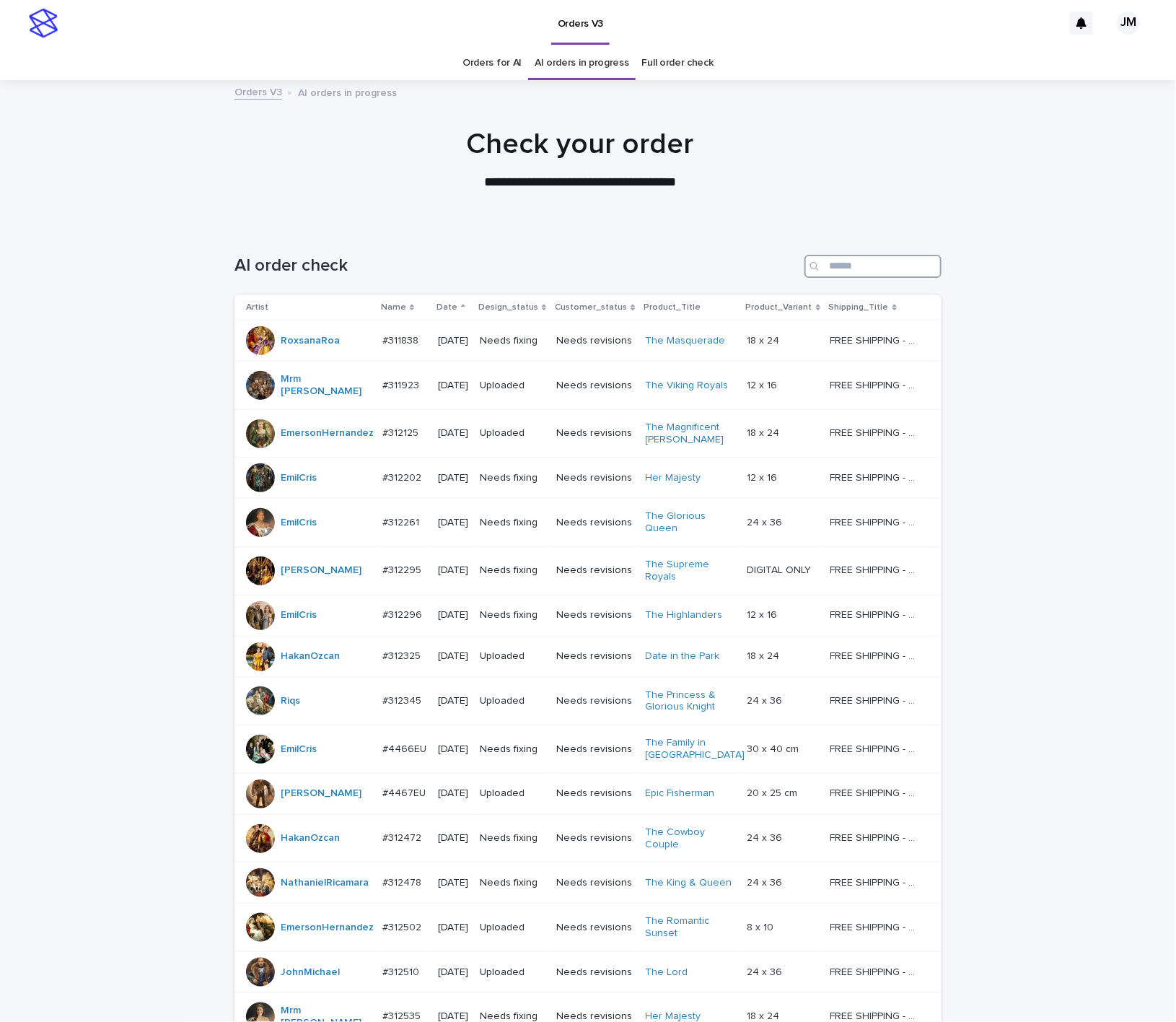
click at [866, 269] on input "Search" at bounding box center [873, 266] width 137 height 23
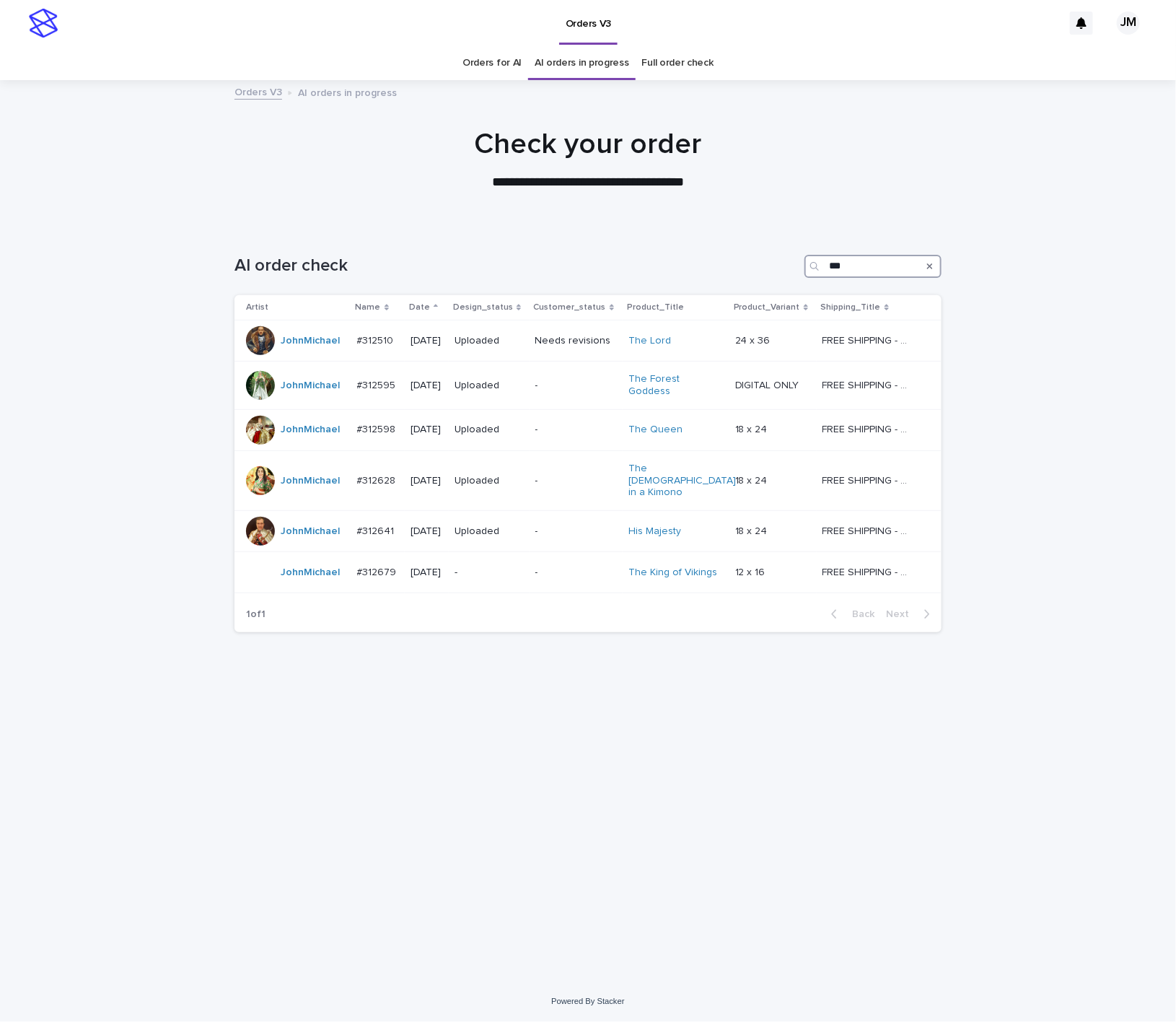
type input "***"
click at [479, 69] on link "Orders for AI" at bounding box center [492, 63] width 59 height 34
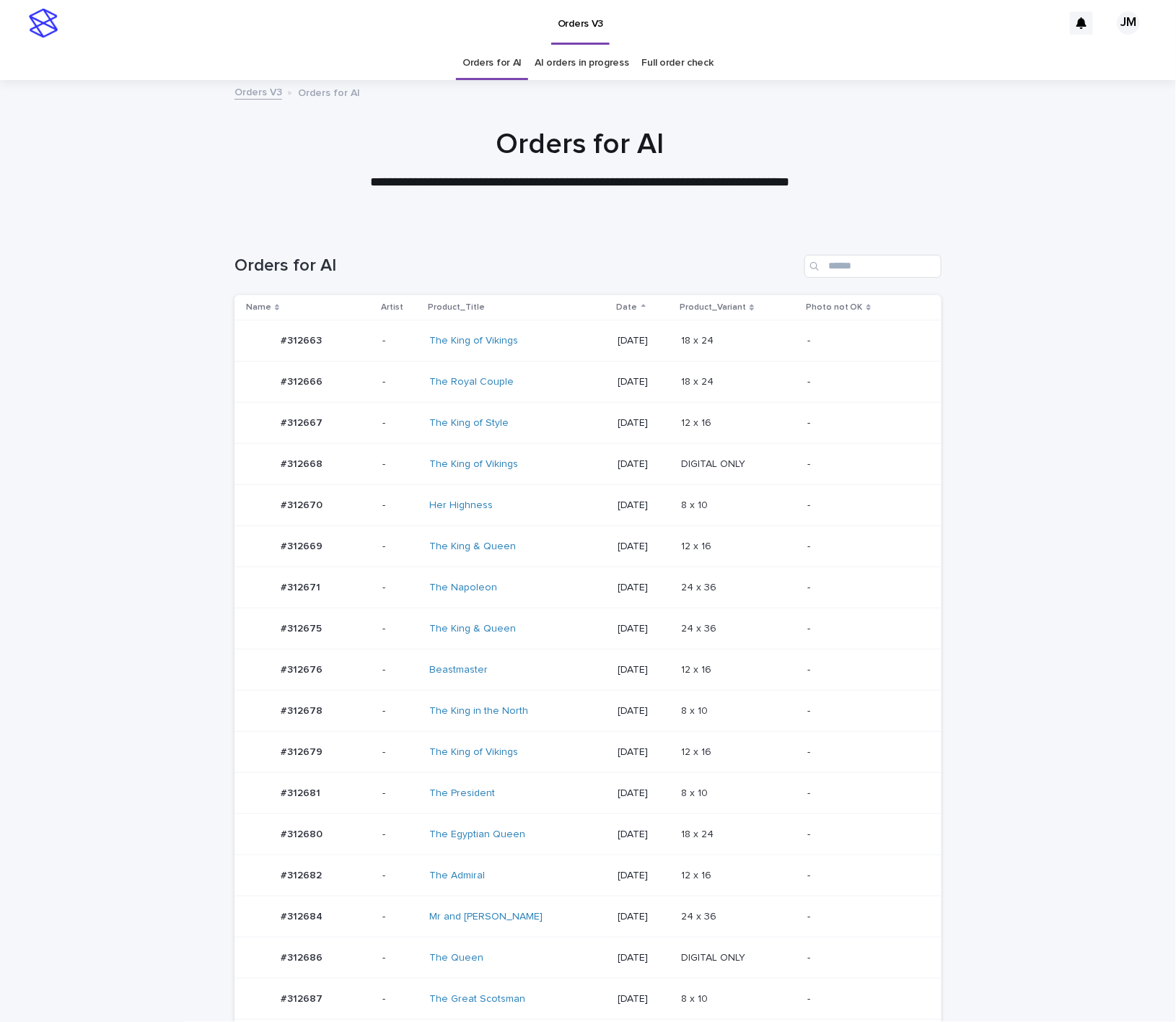
click at [548, 567] on td "The King & Queen" at bounding box center [518, 546] width 189 height 41
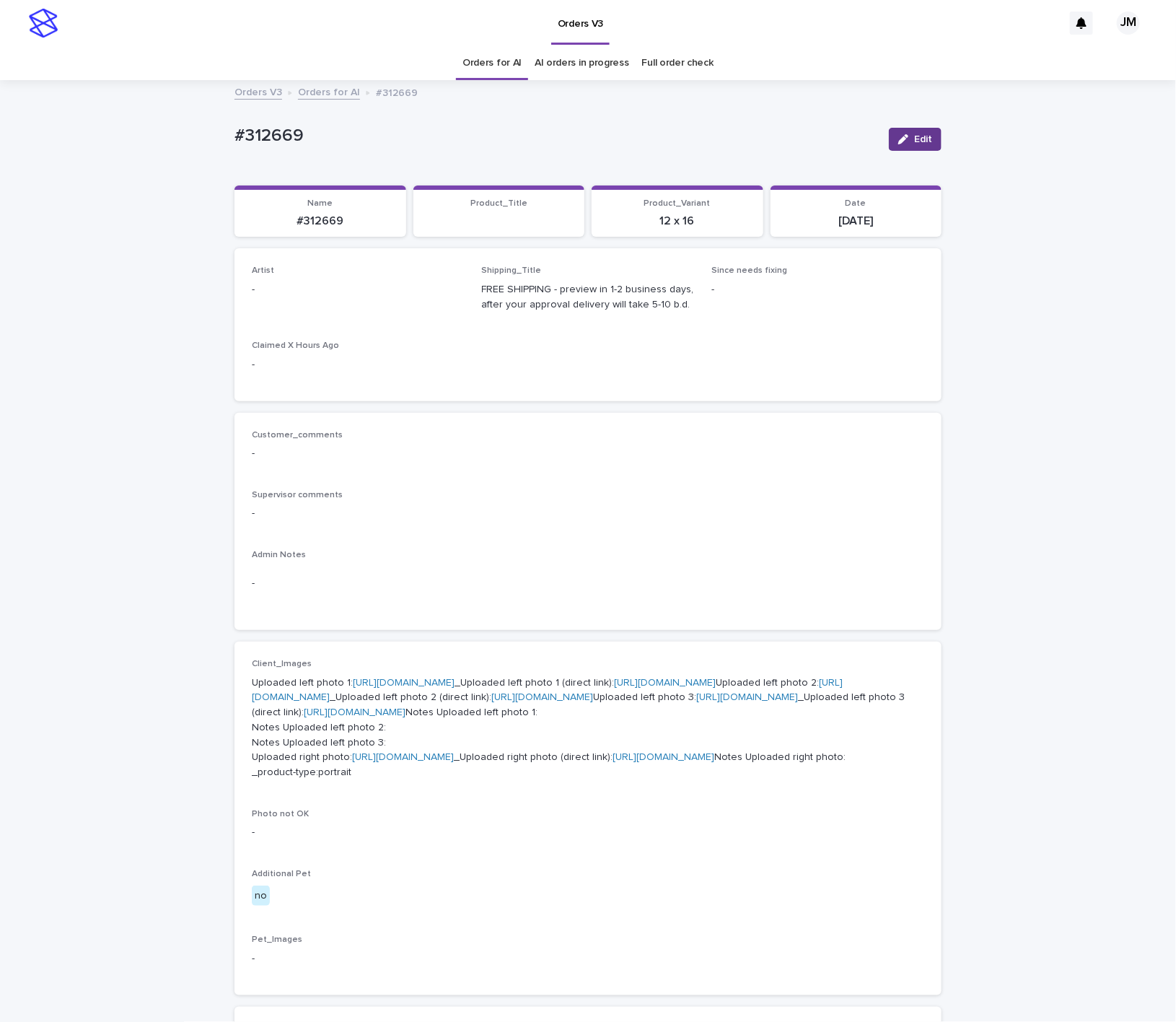
click at [901, 137] on div "button" at bounding box center [906, 140] width 16 height 10
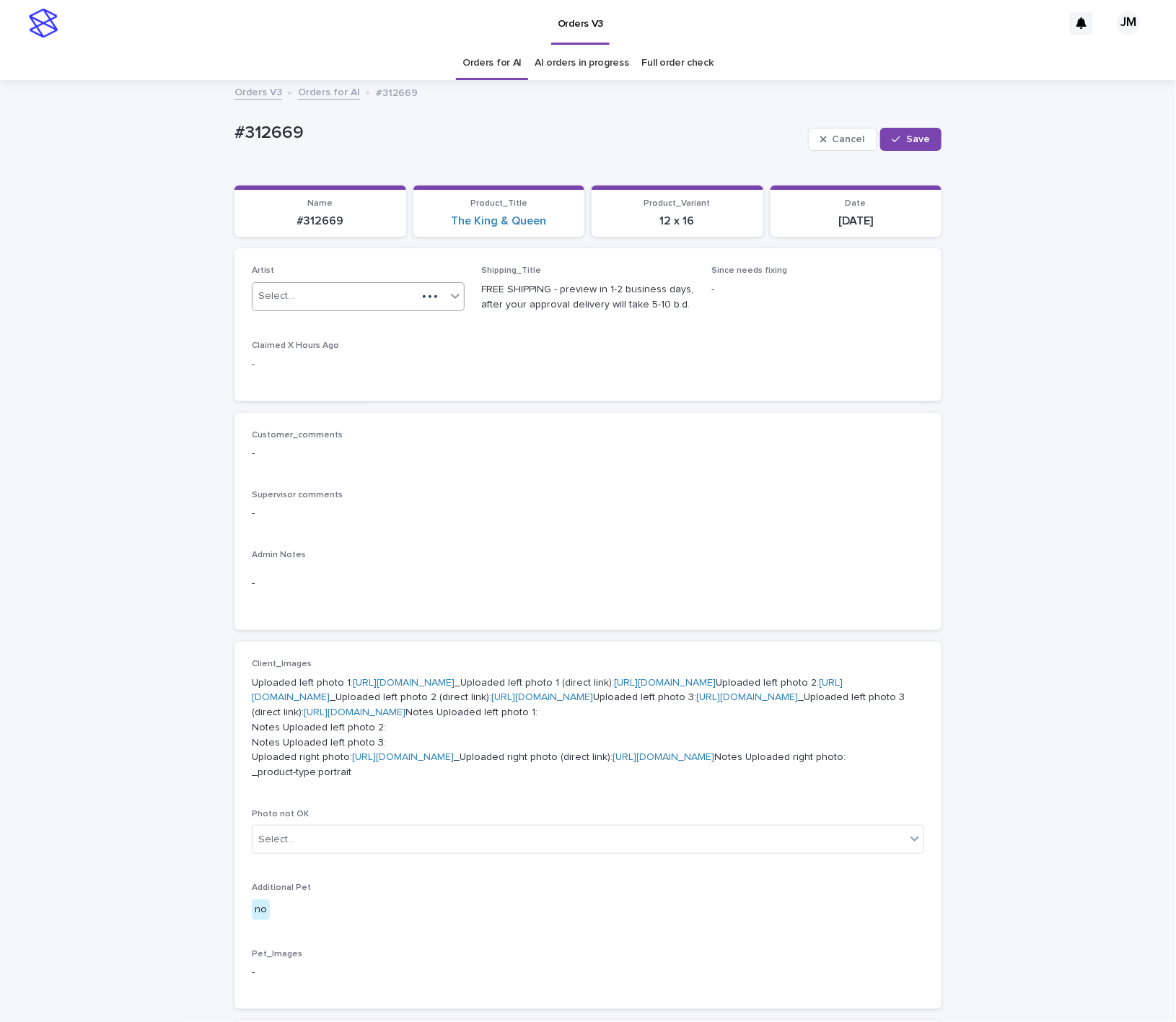
click at [347, 286] on div "Select..." at bounding box center [335, 296] width 165 height 24
type input "******"
click at [336, 329] on div "JohnMichael" at bounding box center [350, 325] width 211 height 25
click at [914, 140] on span "Save" at bounding box center [919, 140] width 24 height 10
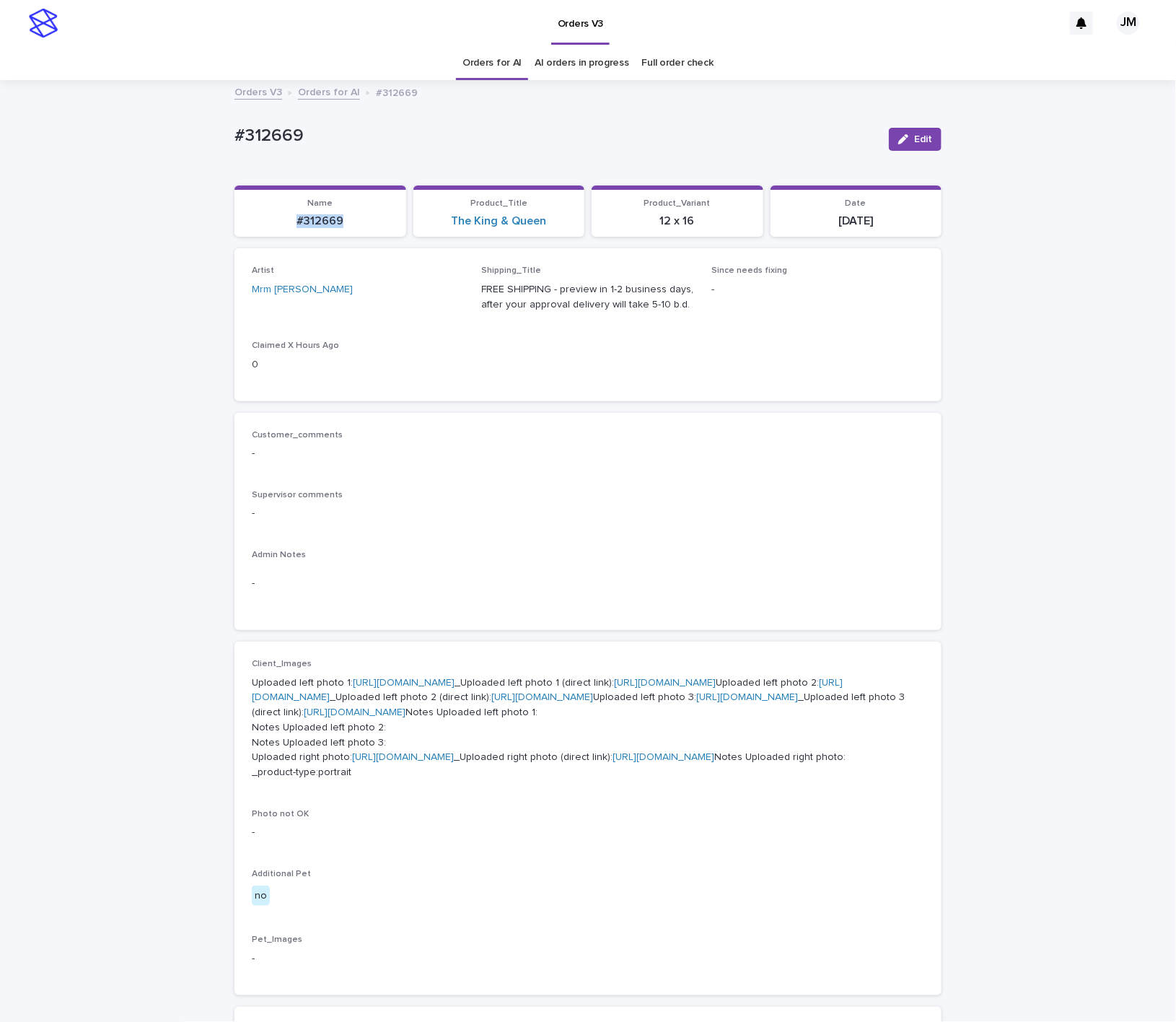
drag, startPoint x: 340, startPoint y: 223, endPoint x: 245, endPoint y: 229, distance: 95.2
click at [245, 229] on section "Name #312669" at bounding box center [320, 212] width 171 height 52
copy p "#312669"
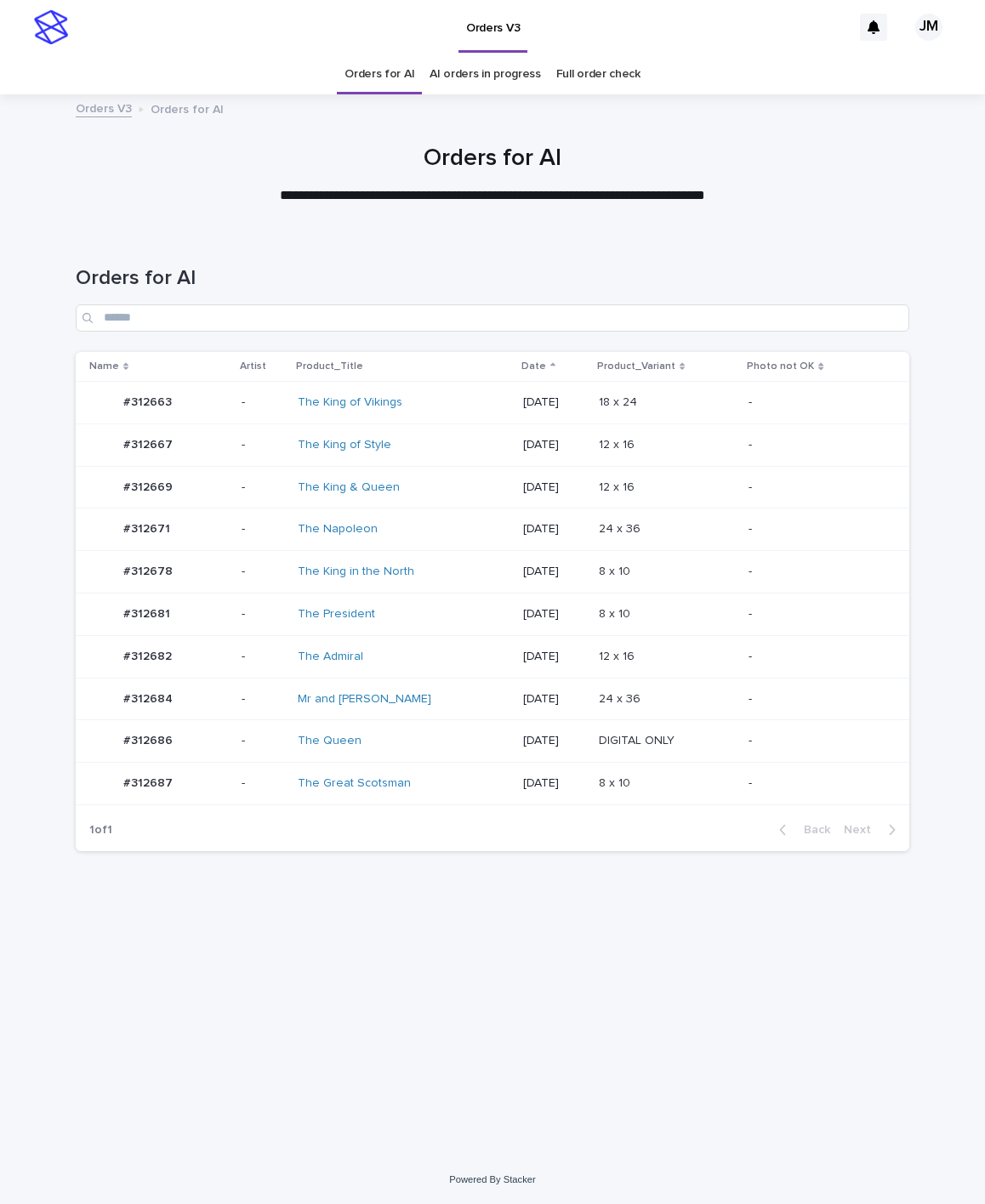
click at [407, 643] on td "The Admiral" at bounding box center [404, 656] width 226 height 43
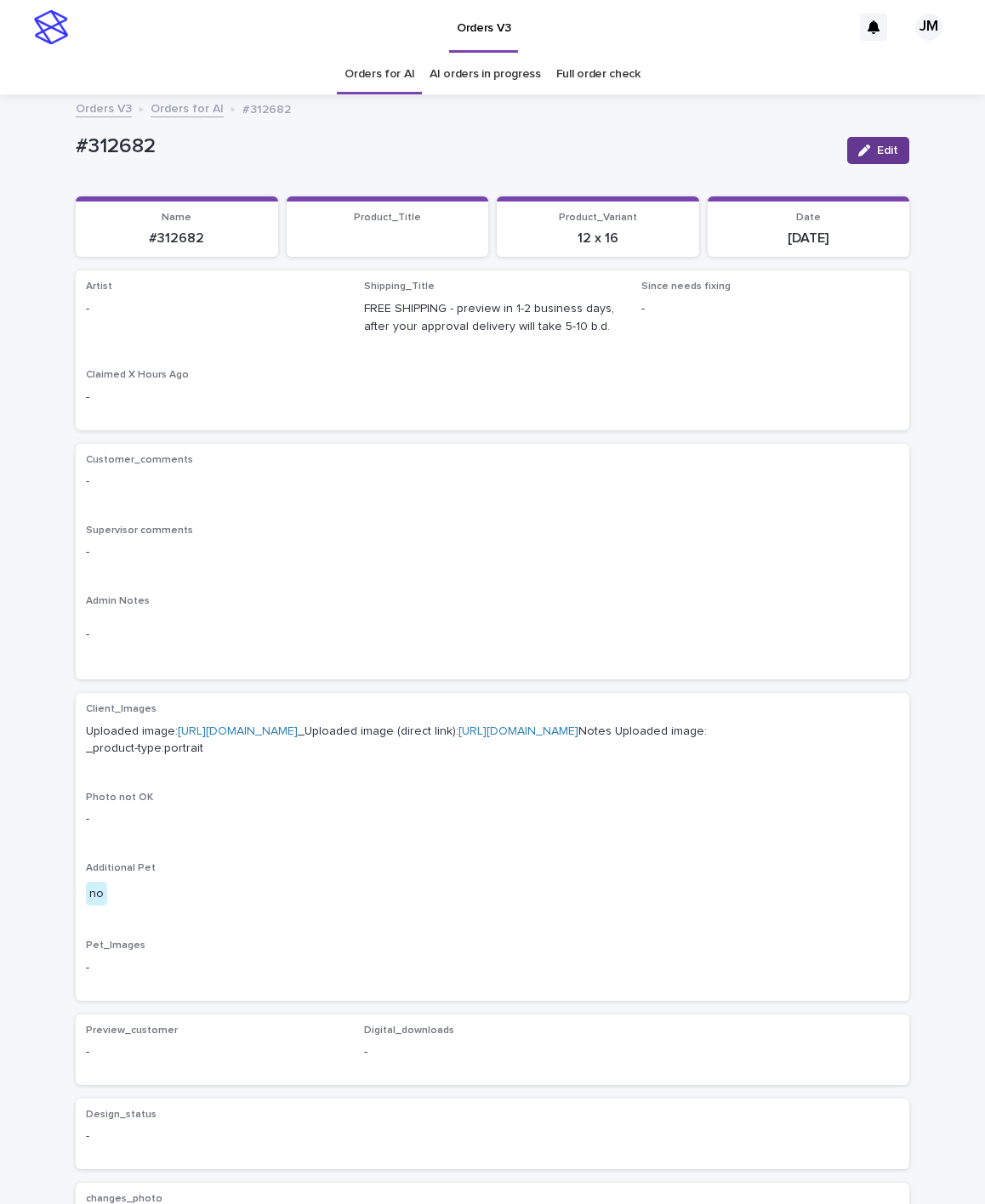
click at [856, 139] on button "Edit" at bounding box center [878, 150] width 62 height 27
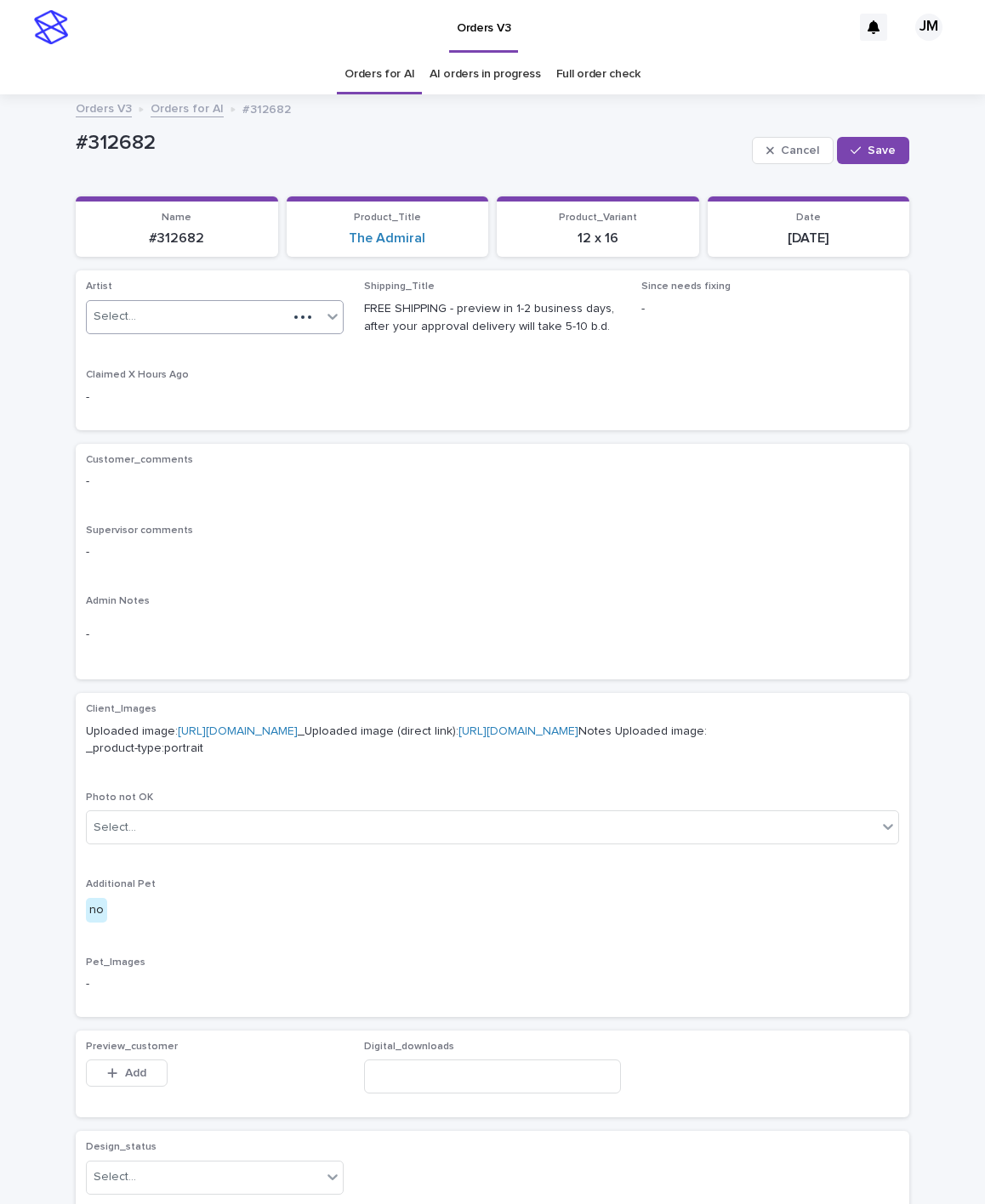
click at [173, 317] on div "Select..." at bounding box center [187, 317] width 201 height 28
type input "******"
click at [223, 347] on div "JohnMichael" at bounding box center [206, 351] width 256 height 30
click at [868, 156] on span "Save" at bounding box center [882, 150] width 28 height 12
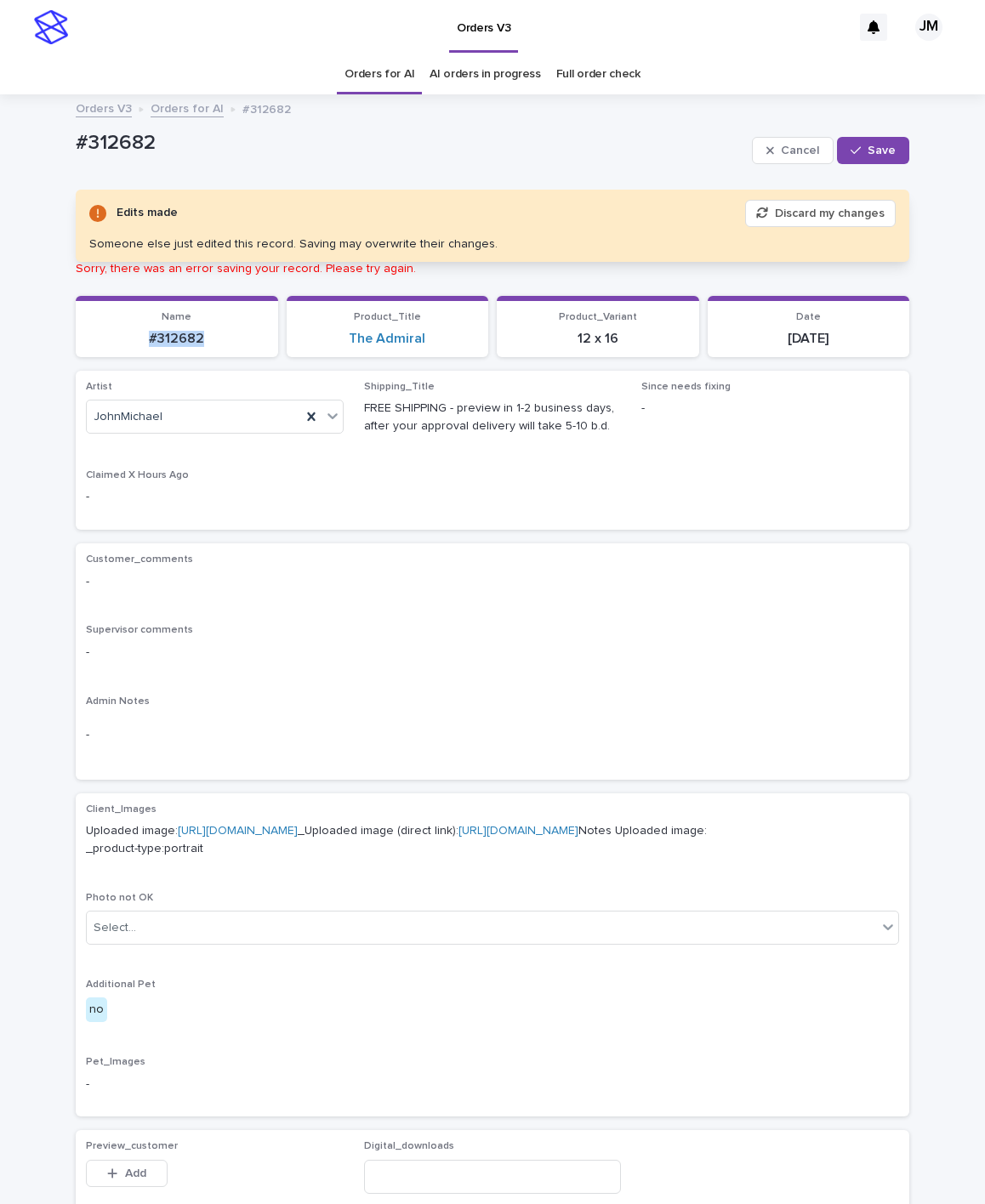
drag, startPoint x: 202, startPoint y: 334, endPoint x: 92, endPoint y: 350, distance: 111.2
click at [92, 350] on section "Name #312682" at bounding box center [177, 326] width 202 height 61
copy p "#312682"
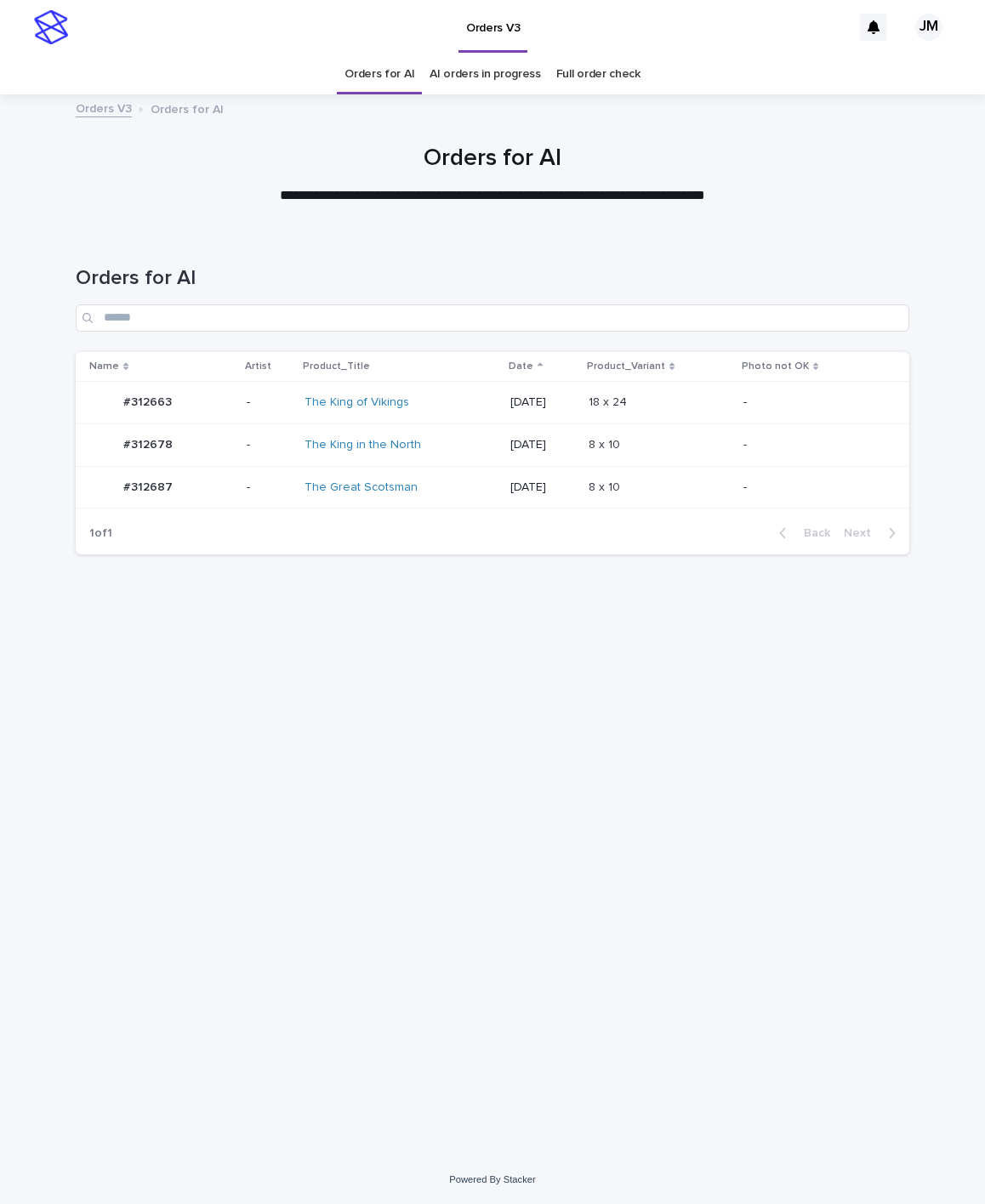
click at [437, 456] on div "The King in the North" at bounding box center [401, 445] width 192 height 28
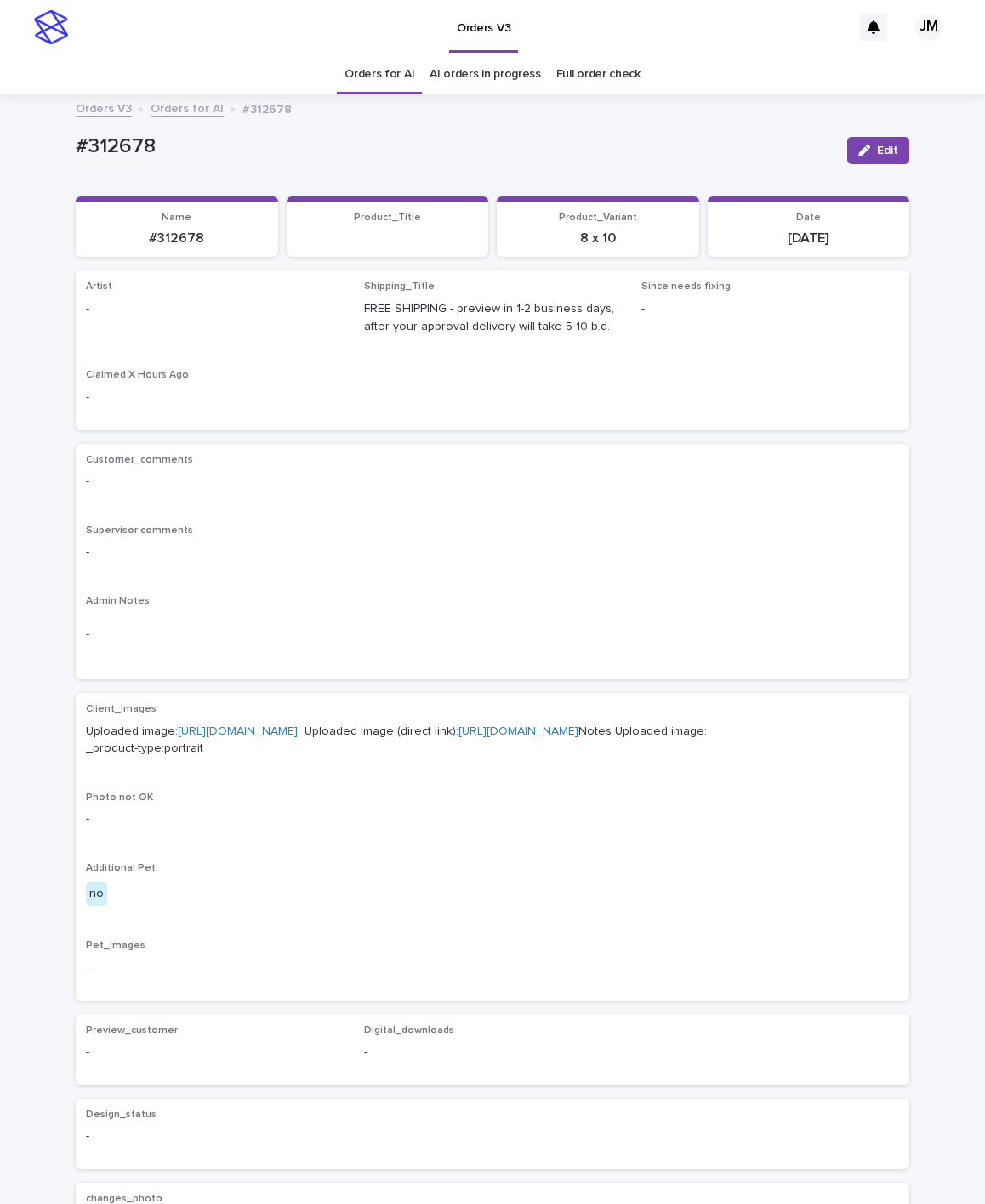
drag, startPoint x: 891, startPoint y: 149, endPoint x: 299, endPoint y: 381, distance: 635.8
click at [882, 149] on button "Edit" at bounding box center [878, 150] width 62 height 27
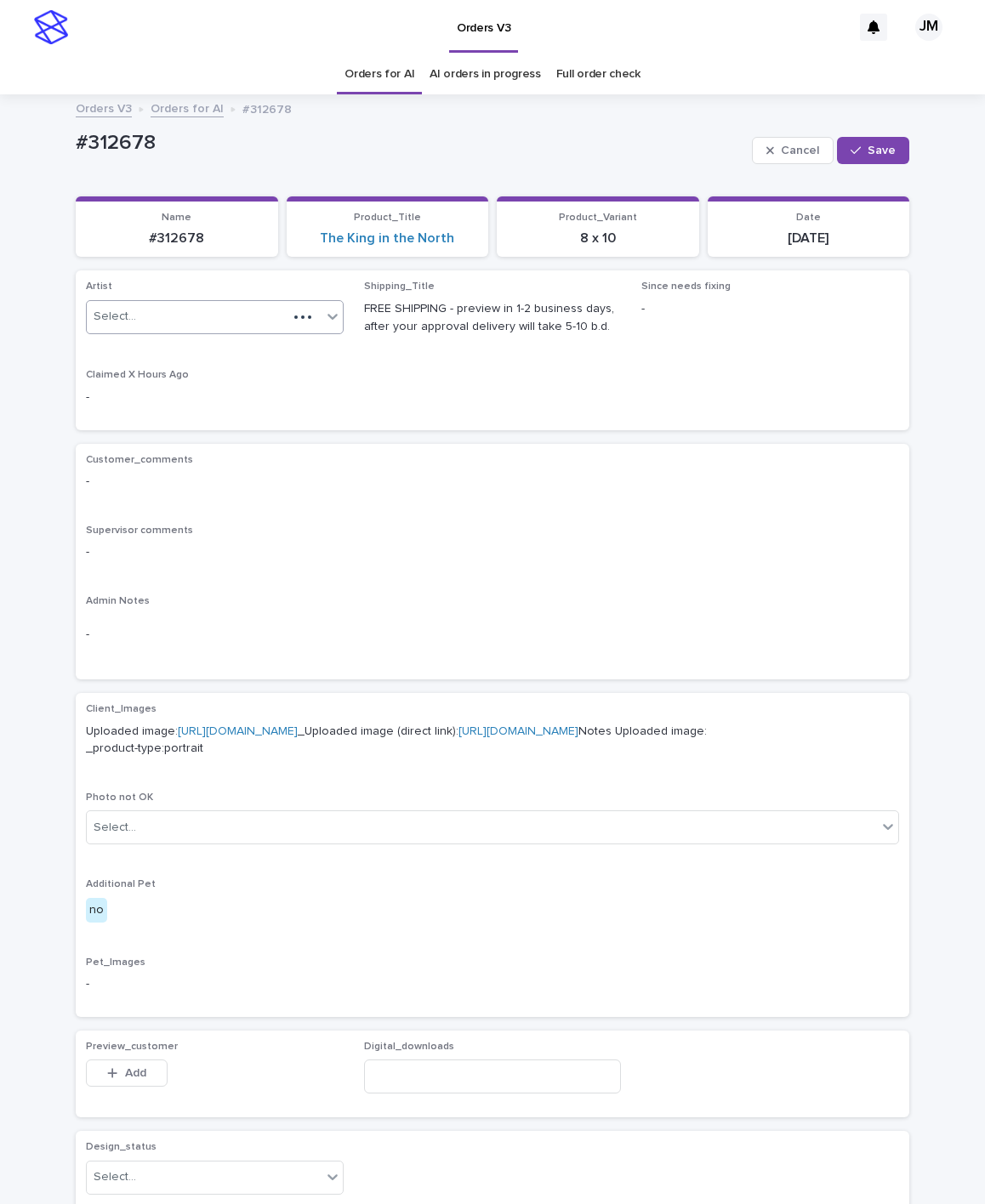
click at [269, 317] on div "Select..." at bounding box center [187, 317] width 201 height 28
type input "******"
click at [238, 352] on div "JohnMichael" at bounding box center [206, 351] width 256 height 30
click at [874, 145] on span "Save" at bounding box center [882, 150] width 28 height 12
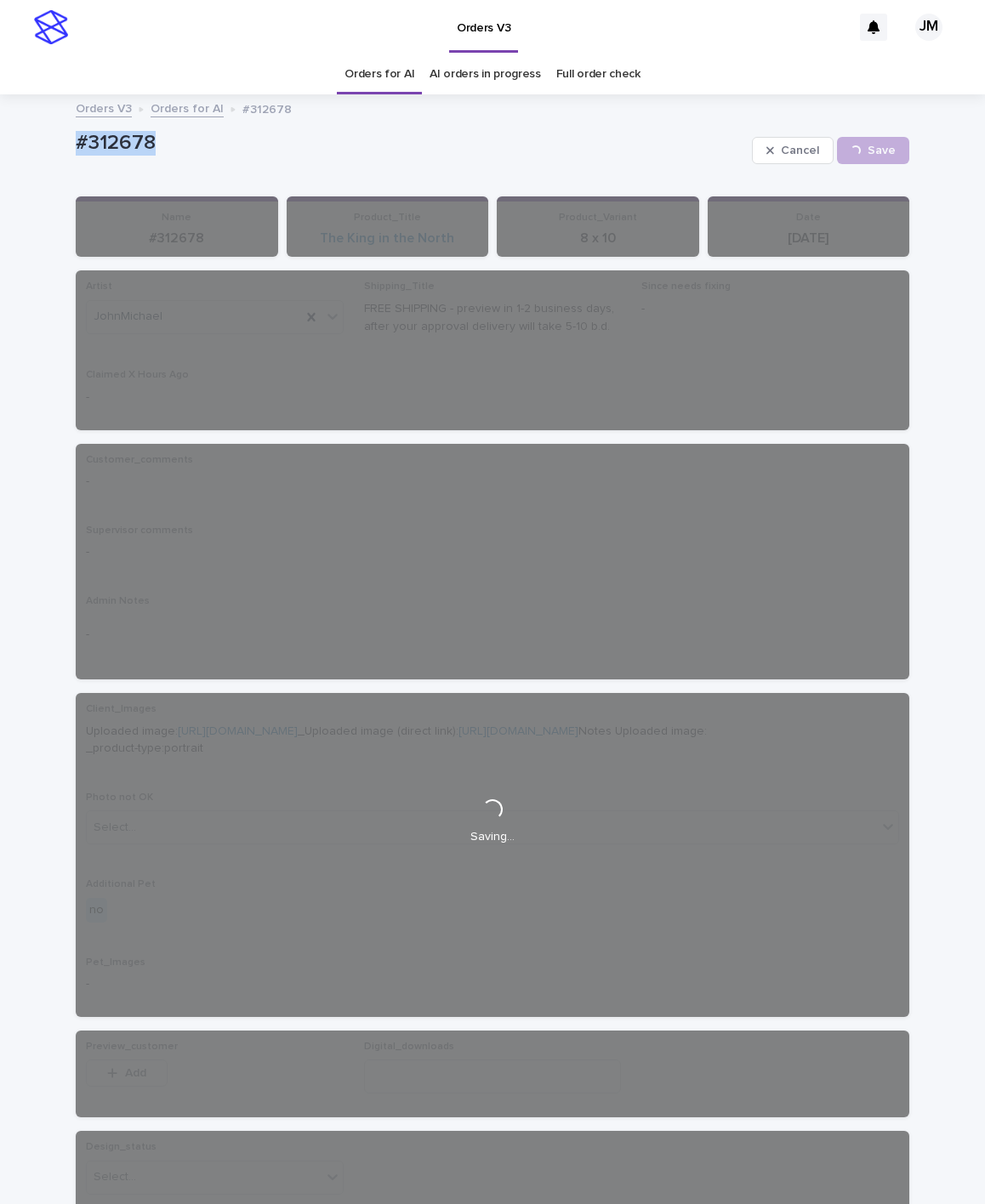
drag, startPoint x: 159, startPoint y: 149, endPoint x: 29, endPoint y: 161, distance: 130.6
click at [29, 161] on div "Loading... Saving… Loading... Saving… #312678 Cancel Save #312678 Cancel Loadin…" at bounding box center [492, 827] width 985 height 1444
copy p "#312678"
